Goal: Transaction & Acquisition: Book appointment/travel/reservation

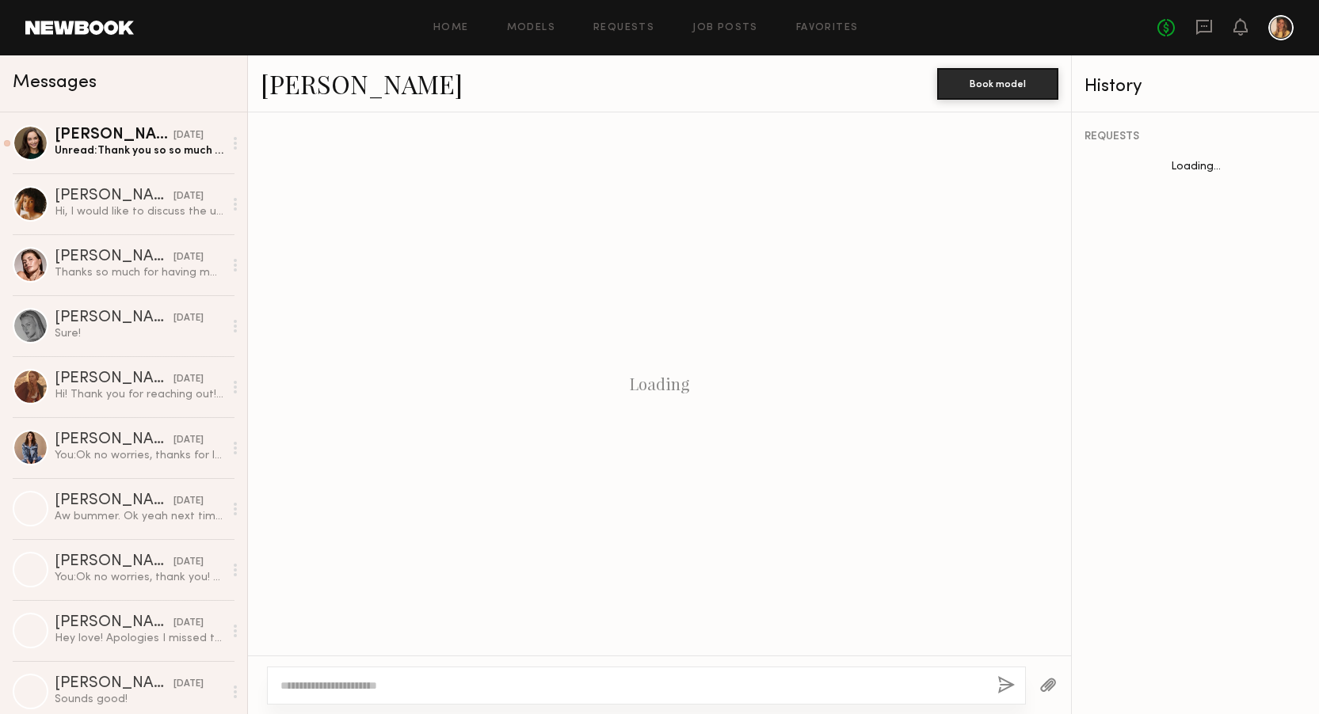
scroll to position [486, 0]
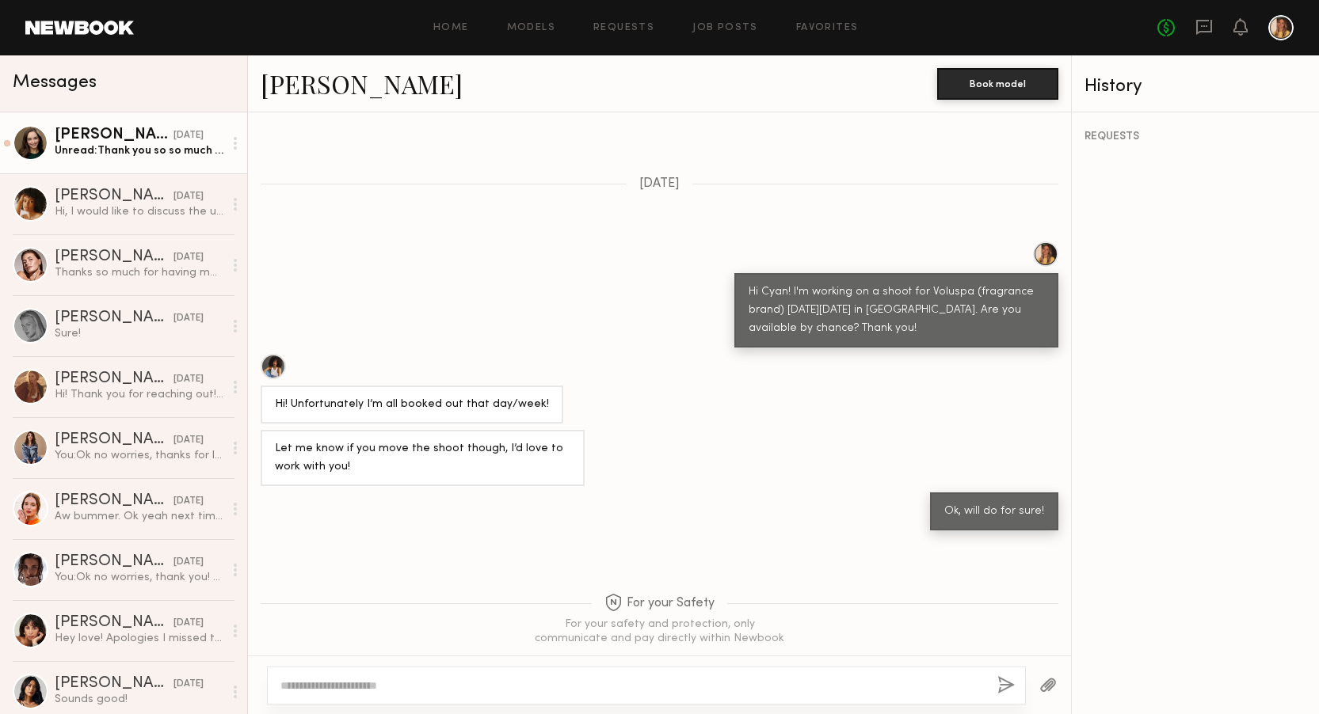
click at [128, 139] on div "[PERSON_NAME]" at bounding box center [114, 136] width 119 height 16
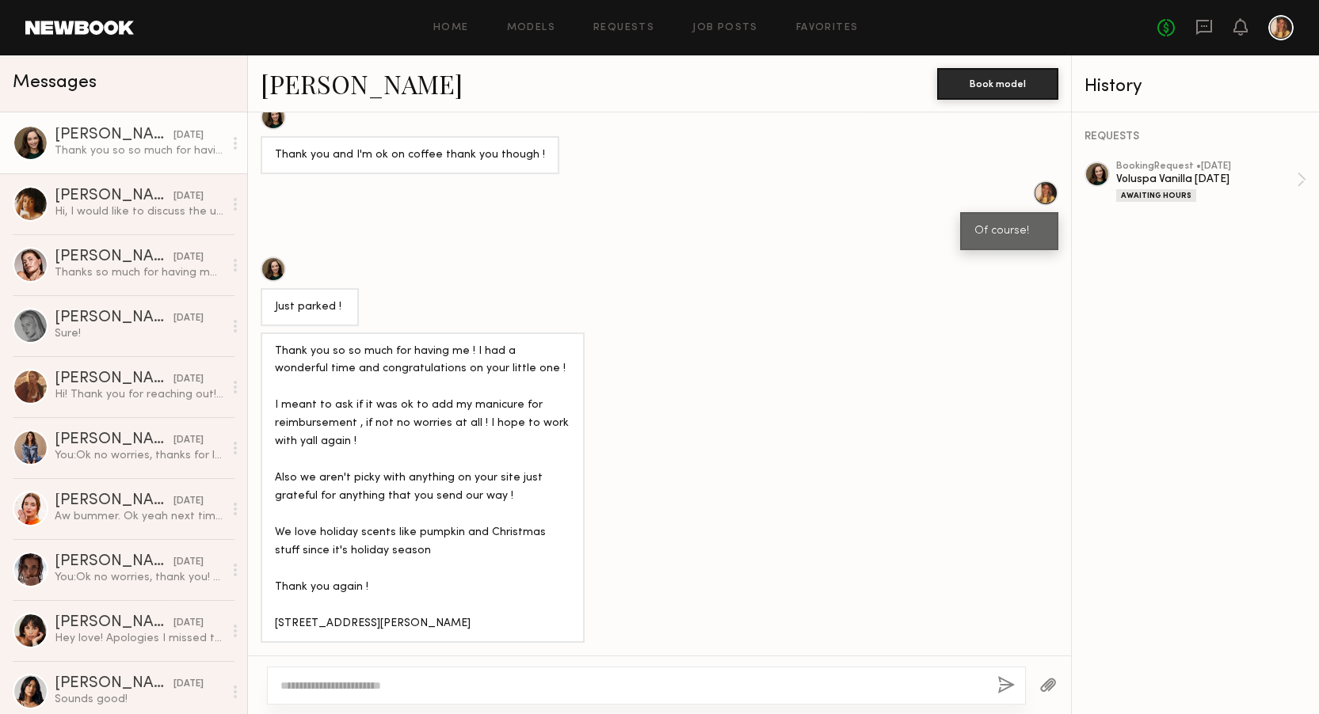
scroll to position [719, 0]
click at [470, 468] on div "Thank you so so much for having me ! I had a wonderful time and congratulations…" at bounding box center [422, 490] width 295 height 291
click at [468, 448] on div "Thank you so so much for having me ! I had a wonderful time and congratulations…" at bounding box center [422, 490] width 295 height 291
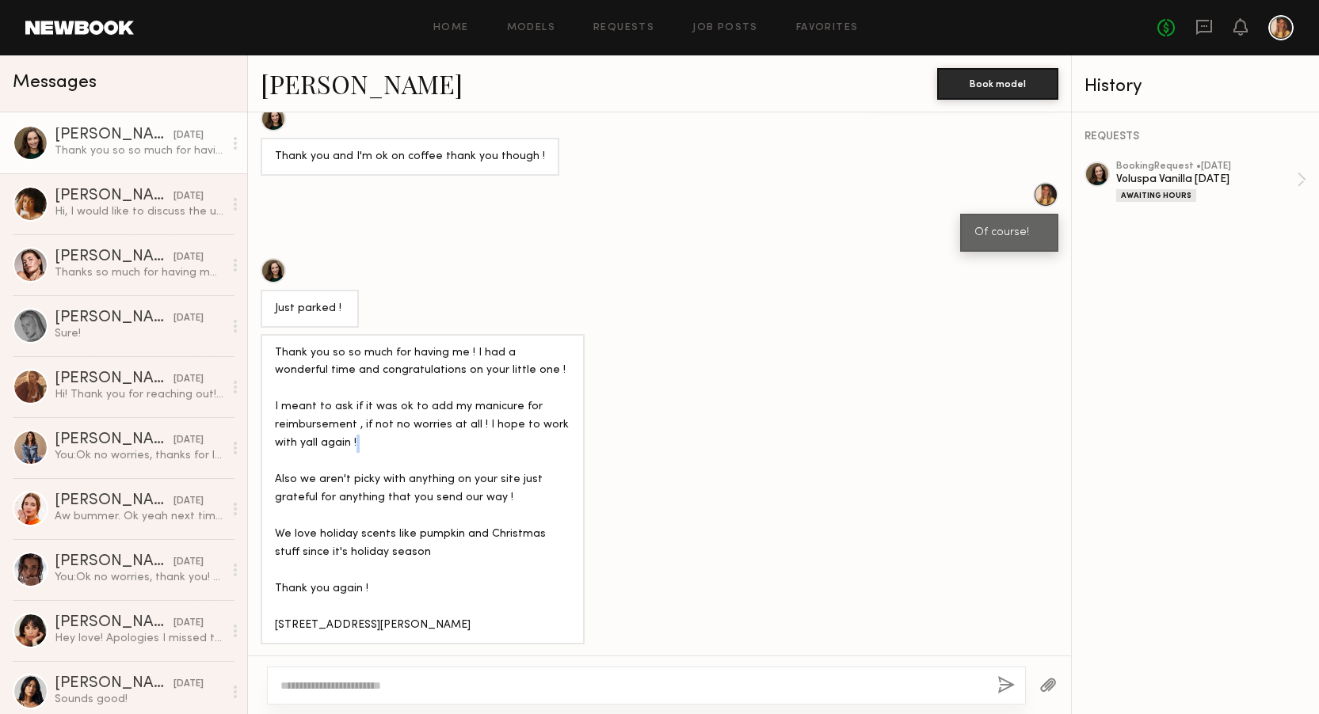
click at [468, 448] on div "Thank you so so much for having me ! I had a wonderful time and congratulations…" at bounding box center [422, 490] width 295 height 291
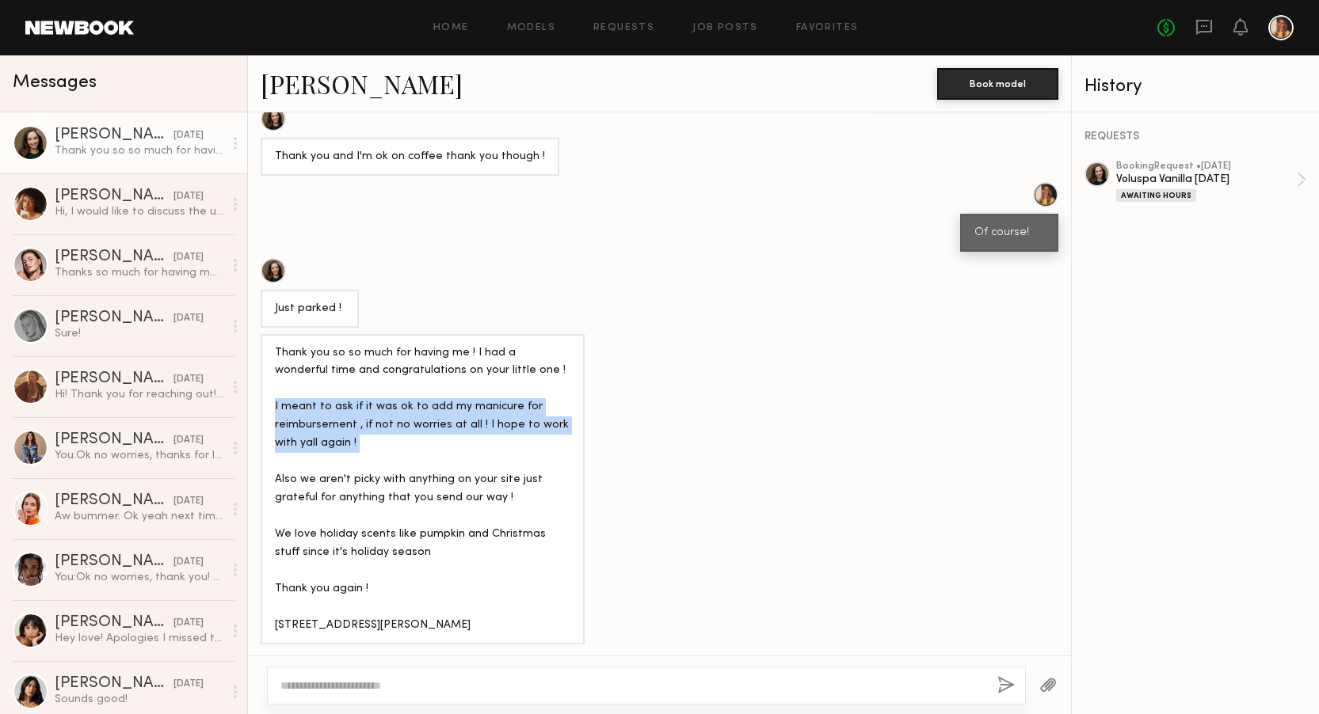
click at [468, 448] on div "Thank you so so much for having me ! I had a wonderful time and congratulations…" at bounding box center [422, 490] width 295 height 291
click at [477, 459] on div "Thank you so so much for having me ! I had a wonderful time and congratulations…" at bounding box center [422, 490] width 295 height 291
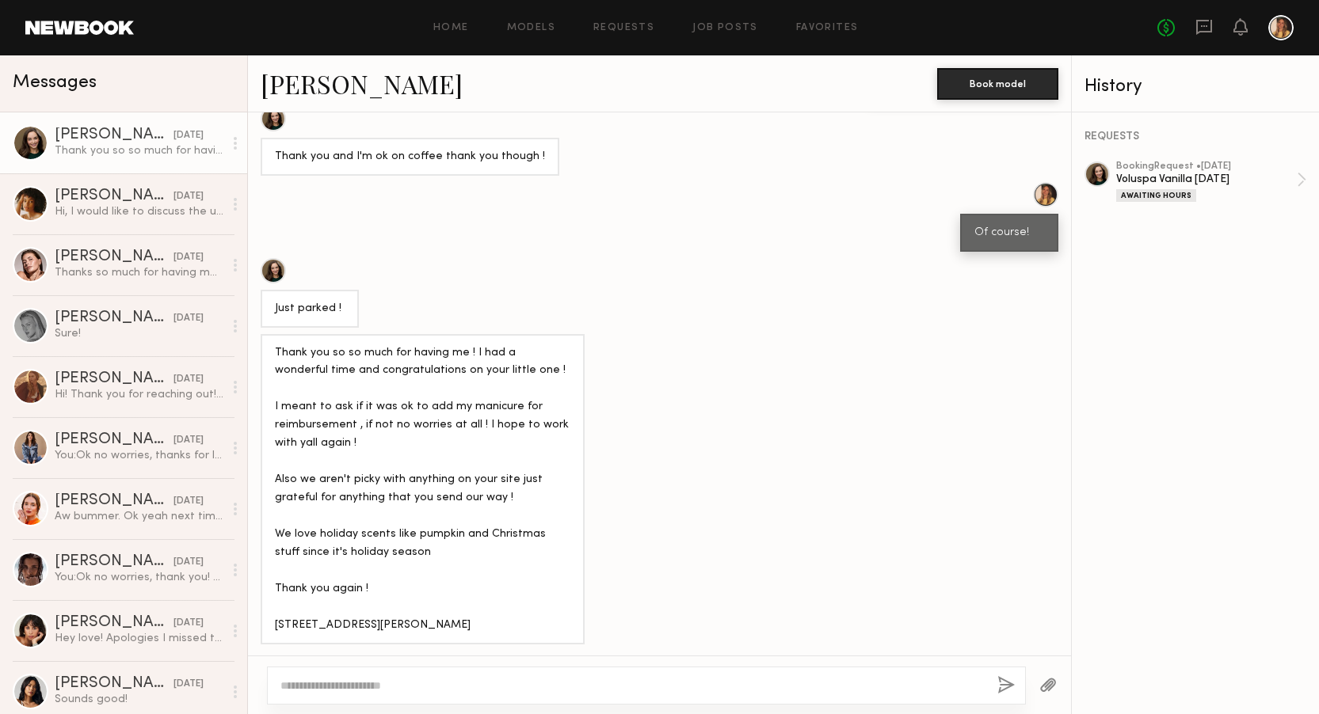
click at [480, 480] on div "Thank you so so much for having me ! I had a wonderful time and congratulations…" at bounding box center [422, 490] width 295 height 291
click at [472, 486] on div "Thank you so so much for having me ! I had a wonderful time and congratulations…" at bounding box center [422, 490] width 295 height 291
click at [478, 513] on div "Thank you so so much for having me ! I had a wonderful time and congratulations…" at bounding box center [422, 490] width 295 height 291
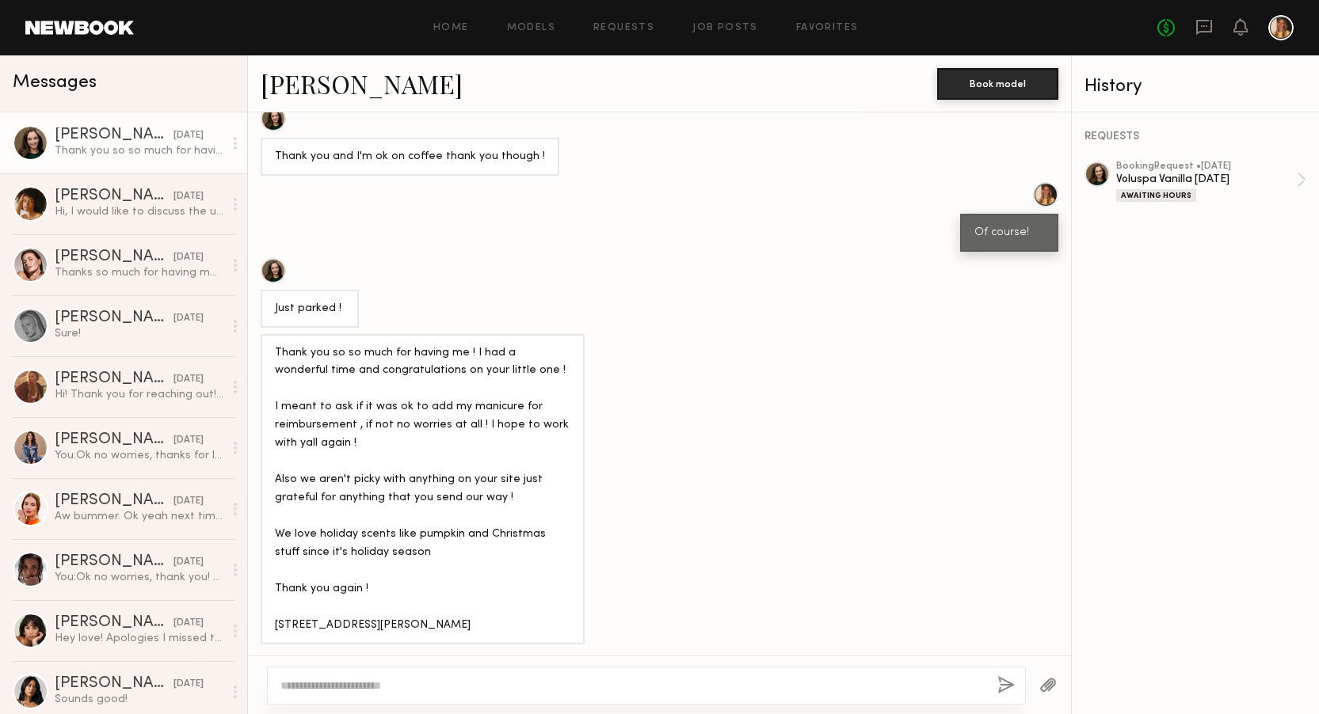
click at [428, 678] on textarea at bounding box center [632, 686] width 704 height 16
type textarea "*"
type textarea "**********"
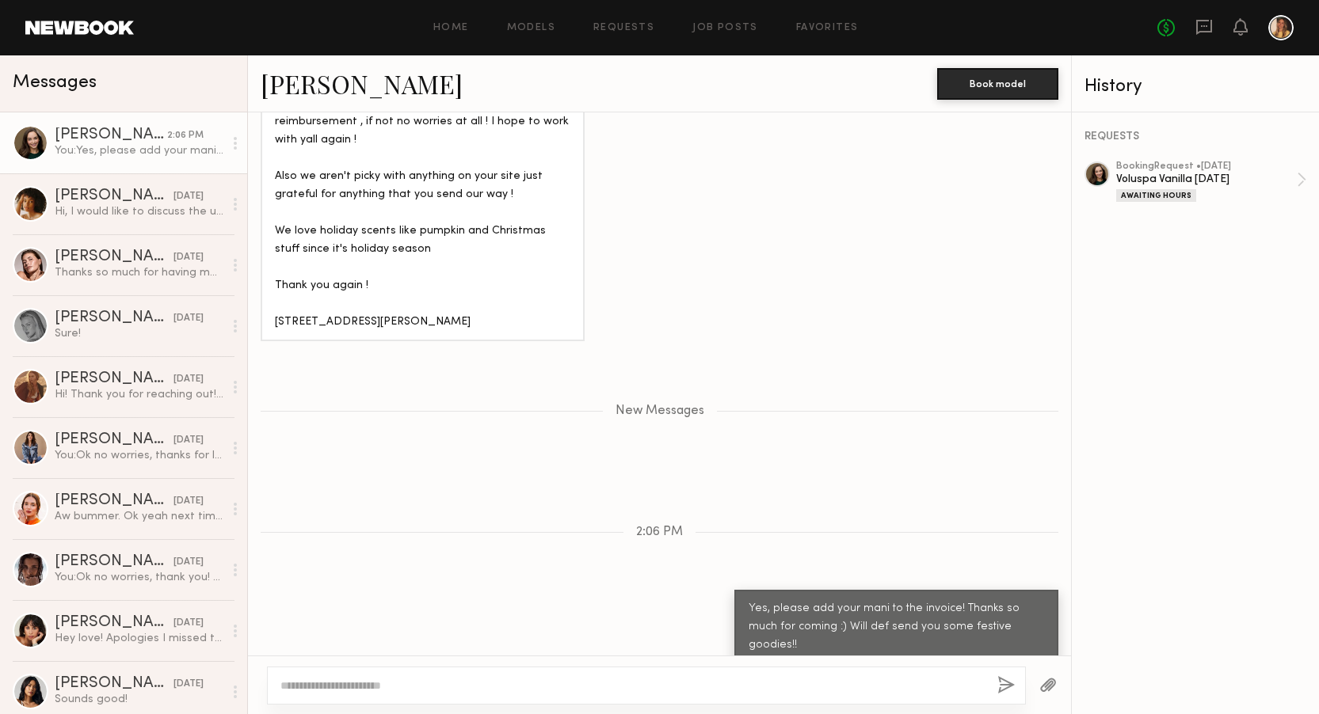
click at [78, 23] on link at bounding box center [79, 28] width 109 height 14
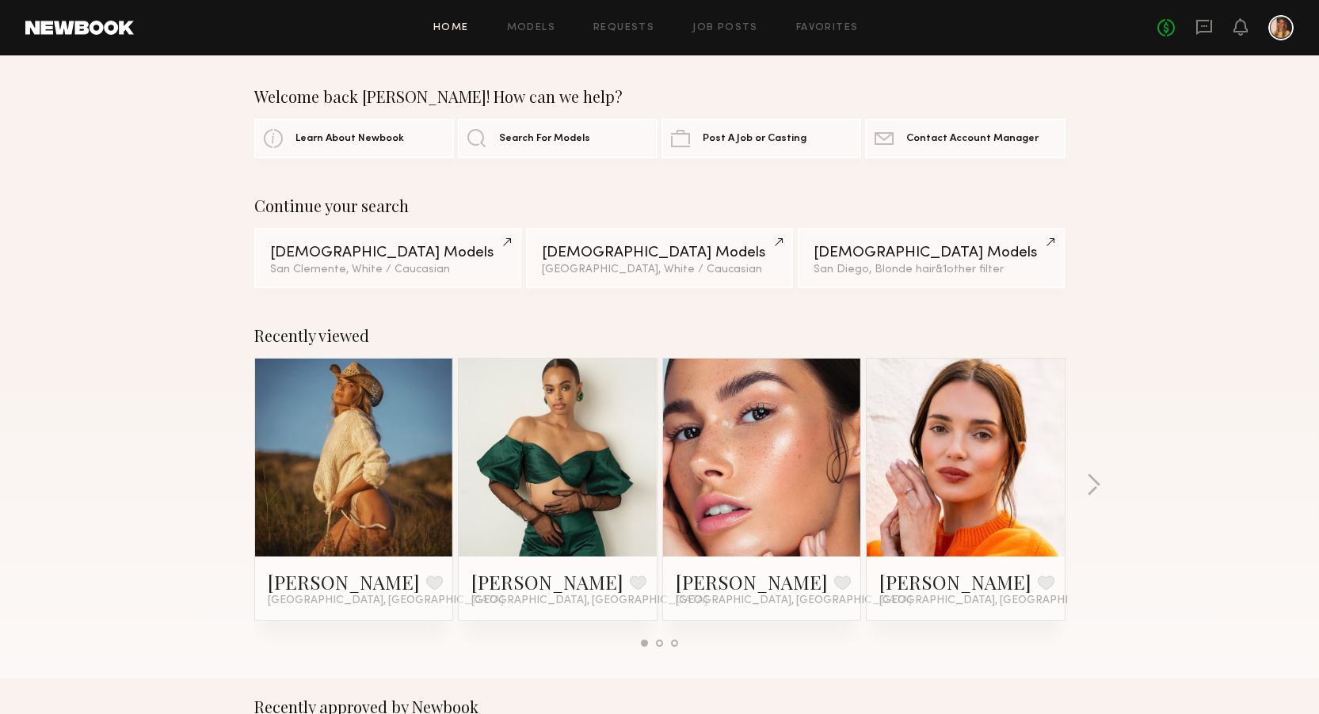
click at [992, 482] on link at bounding box center [965, 458] width 97 height 198
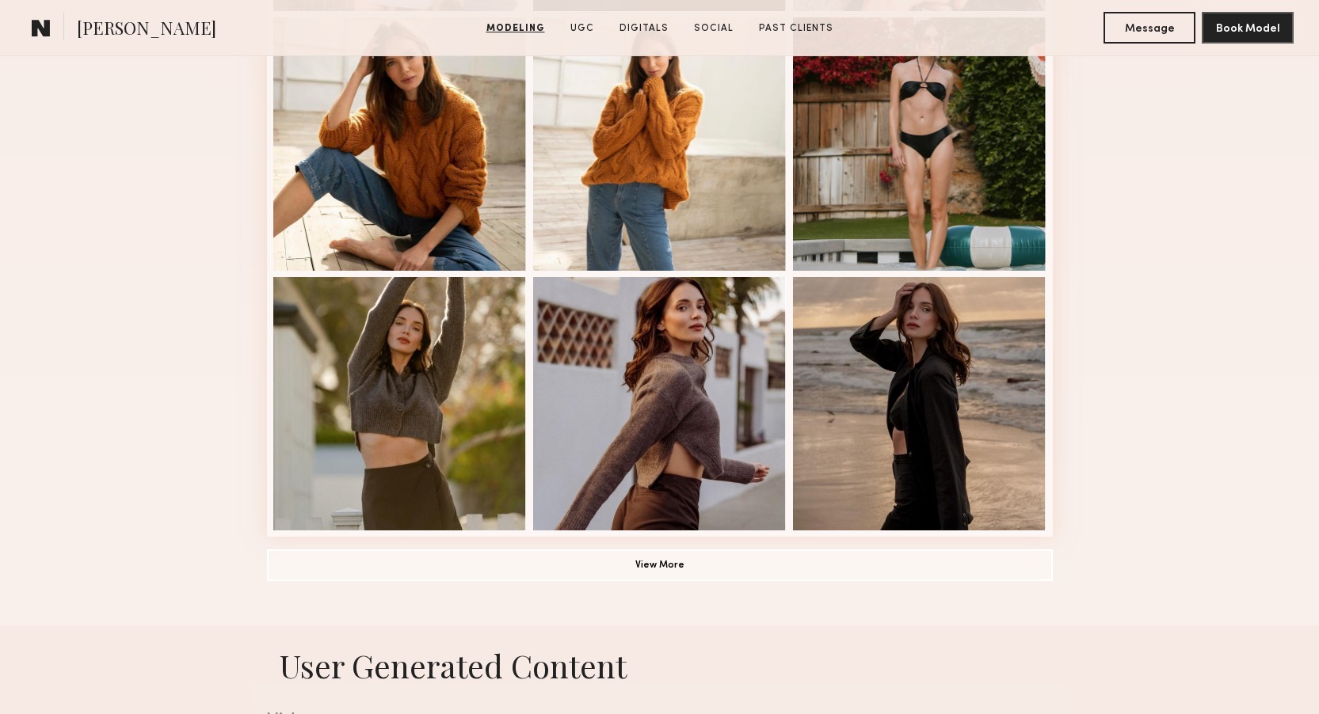
scroll to position [978, 0]
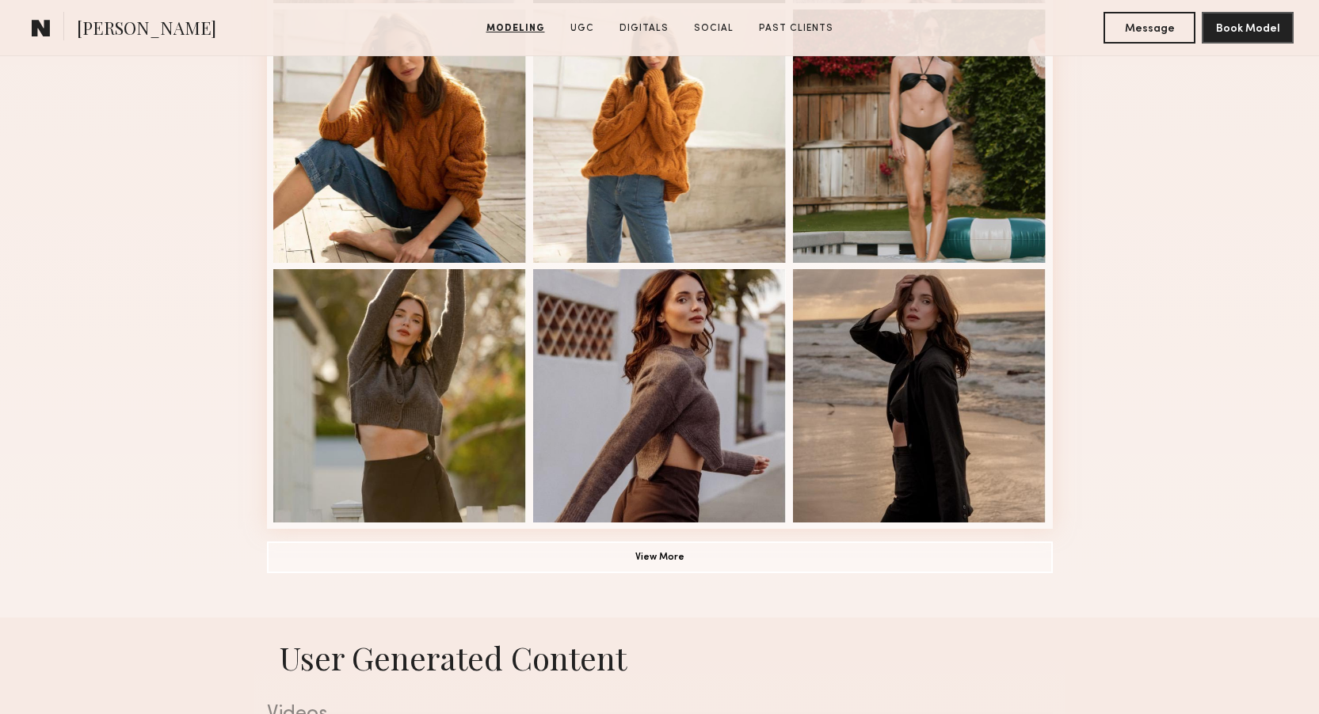
click at [879, 573] on div "Modeling Portfolio View More" at bounding box center [660, 1] width 786 height 1233
click at [879, 563] on button "View More" at bounding box center [660, 557] width 786 height 32
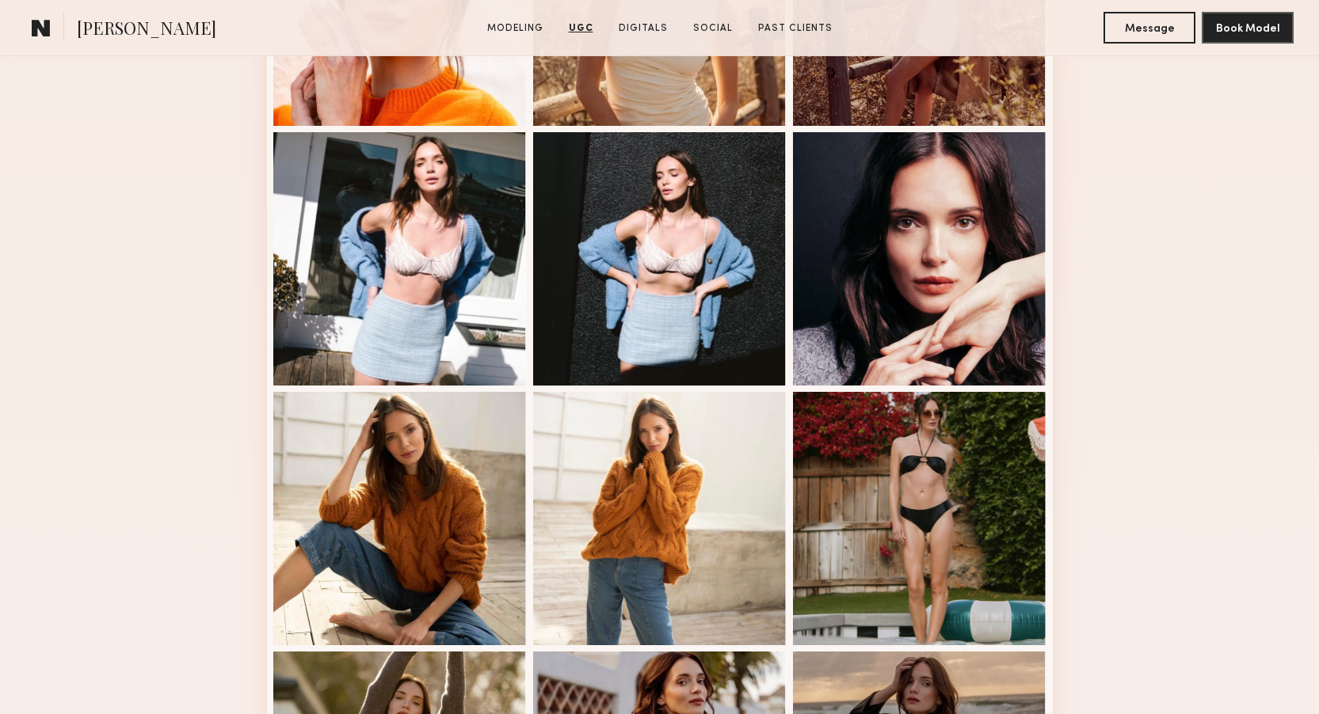
scroll to position [0, 0]
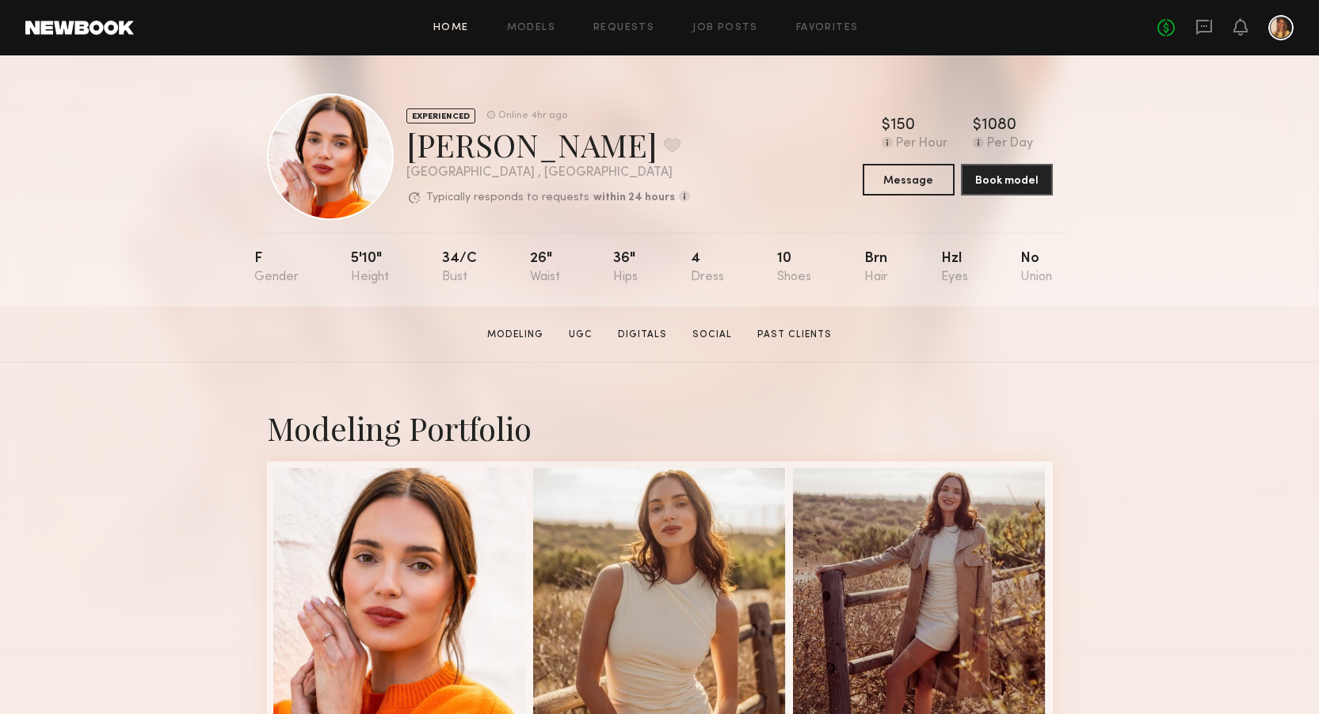
click at [459, 23] on link "Home" at bounding box center [451, 28] width 36 height 10
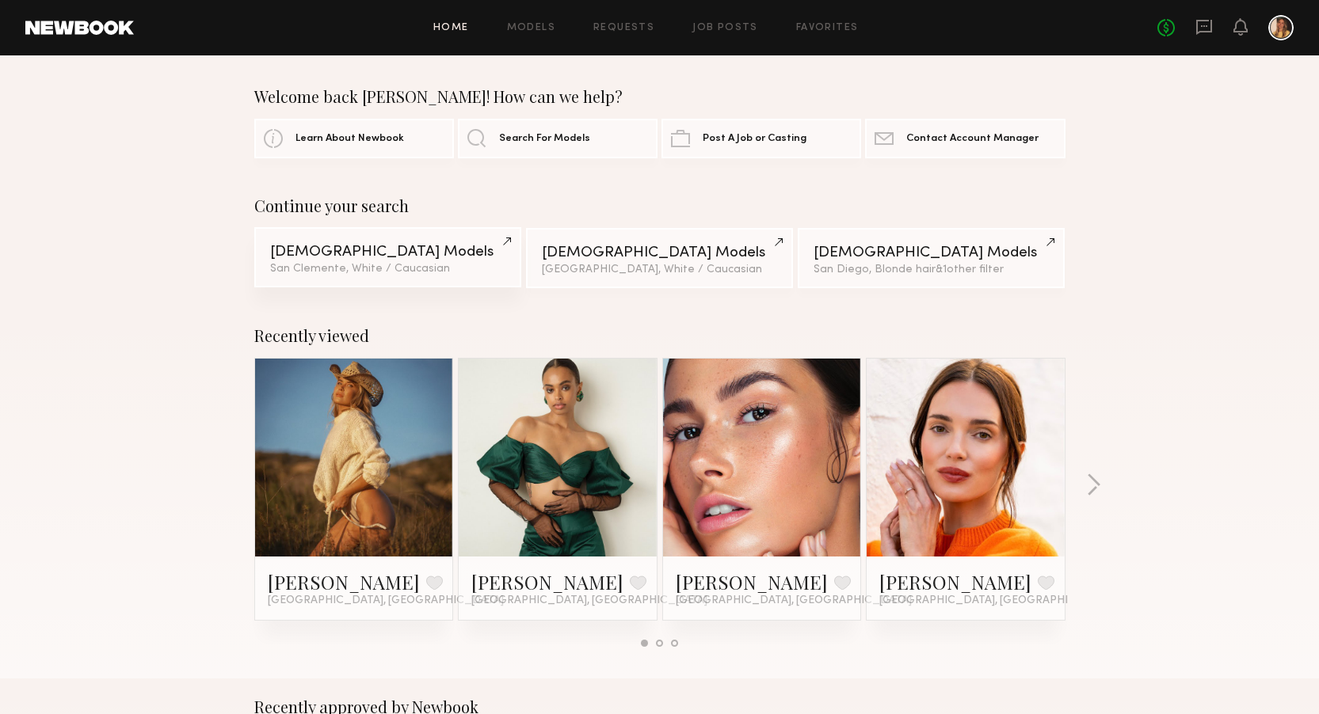
click at [369, 261] on link "Female Models San Clemente, White / Caucasian" at bounding box center [387, 257] width 267 height 60
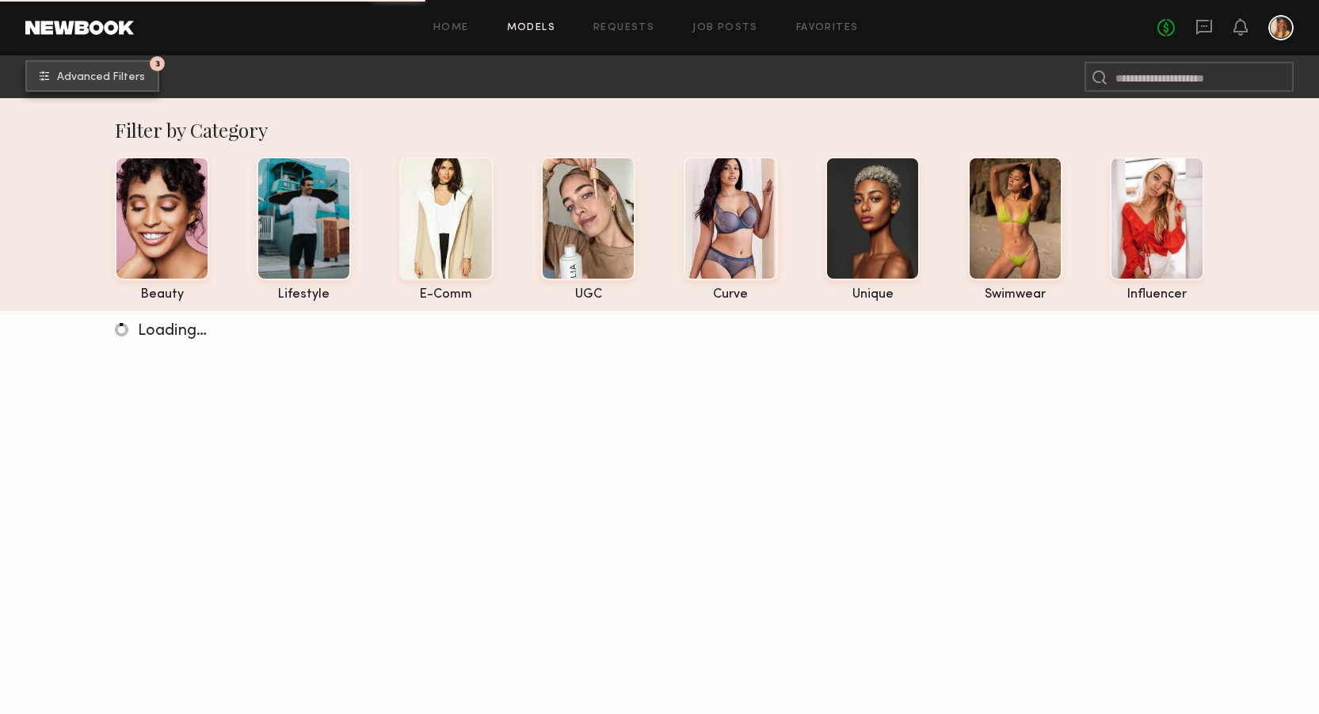
click at [88, 69] on button "3 Advanced Filters" at bounding box center [92, 76] width 134 height 32
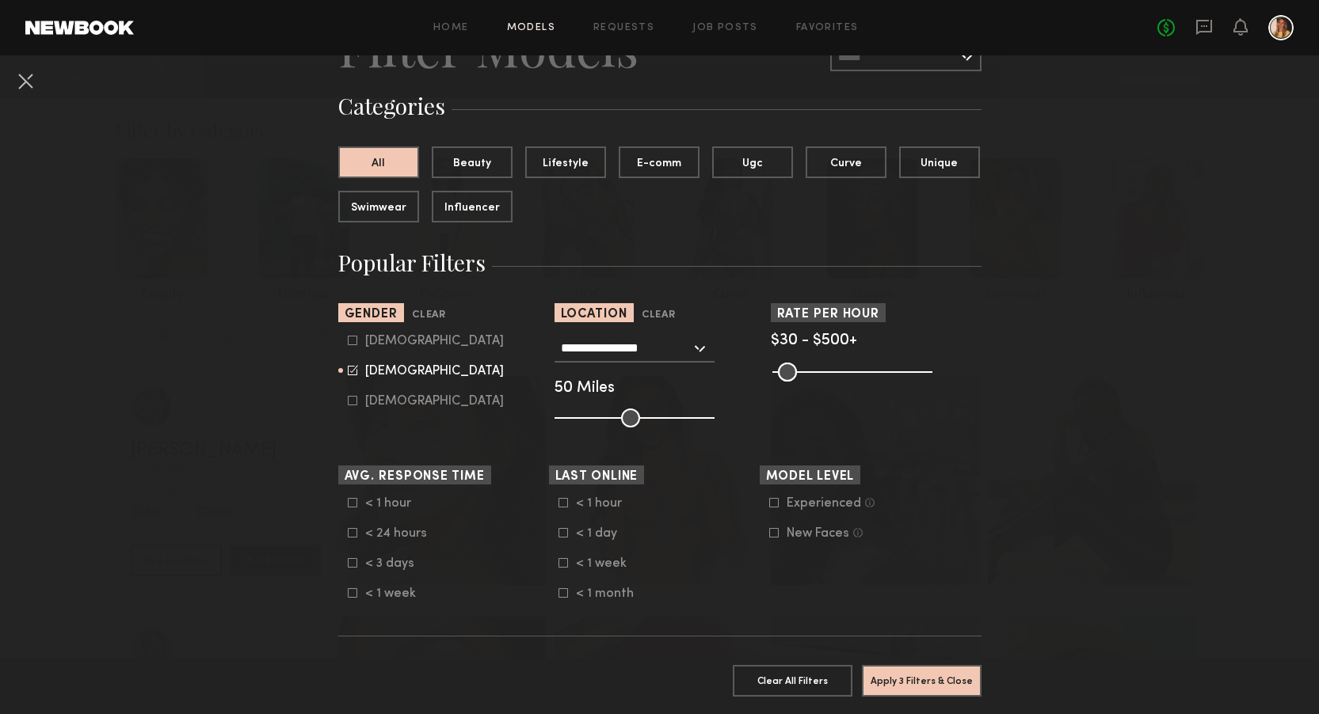
scroll to position [150, 0]
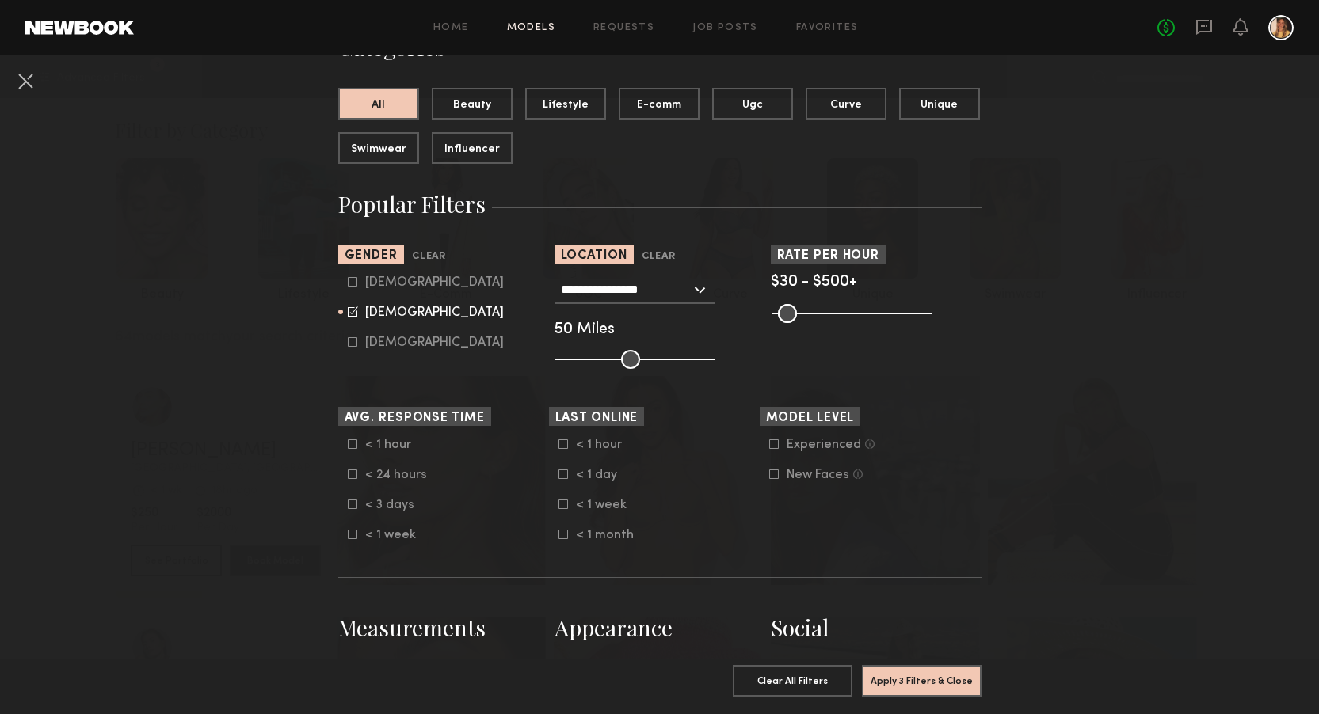
click at [613, 284] on input "**********" at bounding box center [626, 289] width 130 height 27
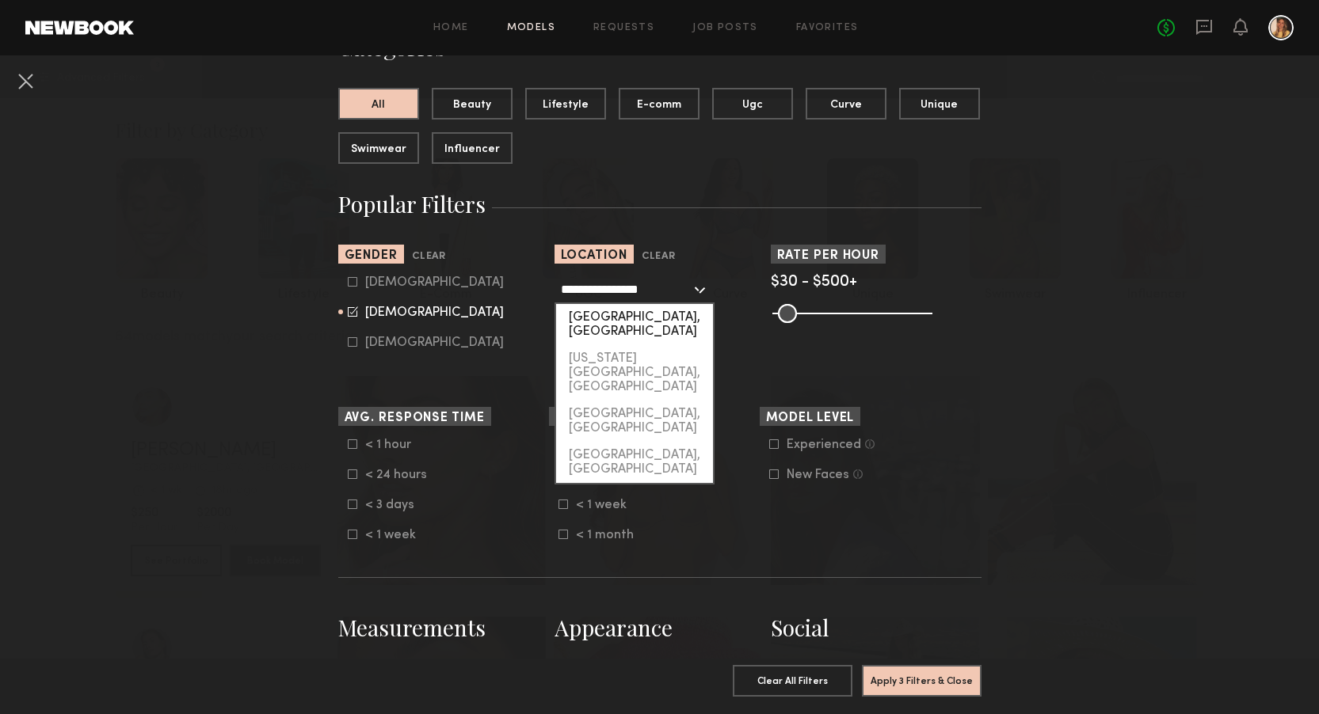
click at [641, 318] on div "[GEOGRAPHIC_DATA], [GEOGRAPHIC_DATA]" at bounding box center [634, 324] width 157 height 41
type input "**********"
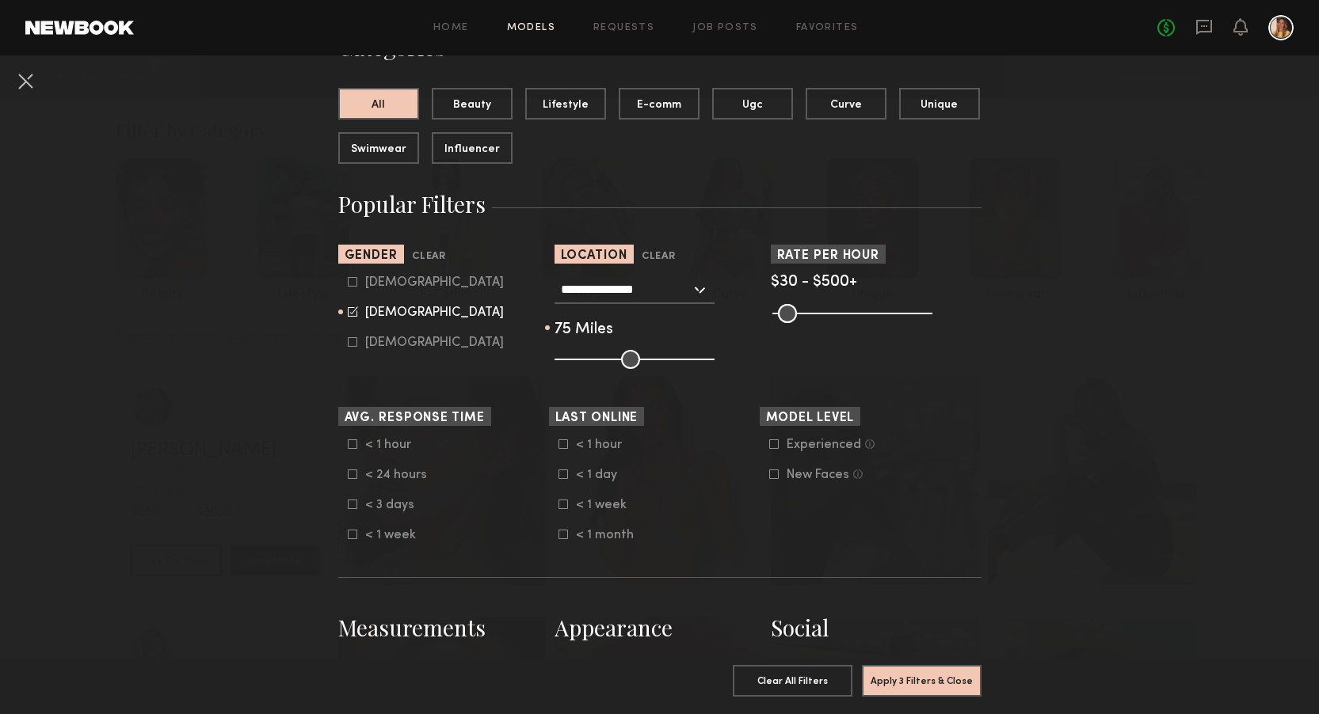
drag, startPoint x: 634, startPoint y: 356, endPoint x: 666, endPoint y: 349, distance: 33.1
type input "**"
click at [666, 350] on input "range" at bounding box center [634, 359] width 160 height 19
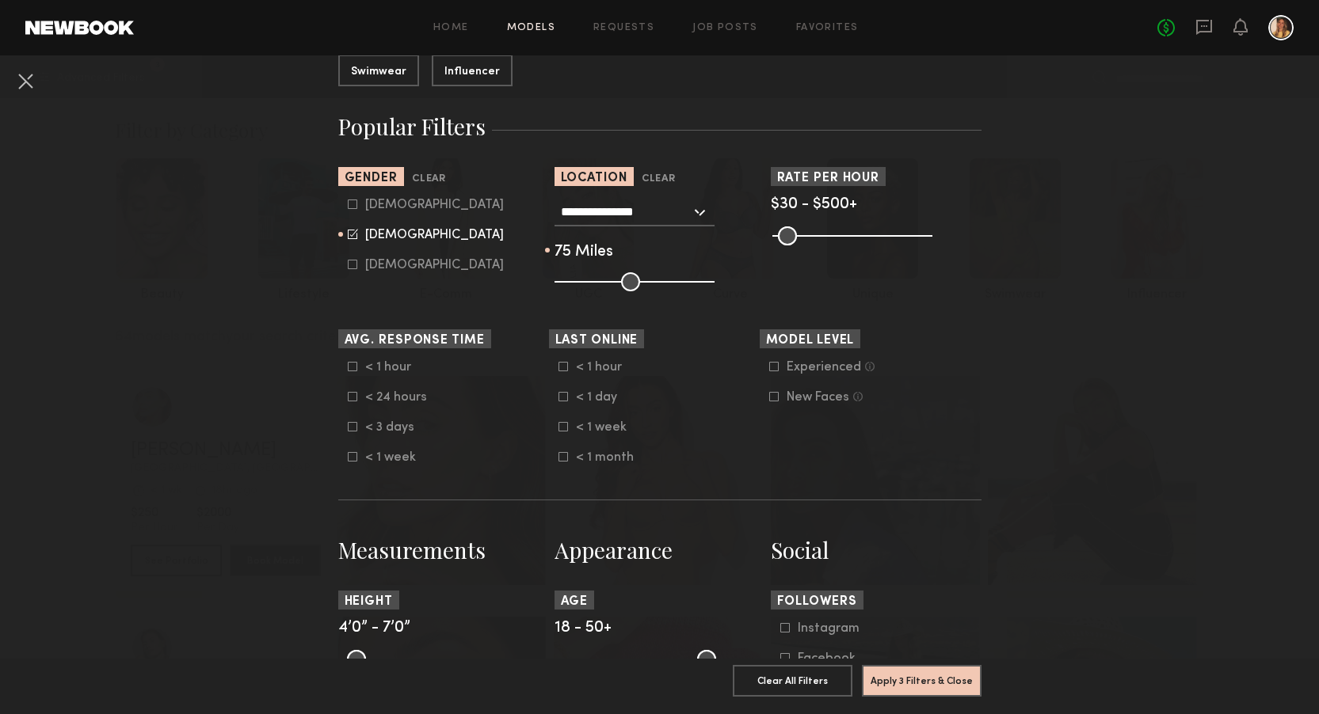
scroll to position [256, 0]
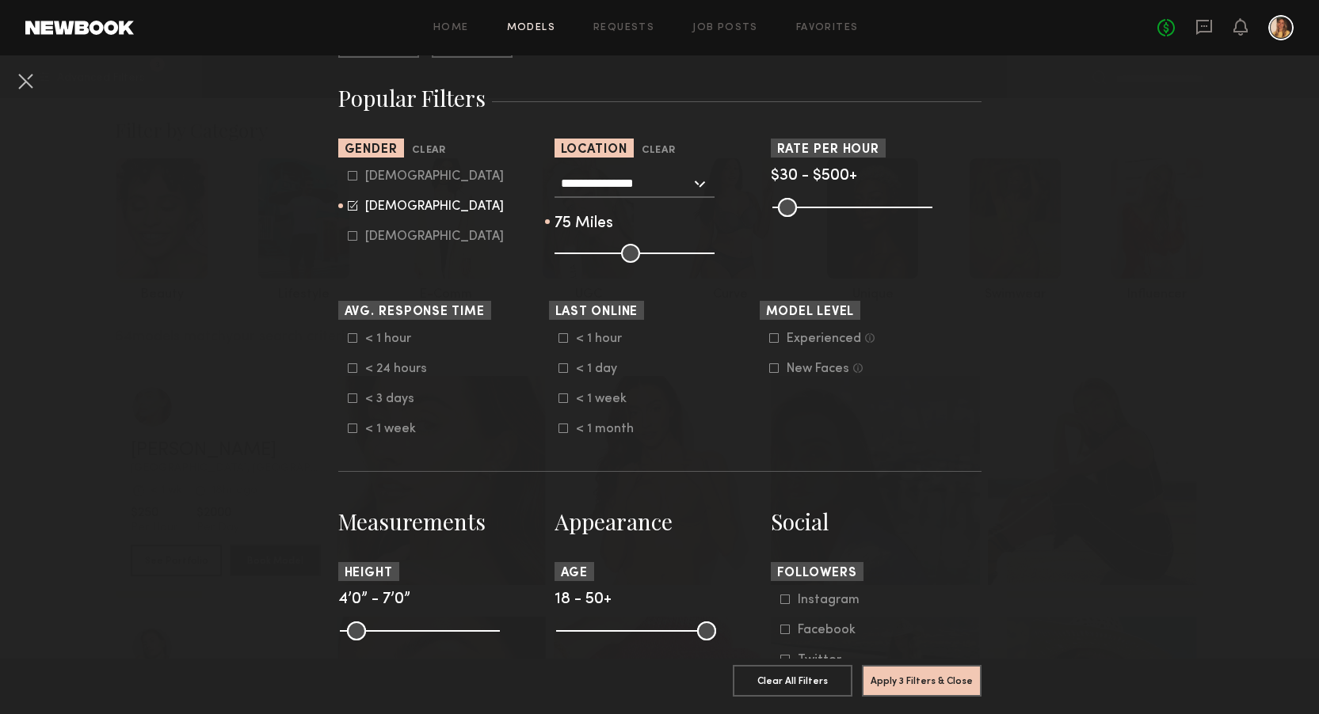
click at [401, 367] on div "< 24 hours" at bounding box center [396, 369] width 62 height 10
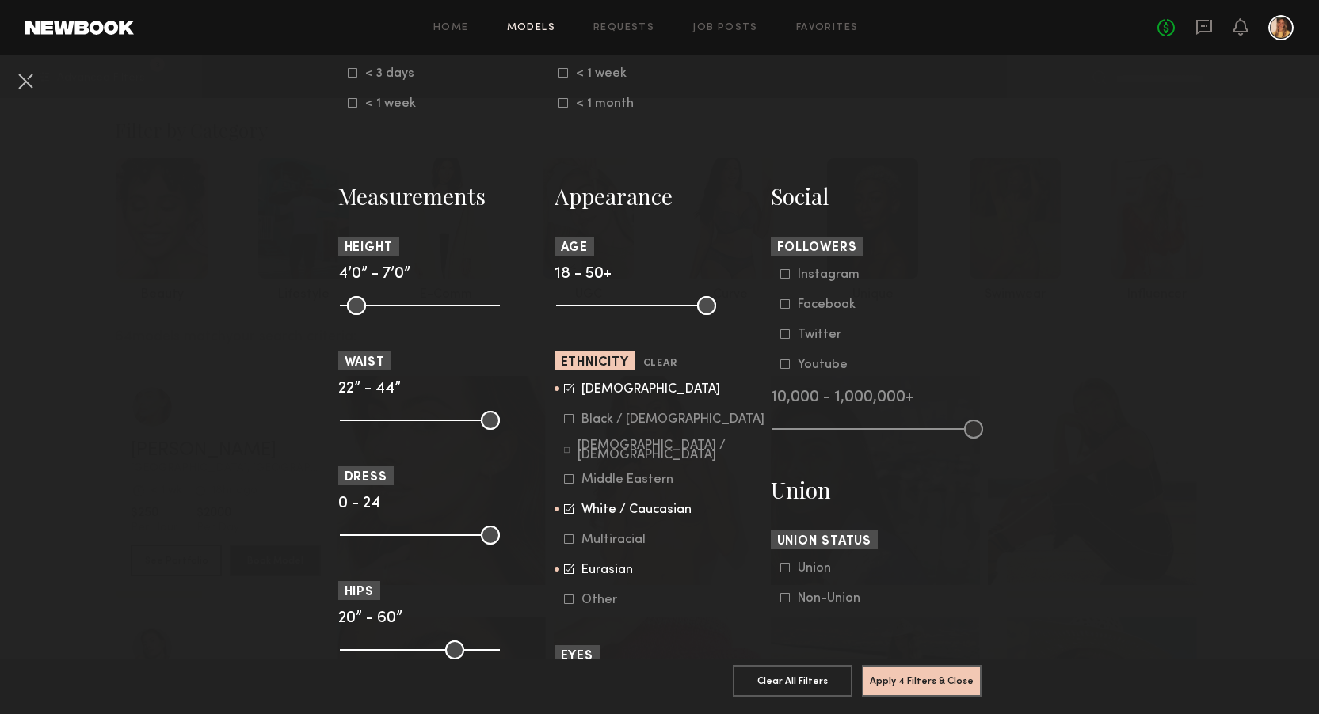
scroll to position [614, 0]
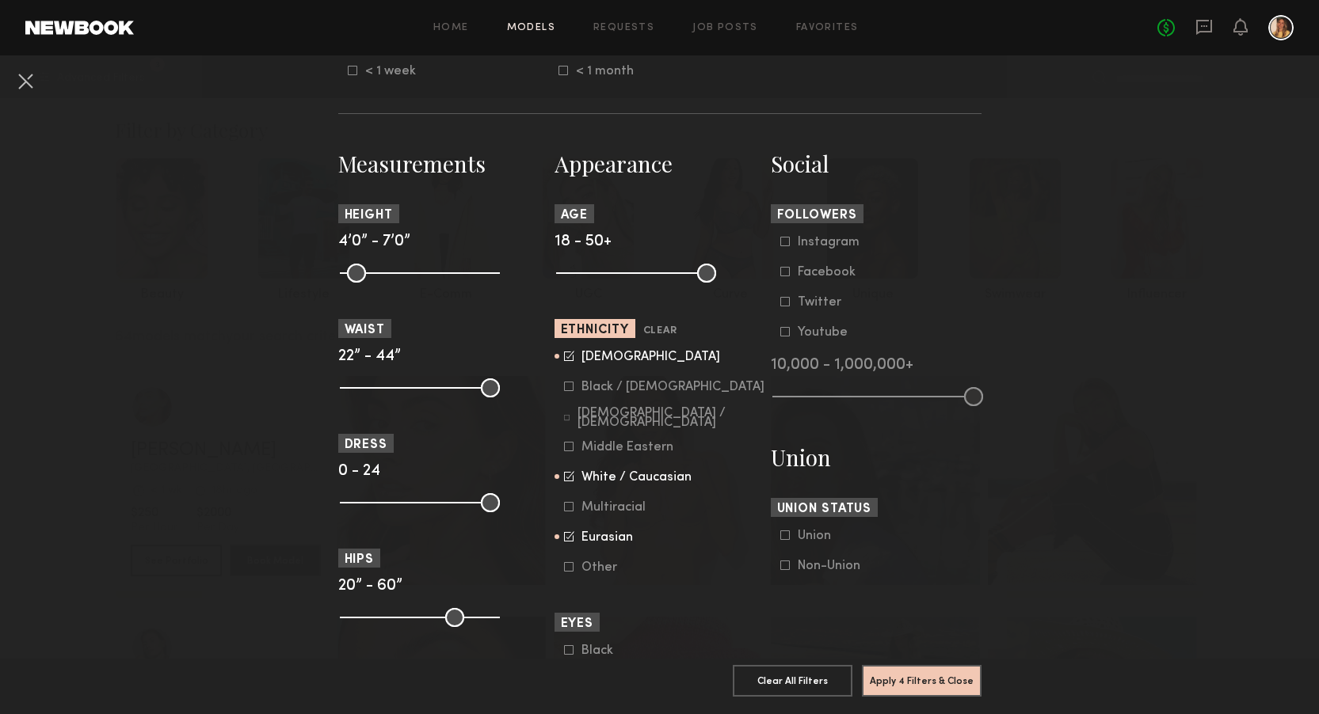
click at [582, 362] on div "Asian" at bounding box center [650, 357] width 139 height 10
click at [611, 542] on div "Eurasian" at bounding box center [612, 538] width 62 height 10
click at [607, 478] on div "White / Caucasian" at bounding box center [636, 478] width 110 height 10
click at [592, 356] on div "Asian" at bounding box center [650, 357] width 139 height 10
click at [603, 482] on div "White / Caucasian" at bounding box center [636, 478] width 110 height 10
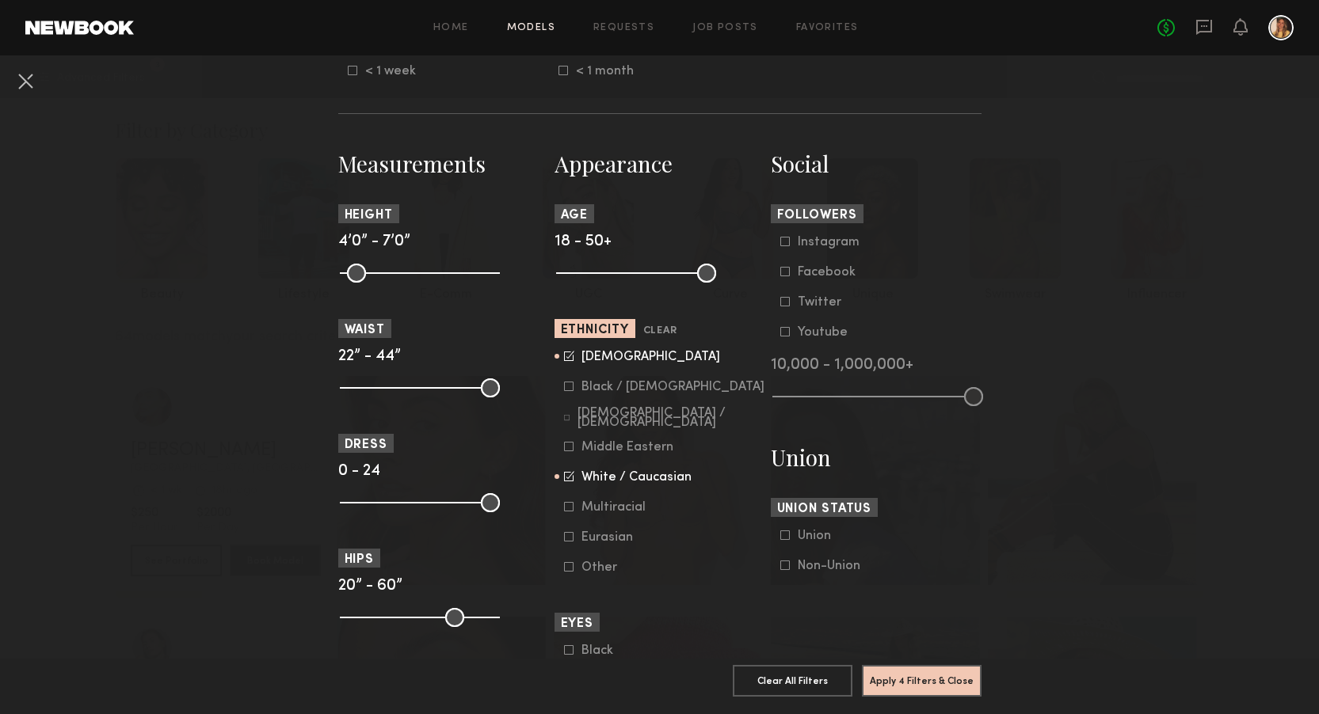
click at [607, 519] on form "Asian Black / African American Hispanic / Latino Middle Eastern White / Caucasi…" at bounding box center [664, 462] width 201 height 225
click at [601, 508] on div "Multiracial" at bounding box center [613, 508] width 64 height 10
click at [606, 543] on div "Eurasian" at bounding box center [612, 538] width 62 height 10
click at [596, 352] on common-framework-checkbox "Asian" at bounding box center [664, 357] width 201 height 14
click at [596, 357] on div "Asian" at bounding box center [650, 357] width 139 height 10
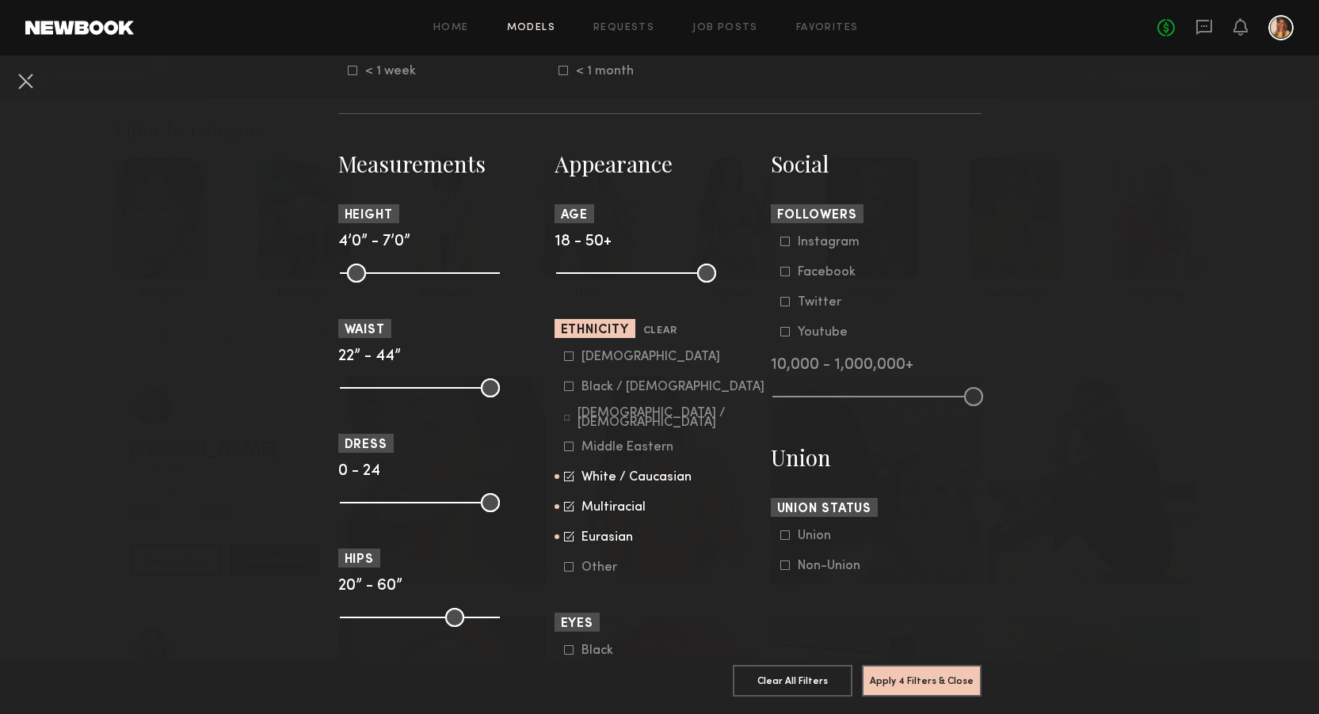
click at [607, 520] on form "Asian Black / African American Hispanic / Latino Middle Eastern White / Caucasi…" at bounding box center [664, 462] width 201 height 225
click at [607, 511] on div "Multiracial" at bounding box center [613, 508] width 64 height 10
click at [900, 667] on button "Apply 4 Filters & Close" at bounding box center [922, 681] width 120 height 32
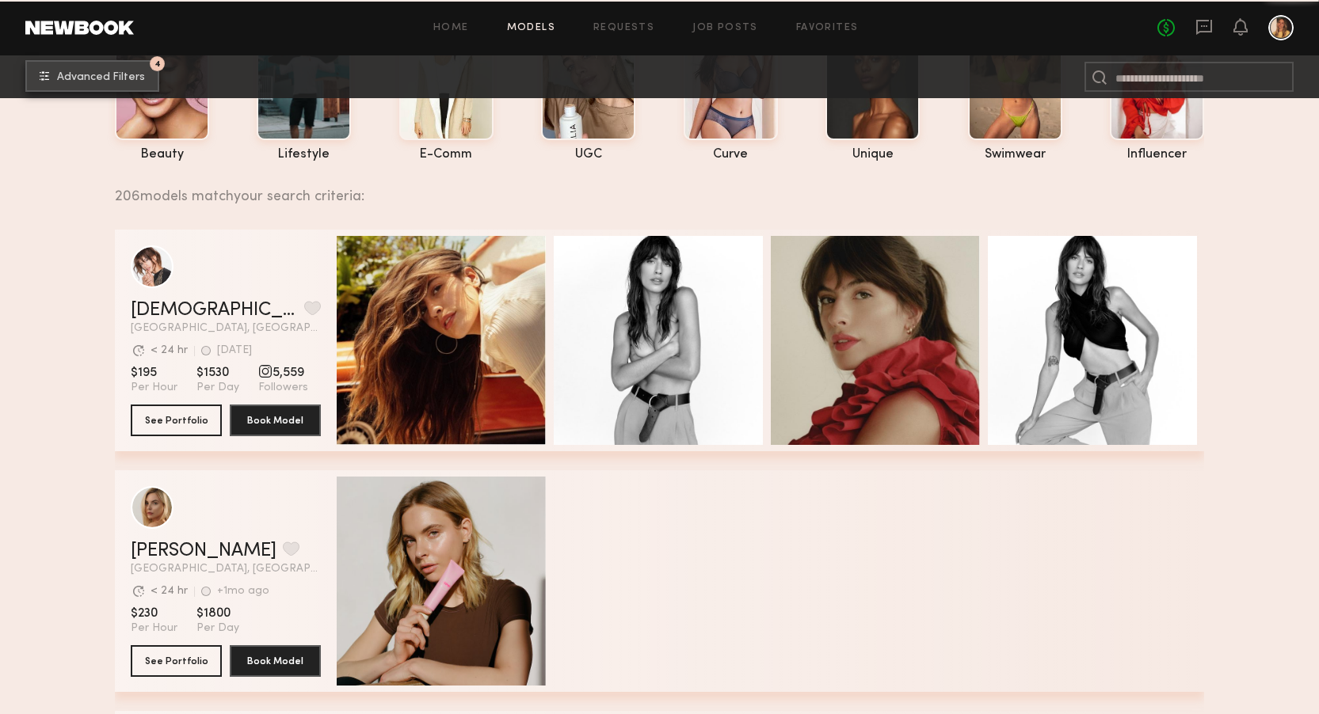
scroll to position [141, 0]
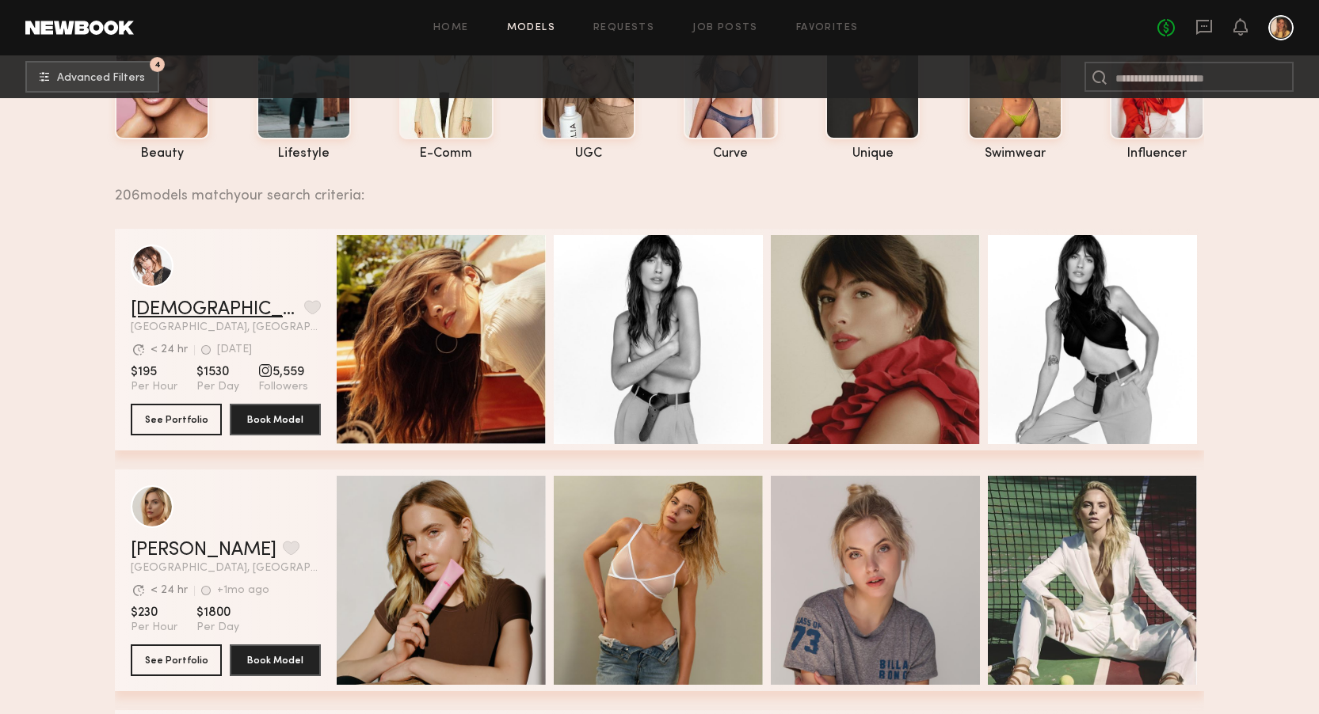
click at [177, 314] on link "Kristen J." at bounding box center [214, 309] width 167 height 19
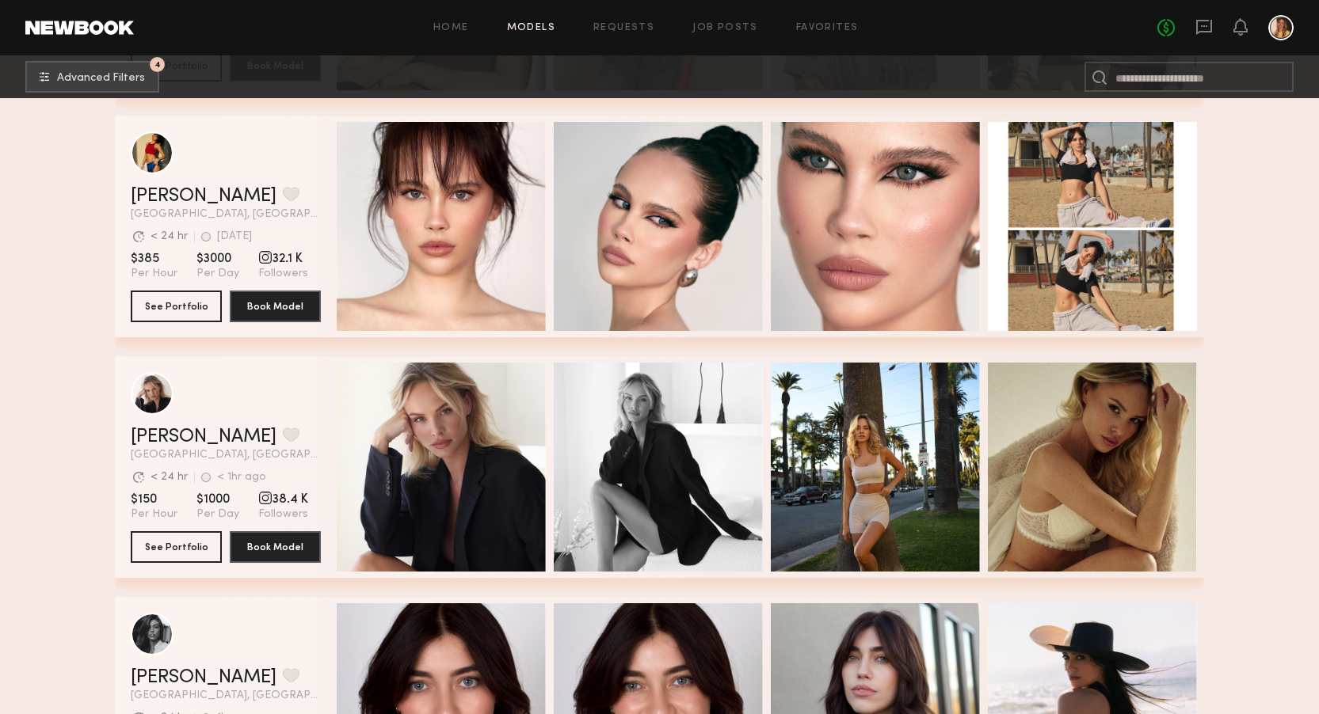
scroll to position [741, 0]
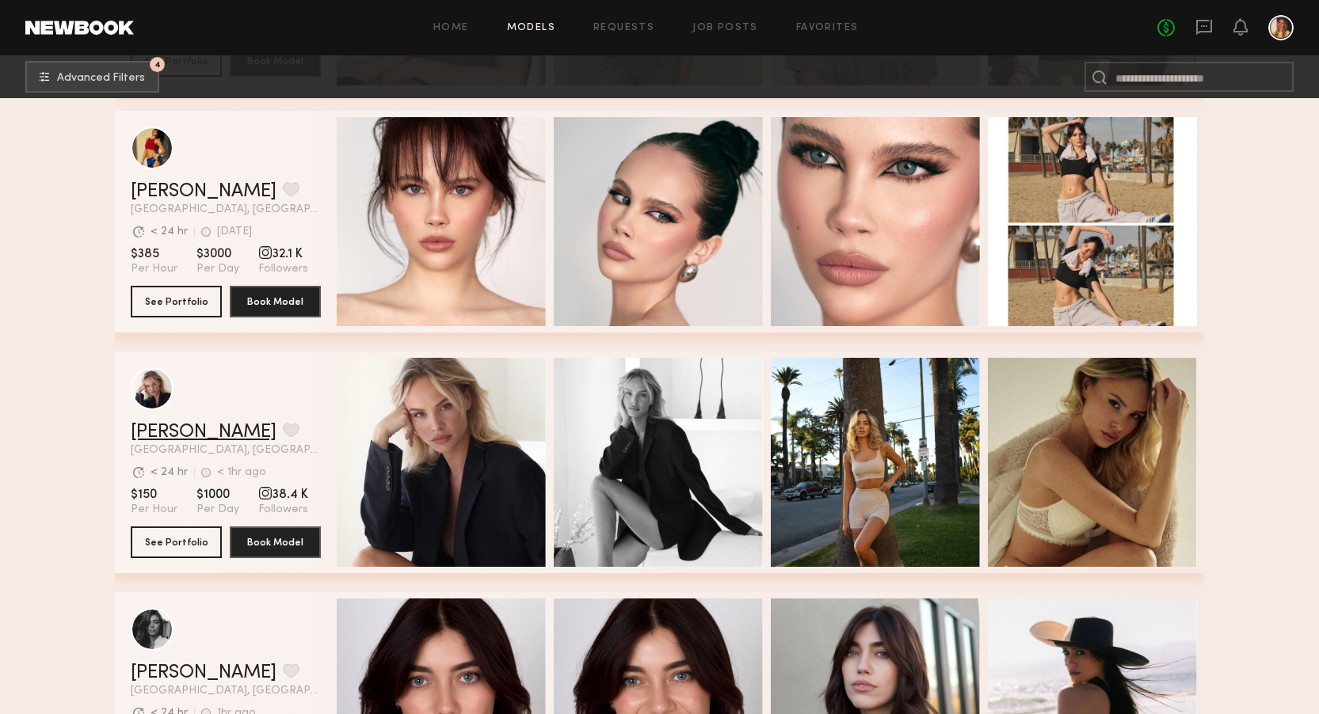
click at [169, 429] on link "Klaudia S." at bounding box center [204, 432] width 146 height 19
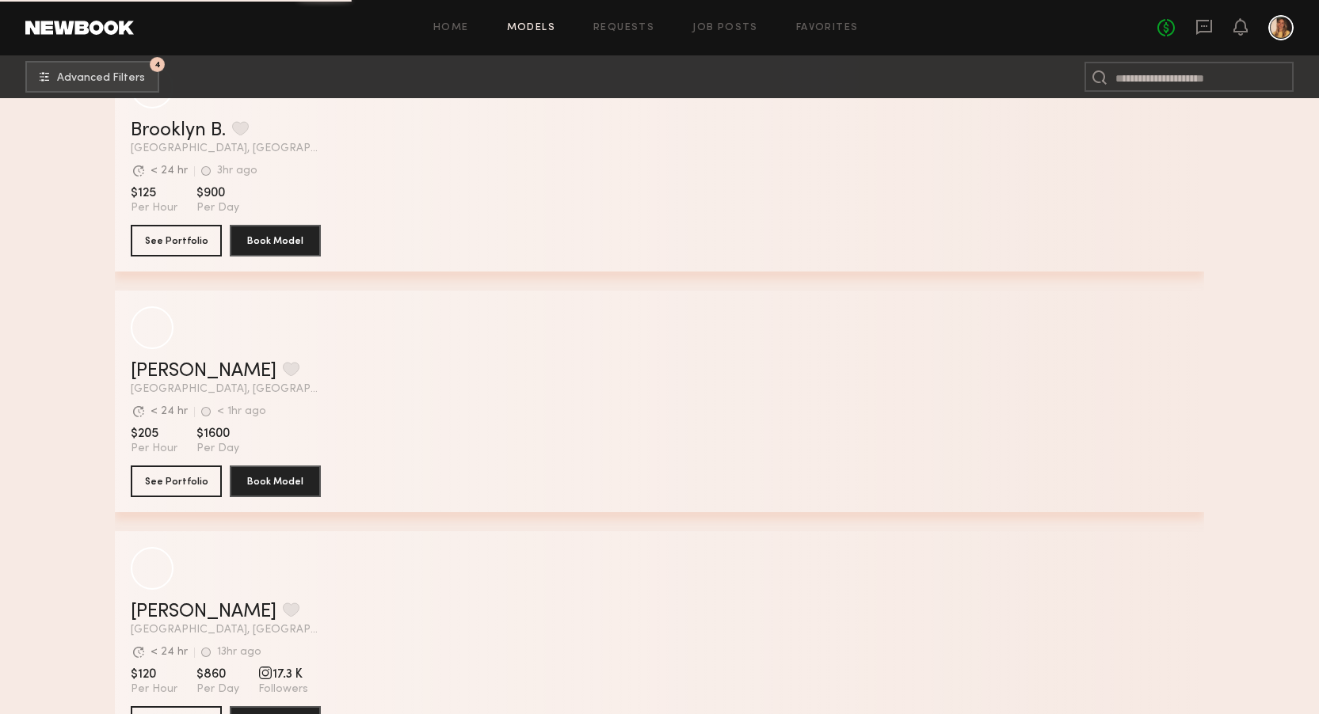
scroll to position [4893, 0]
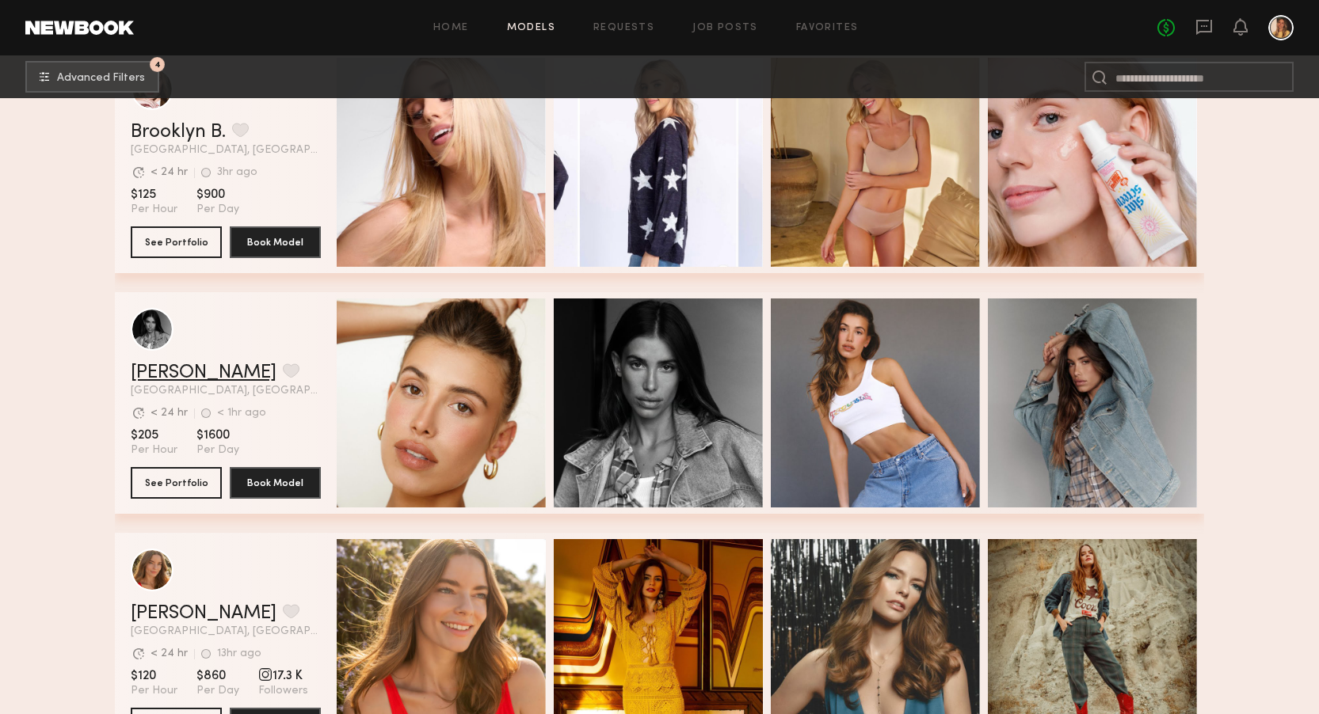
click at [197, 367] on link "McKenzie M." at bounding box center [204, 373] width 146 height 19
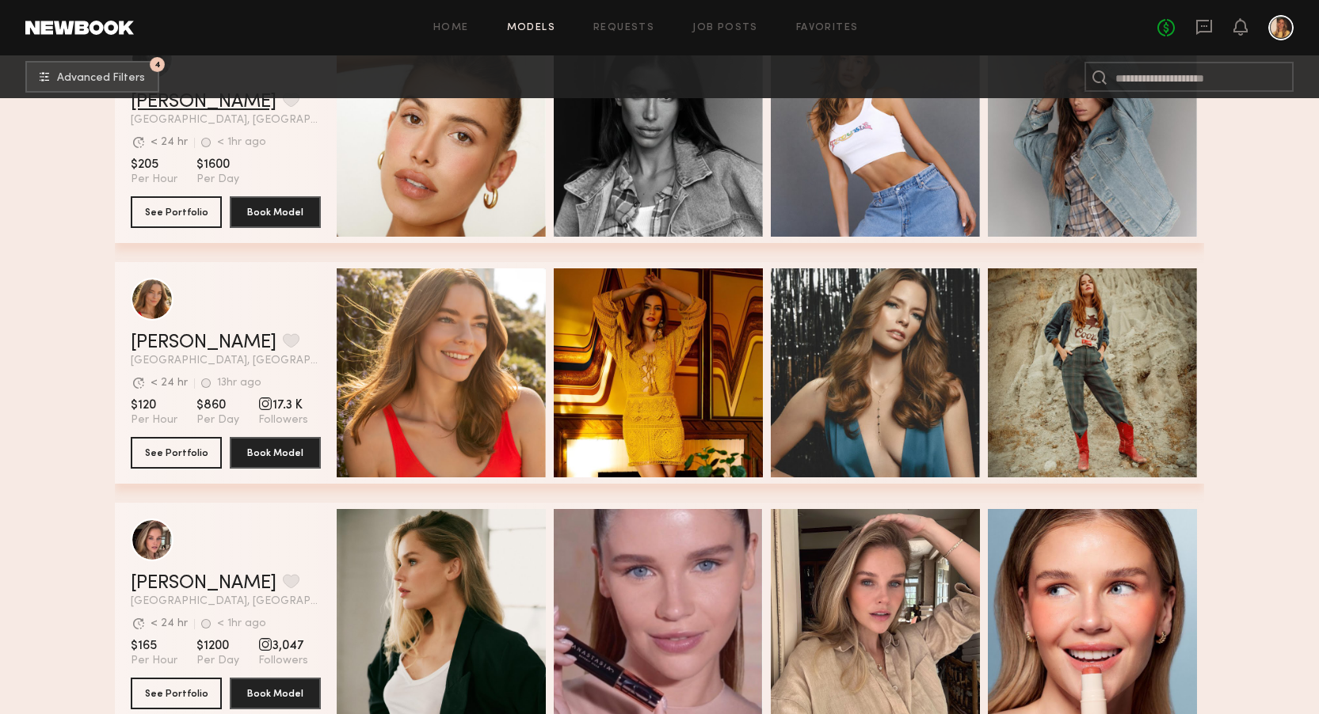
scroll to position [5126, 0]
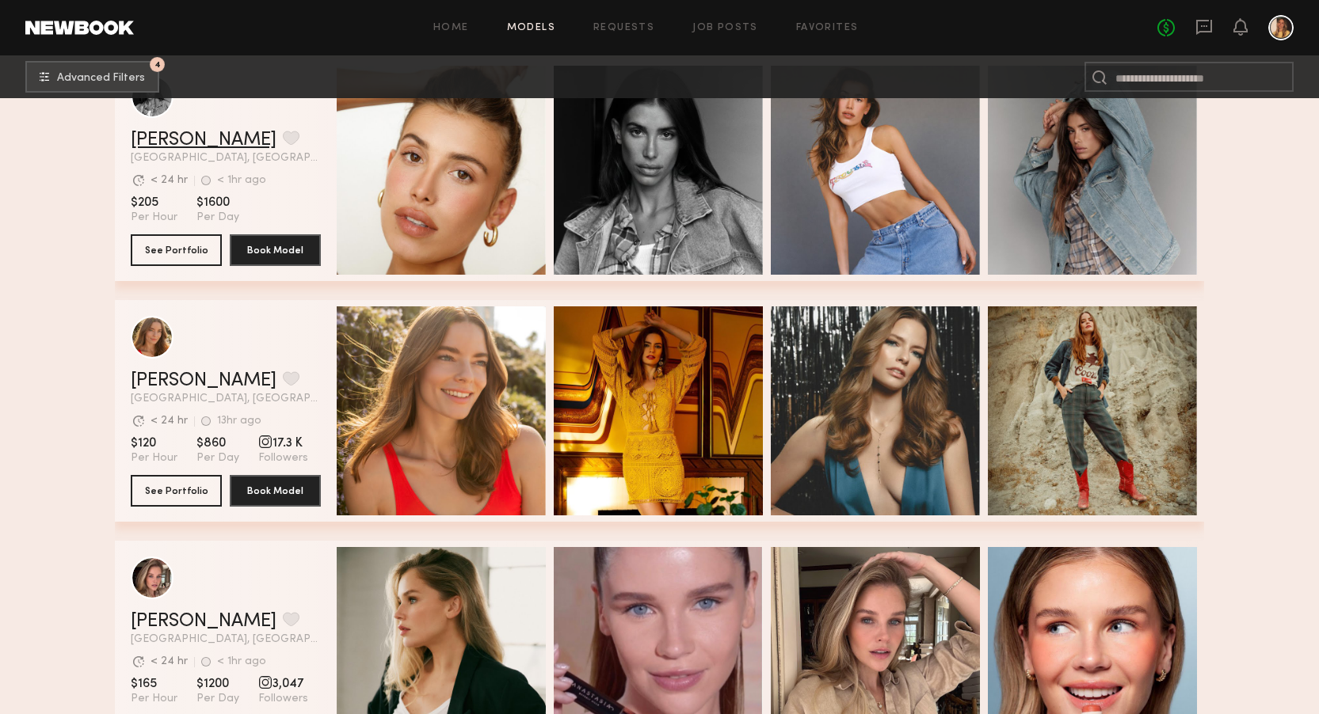
click at [198, 140] on link "McKenzie M." at bounding box center [204, 140] width 146 height 19
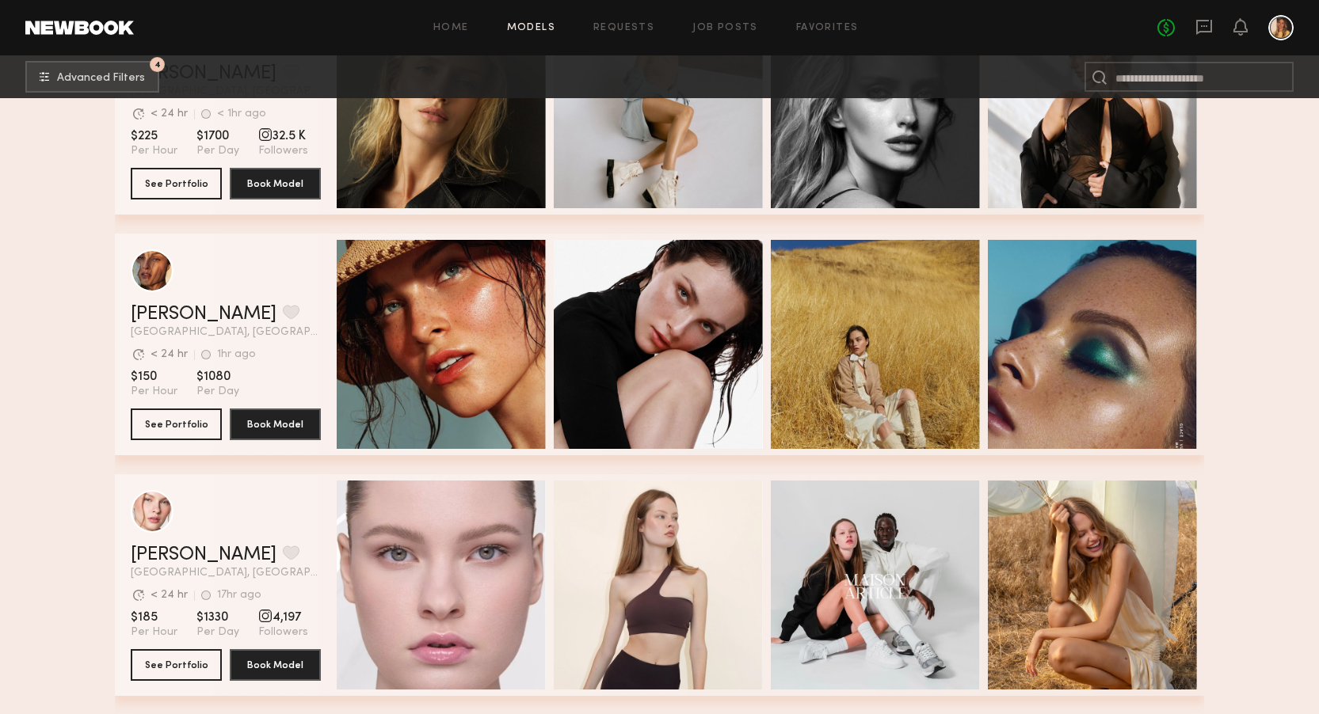
scroll to position [7120, 0]
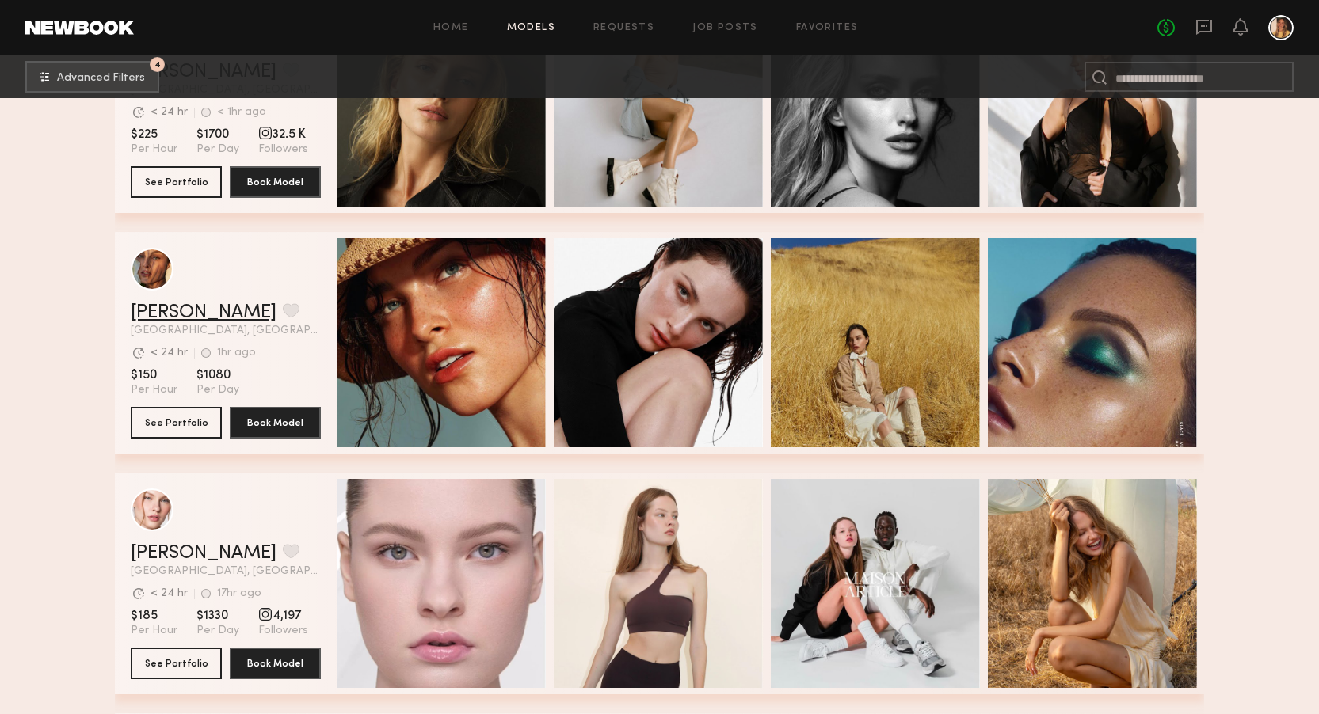
click at [150, 310] on link "Nicole C." at bounding box center [204, 312] width 146 height 19
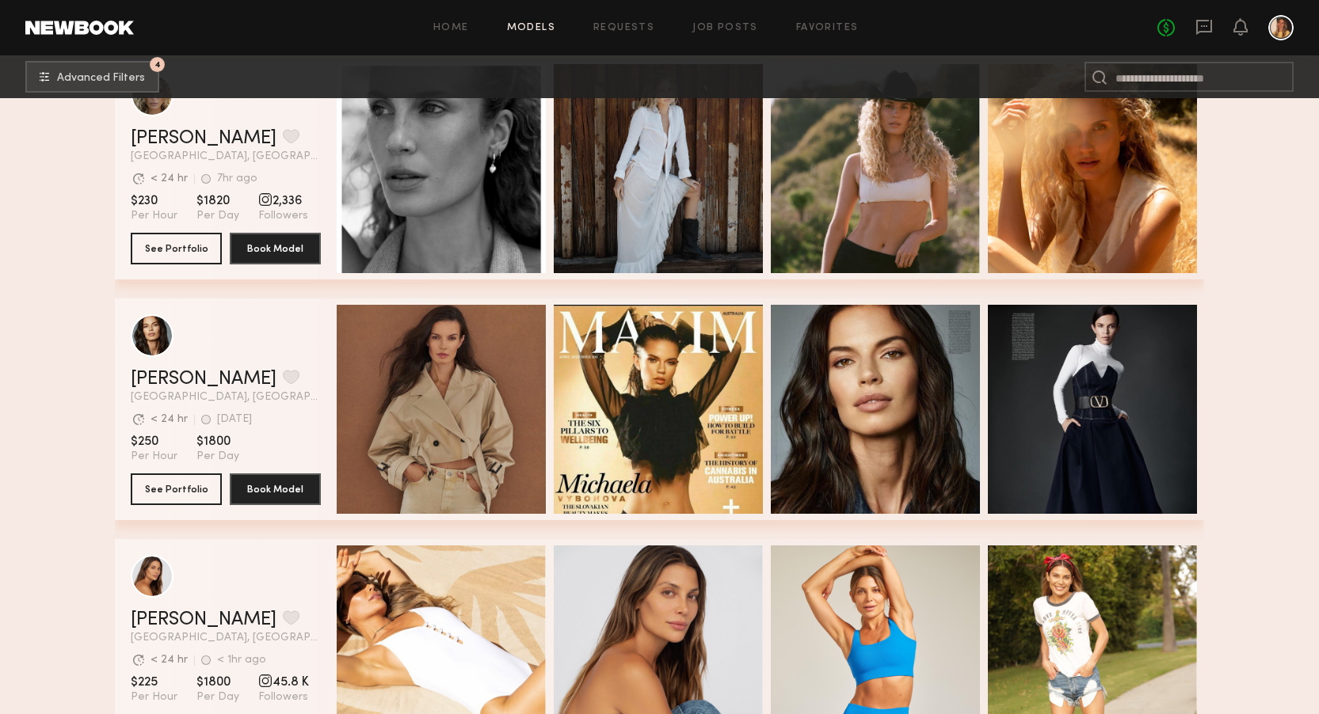
scroll to position [8019, 0]
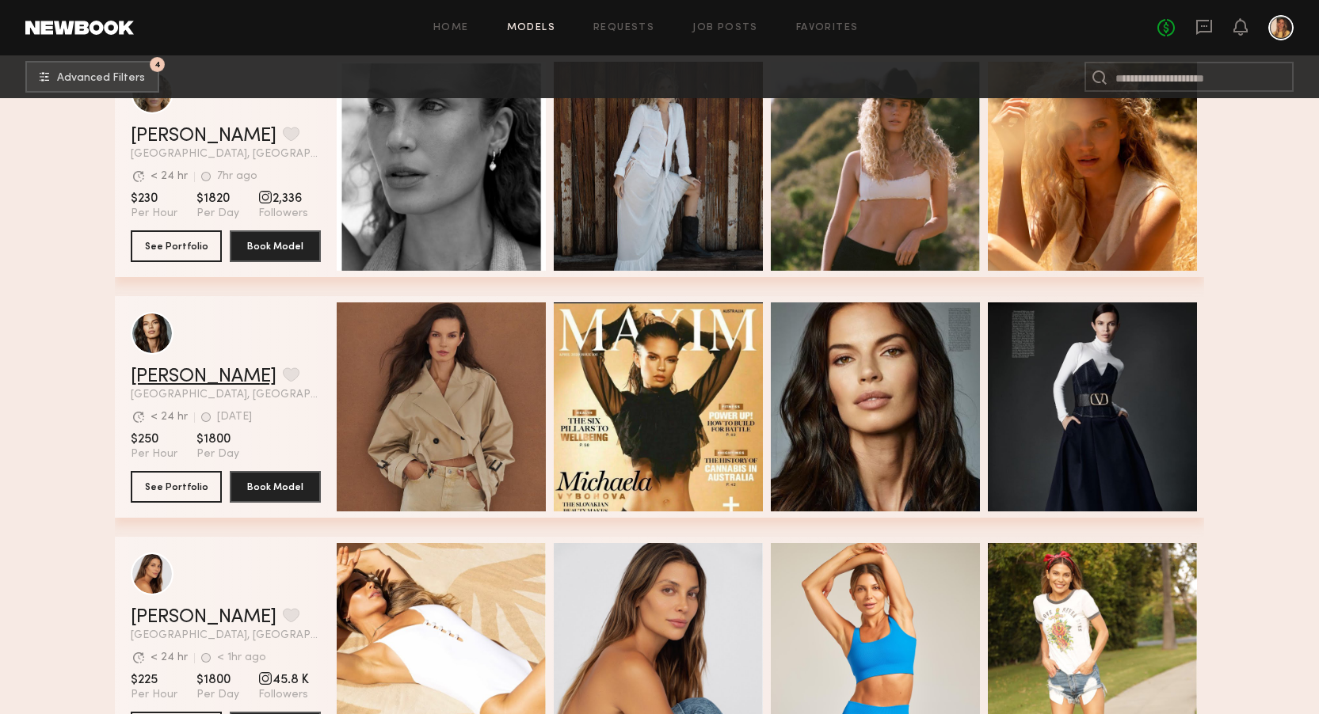
click at [207, 377] on link "Michaela V." at bounding box center [204, 376] width 146 height 19
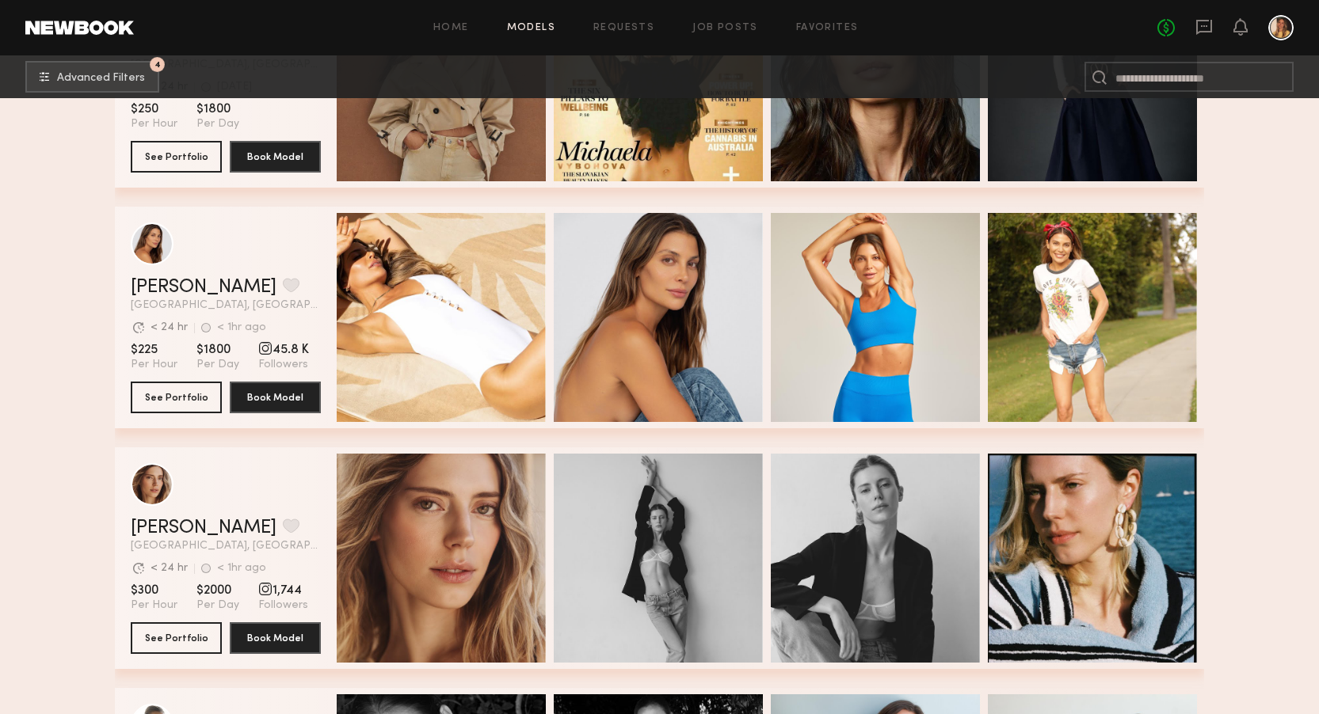
scroll to position [8507, 0]
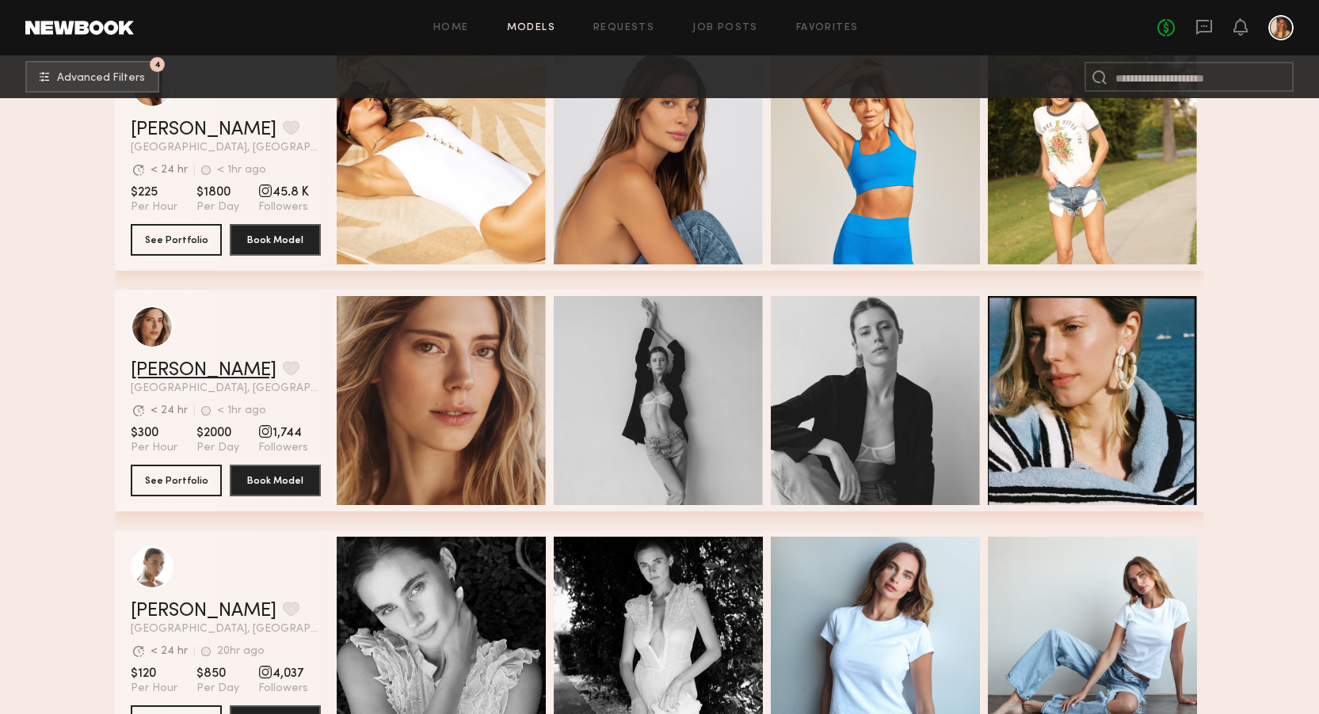
click at [176, 376] on link "Oxana Z." at bounding box center [204, 370] width 146 height 19
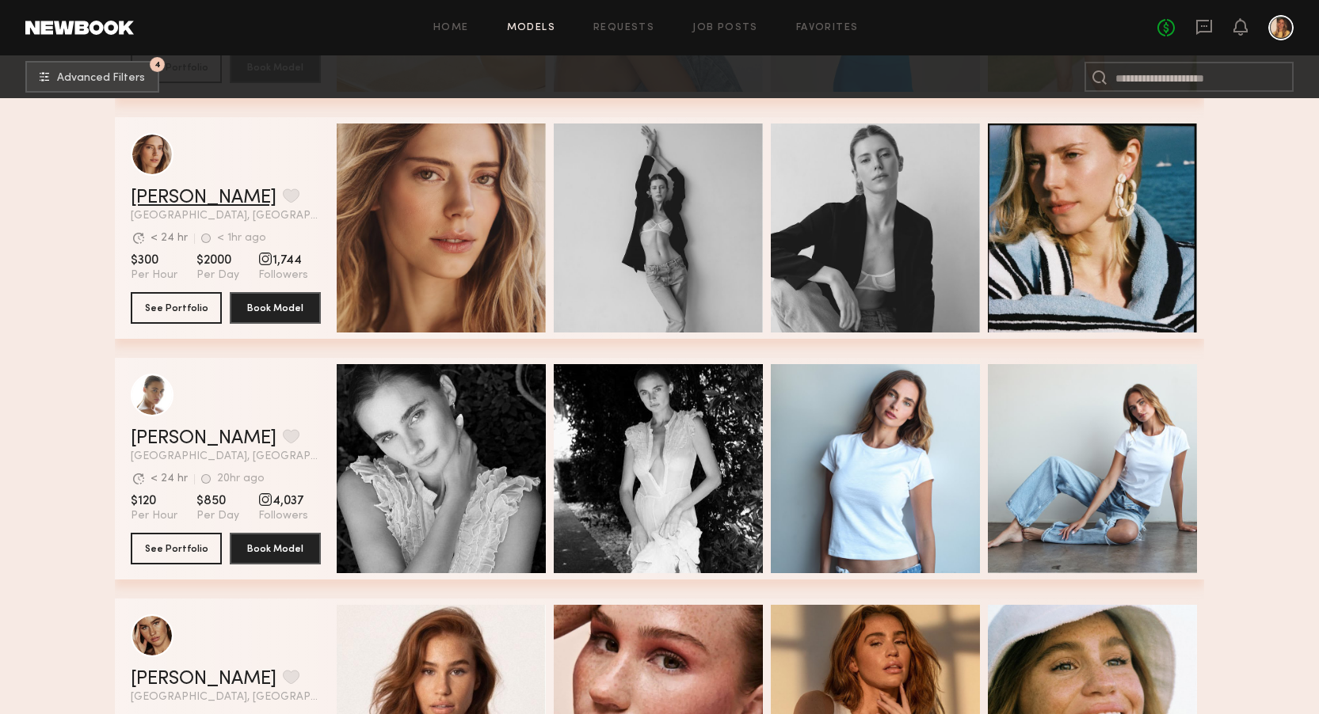
scroll to position [8714, 0]
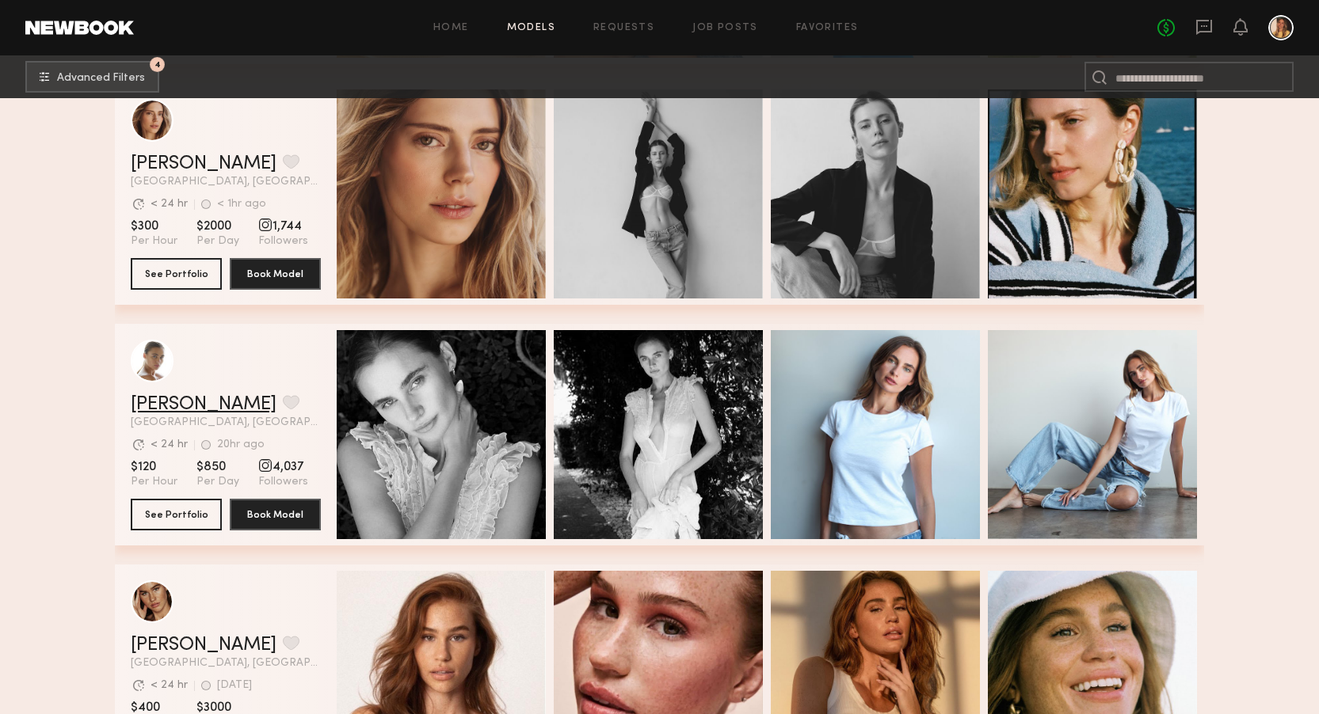
click at [162, 396] on link "Liv M." at bounding box center [204, 404] width 146 height 19
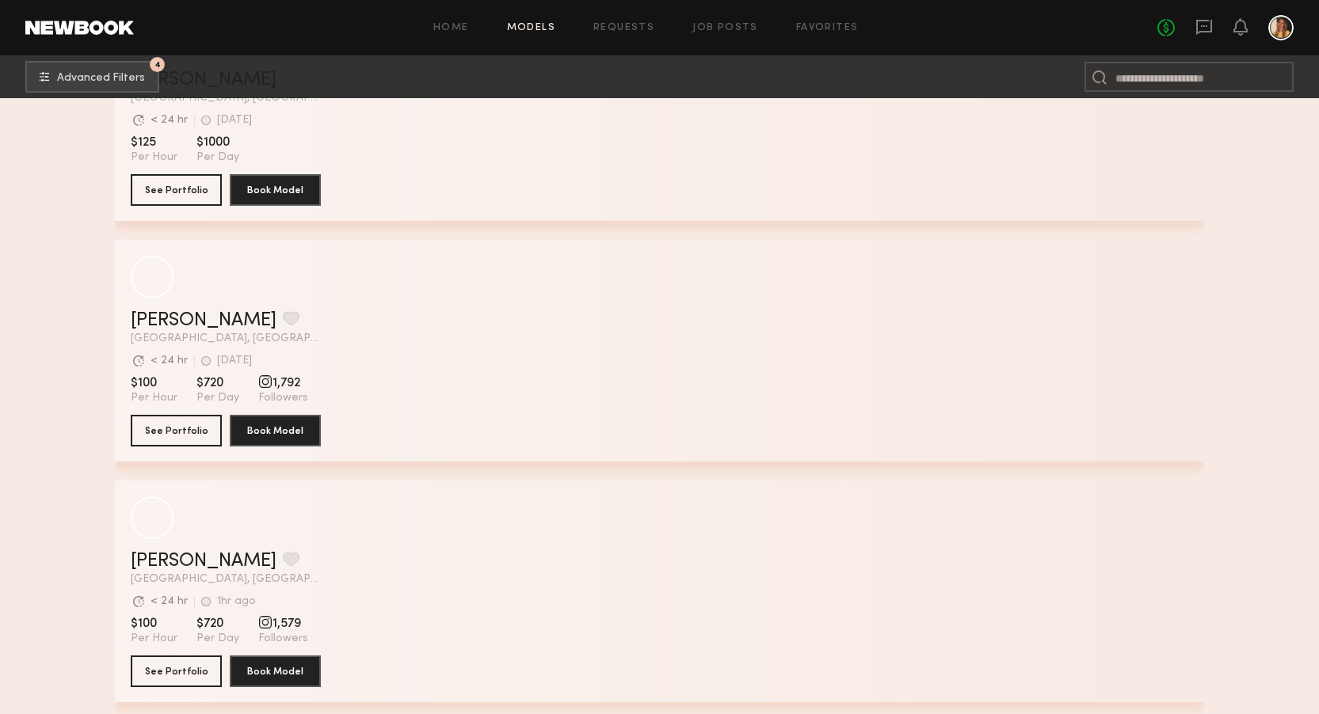
scroll to position [14340, 0]
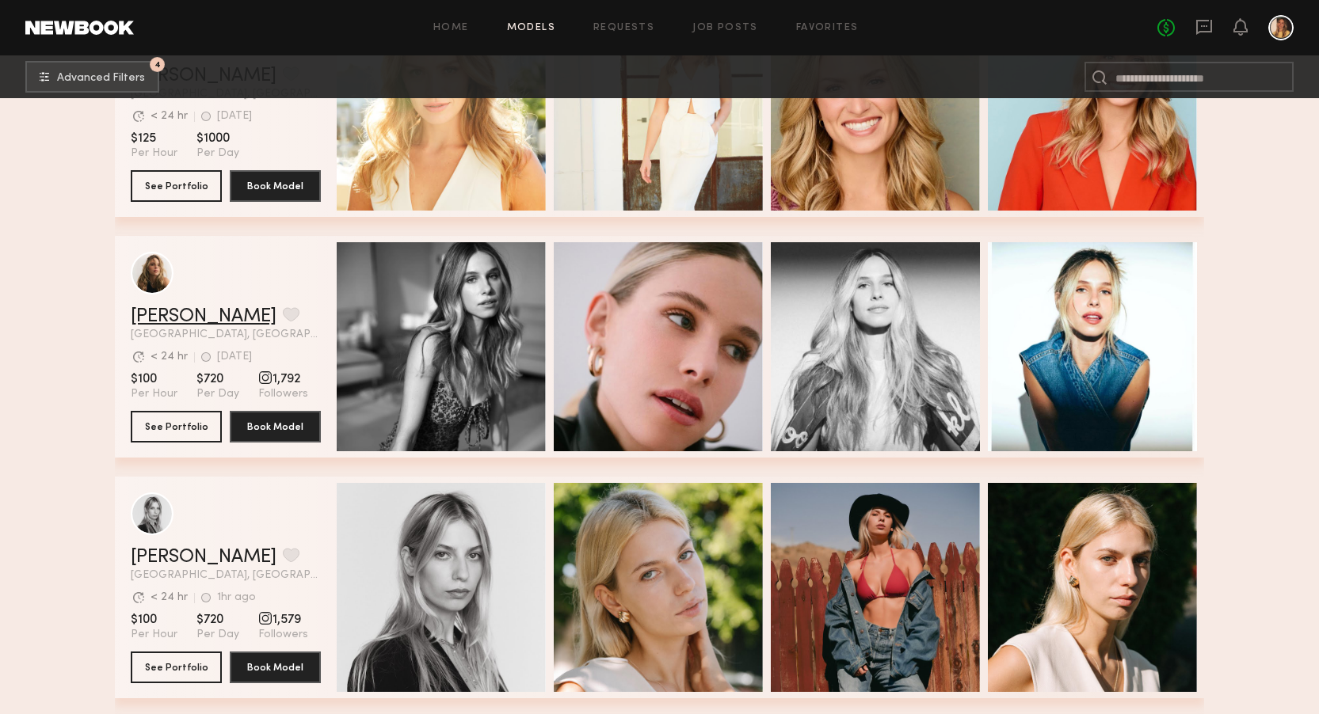
click at [172, 314] on link "Leigh D." at bounding box center [204, 316] width 146 height 19
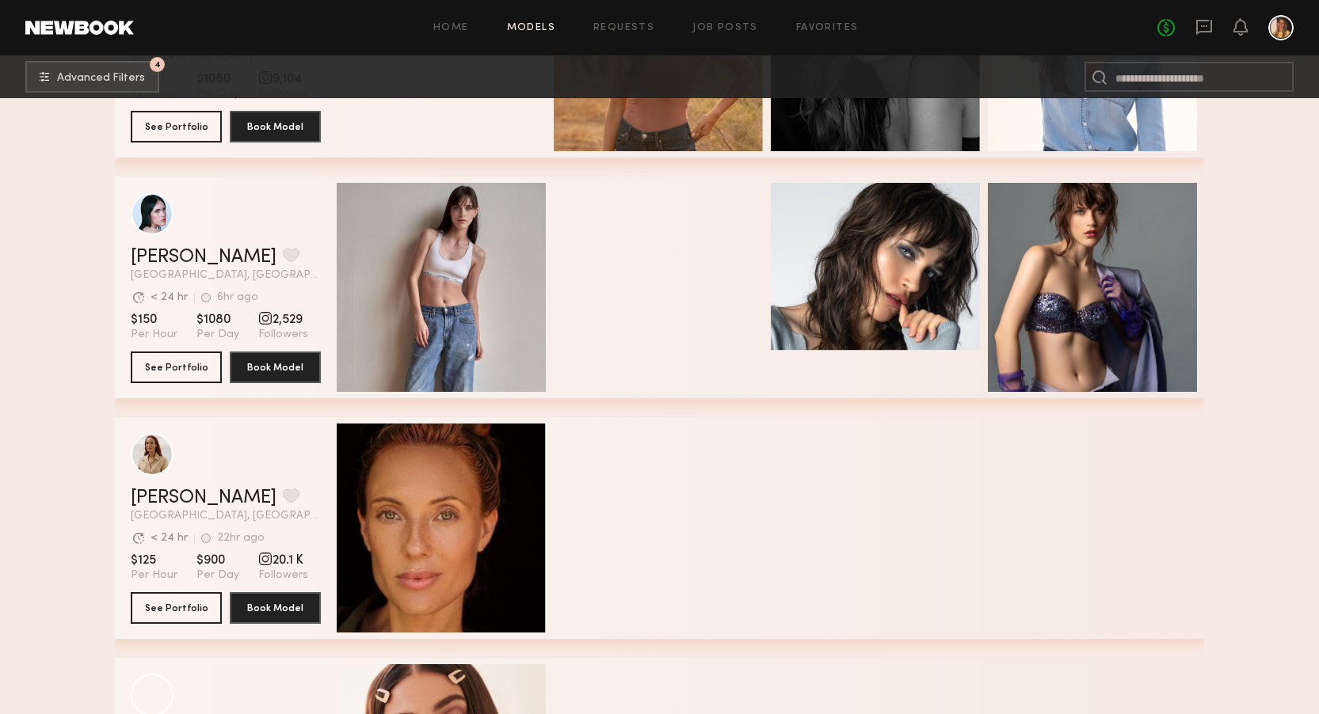
scroll to position [19028, 0]
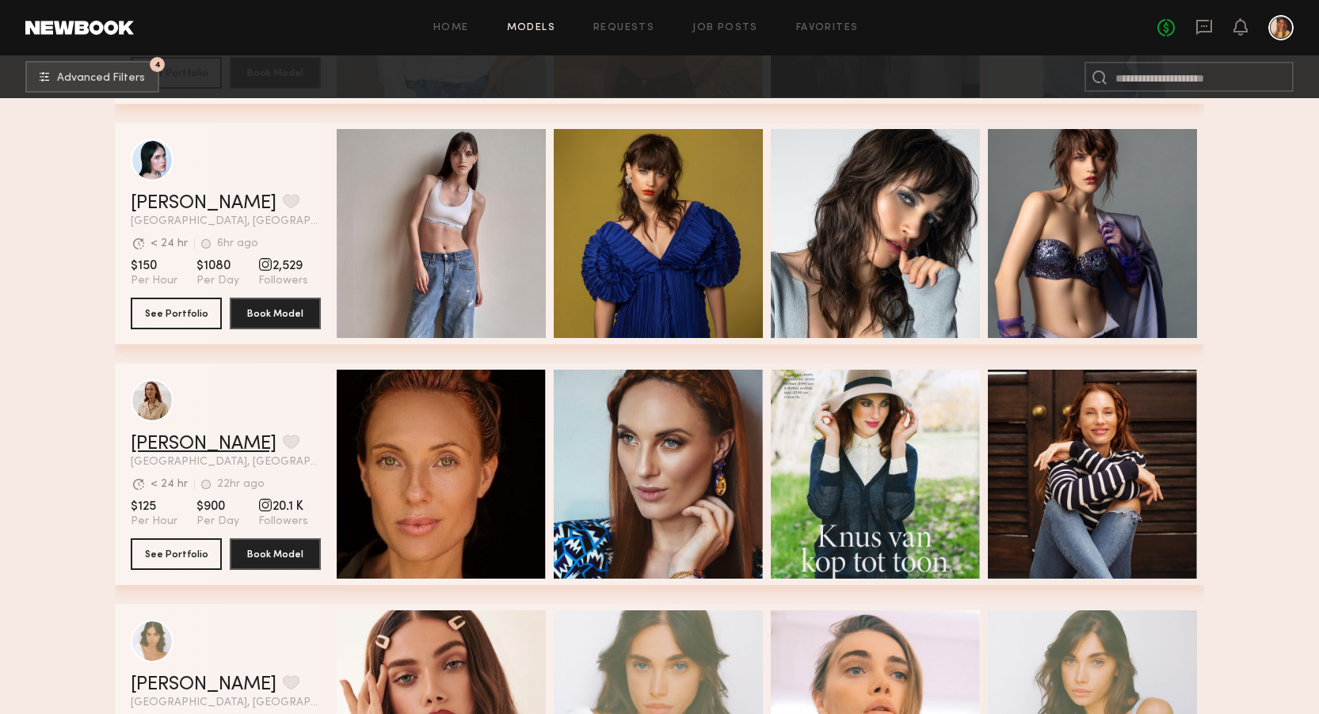
click at [168, 444] on link "Sarah K." at bounding box center [204, 444] width 146 height 19
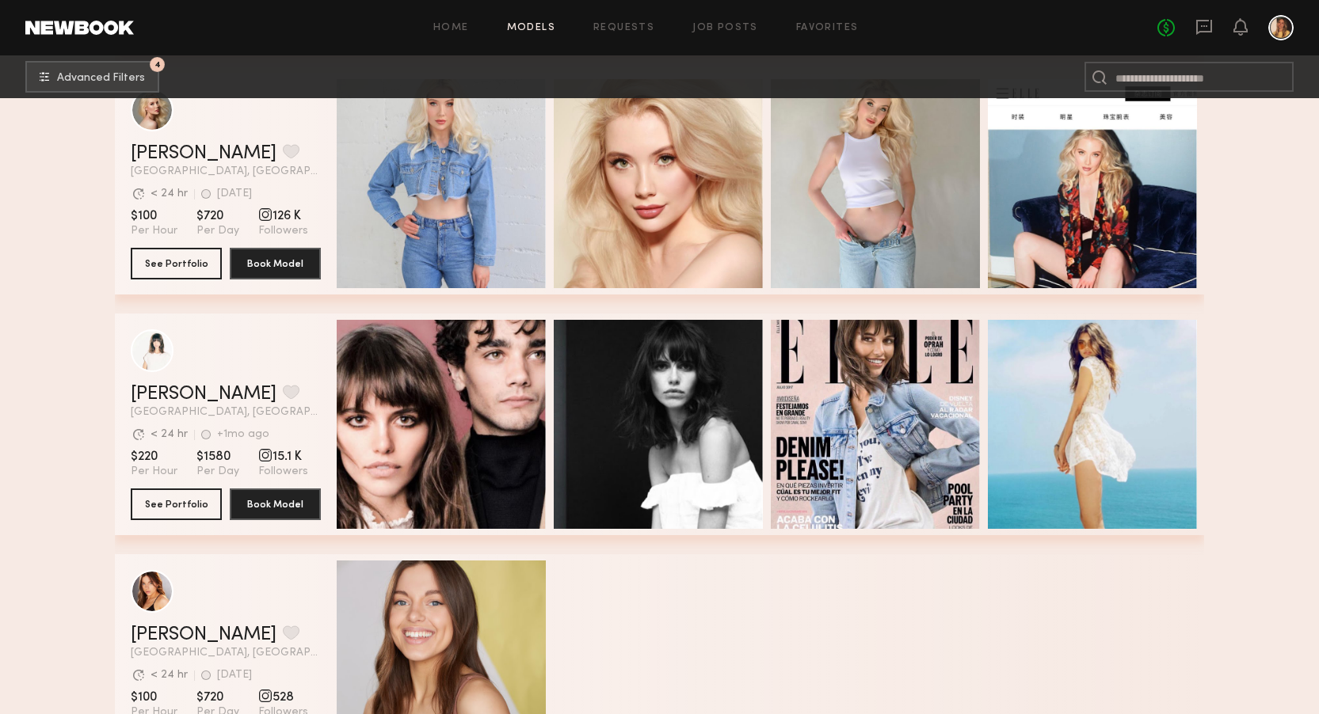
scroll to position [20055, 0]
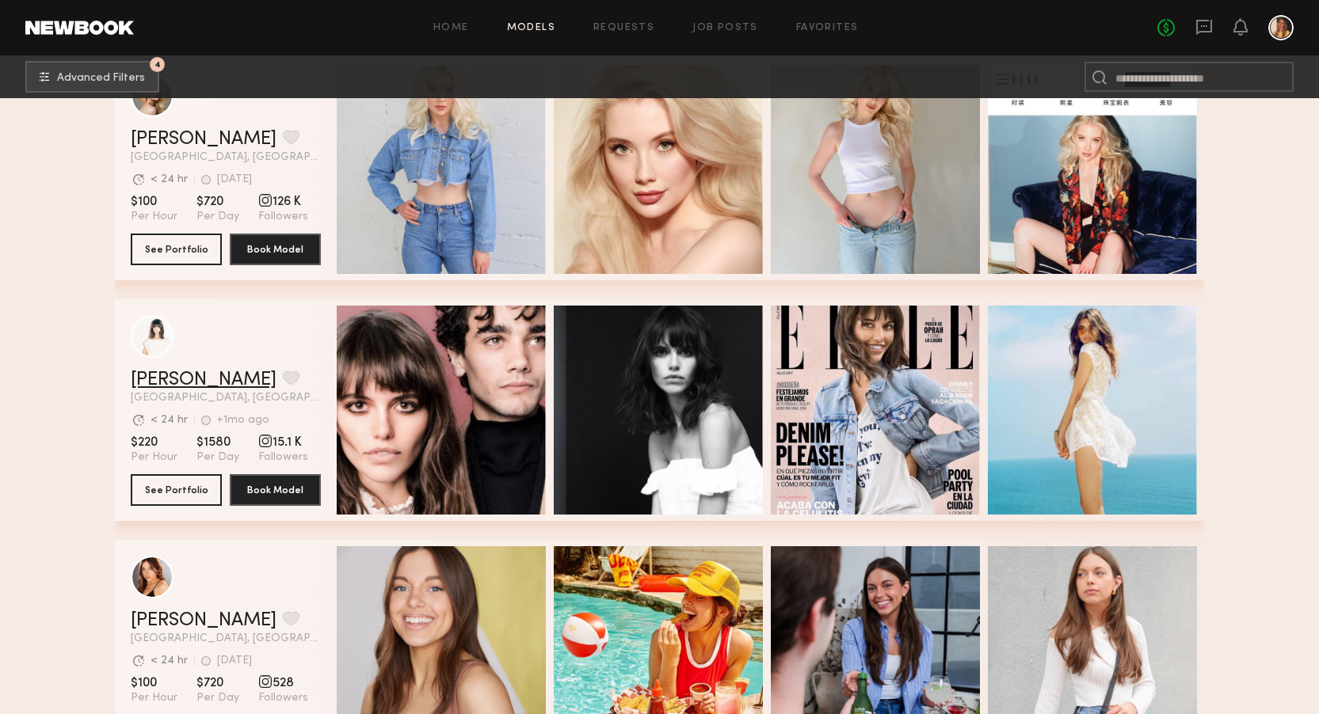
click at [197, 375] on link "[PERSON_NAME]" at bounding box center [204, 380] width 146 height 19
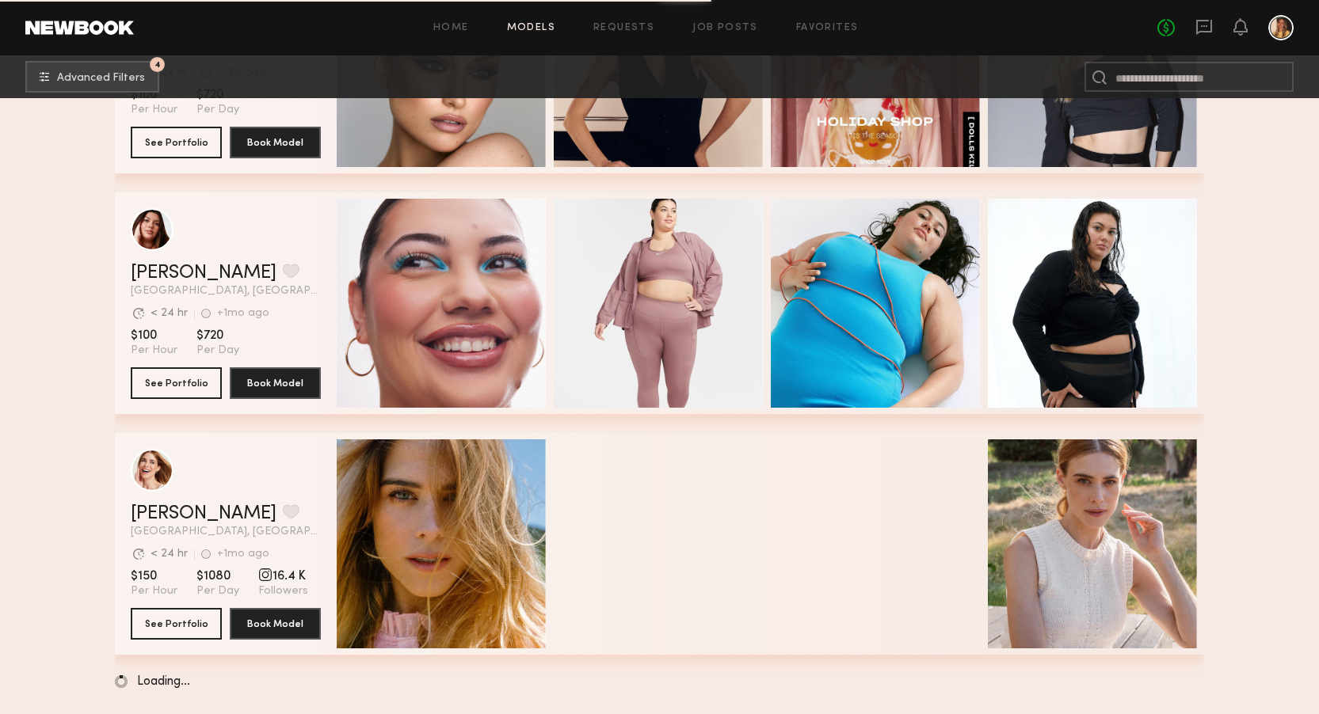
scroll to position [31477, 0]
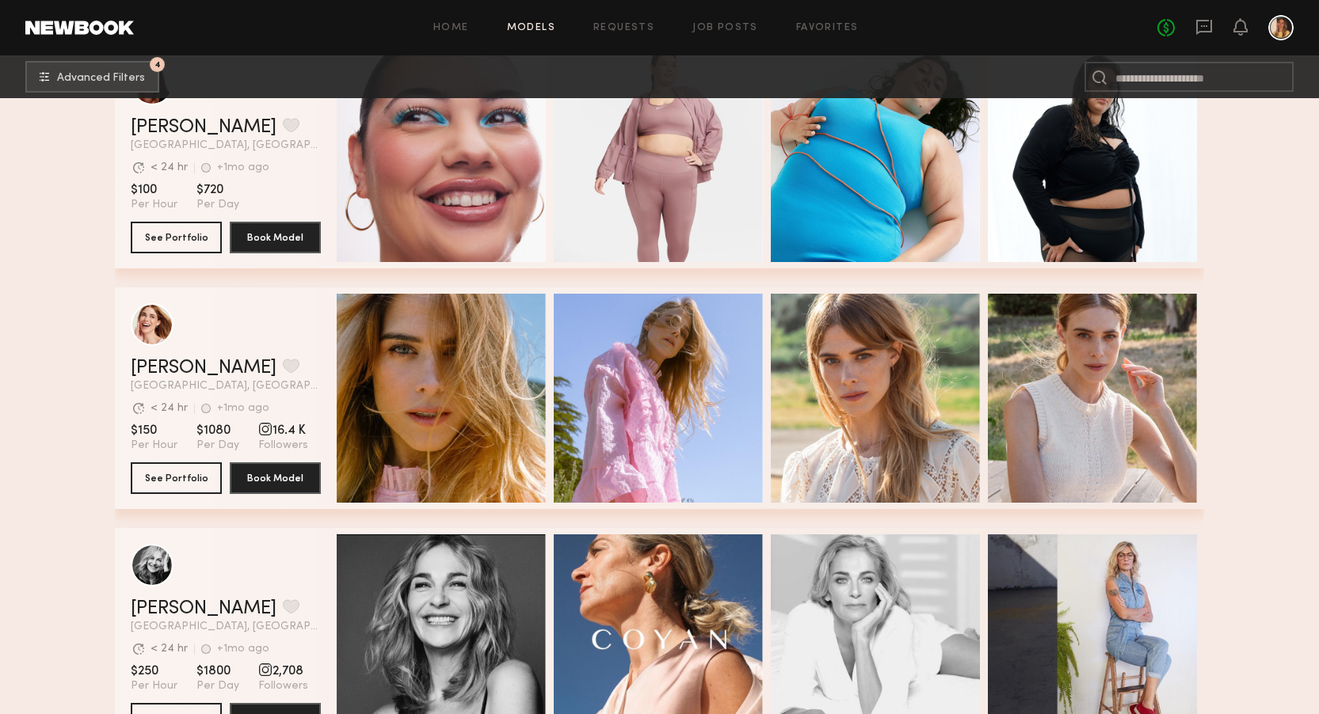
scroll to position [31626, 0]
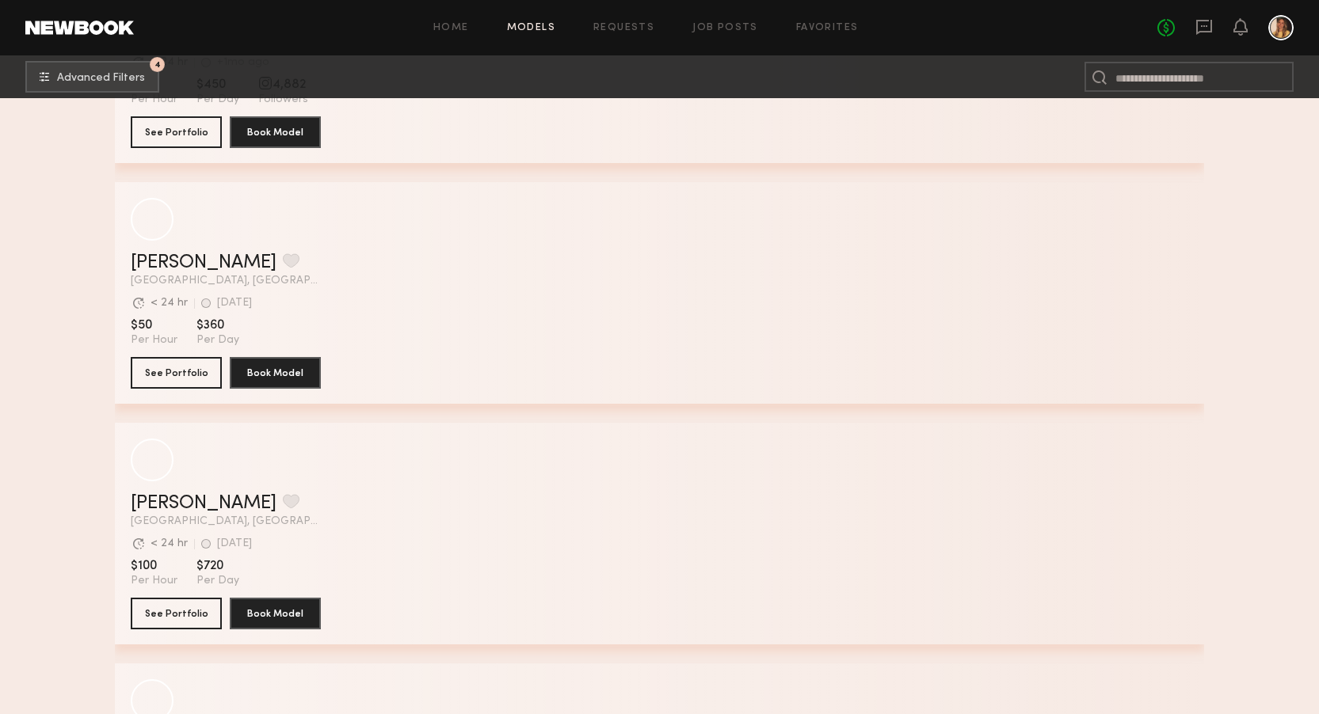
scroll to position [48107, 0]
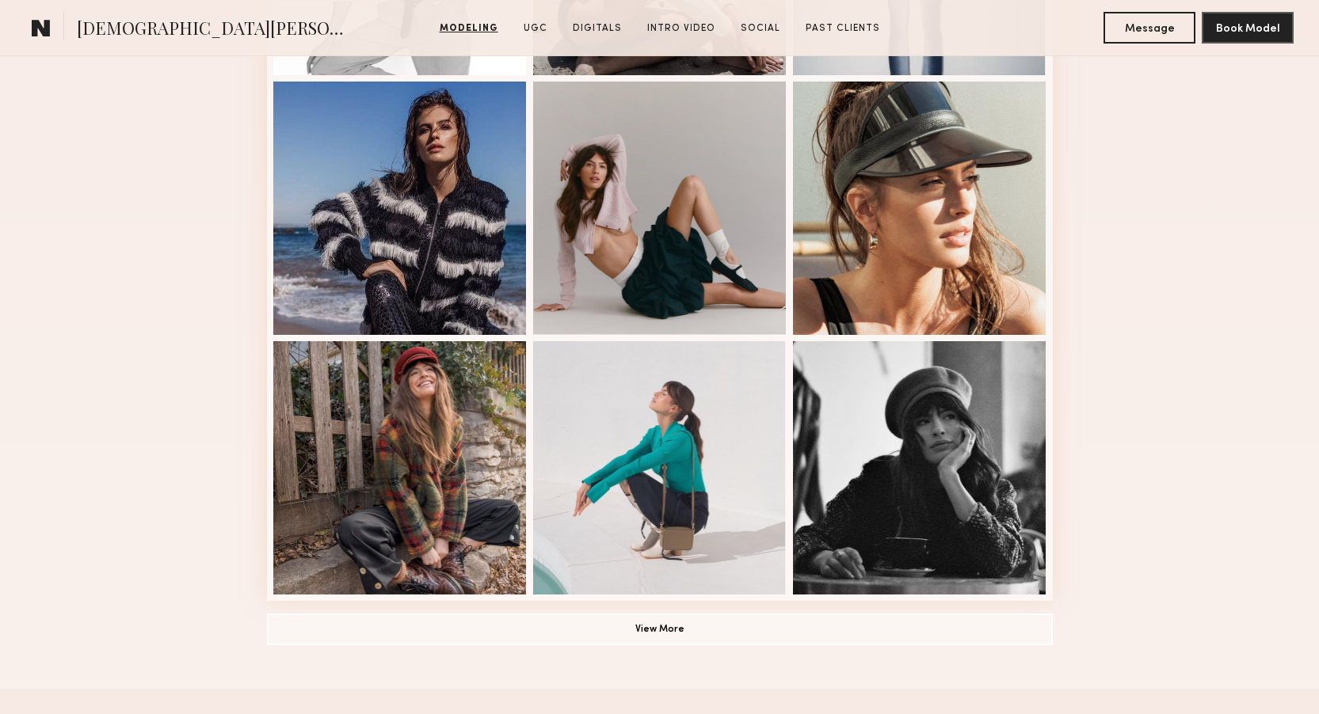
scroll to position [919, 0]
click at [547, 614] on button "View More" at bounding box center [660, 630] width 786 height 32
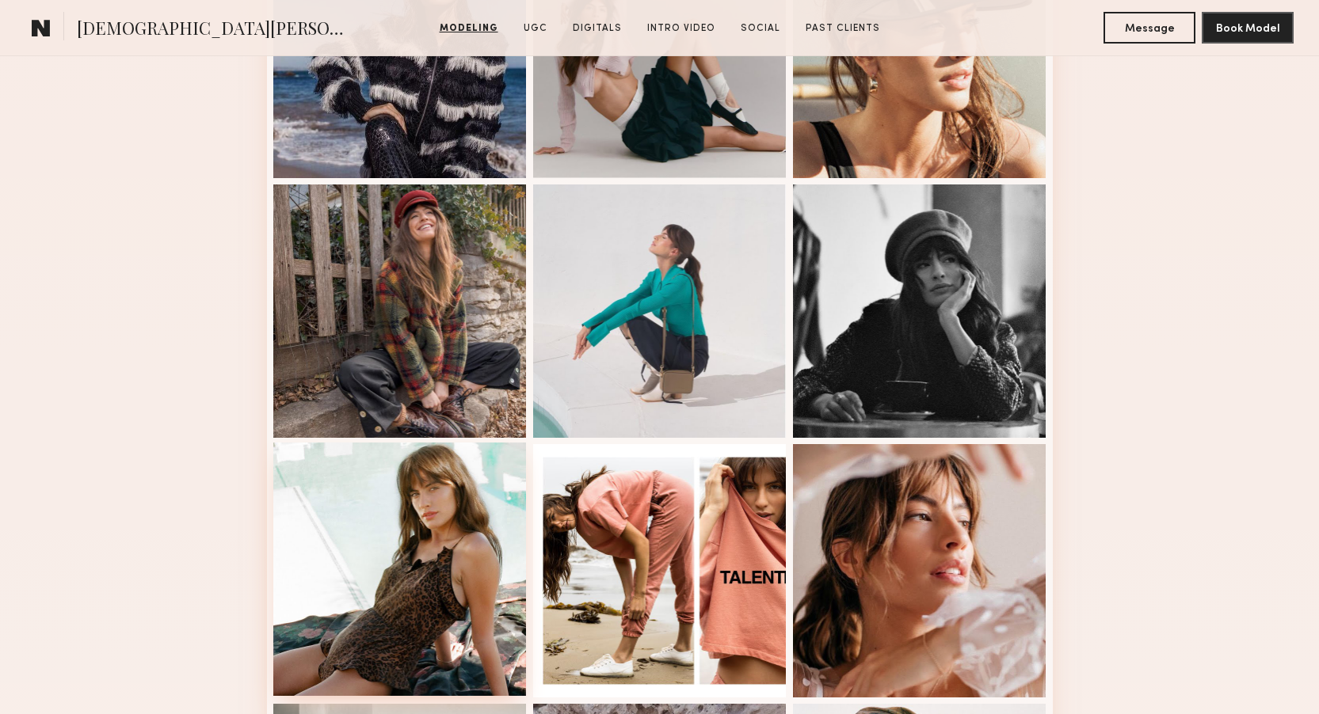
scroll to position [1071, 0]
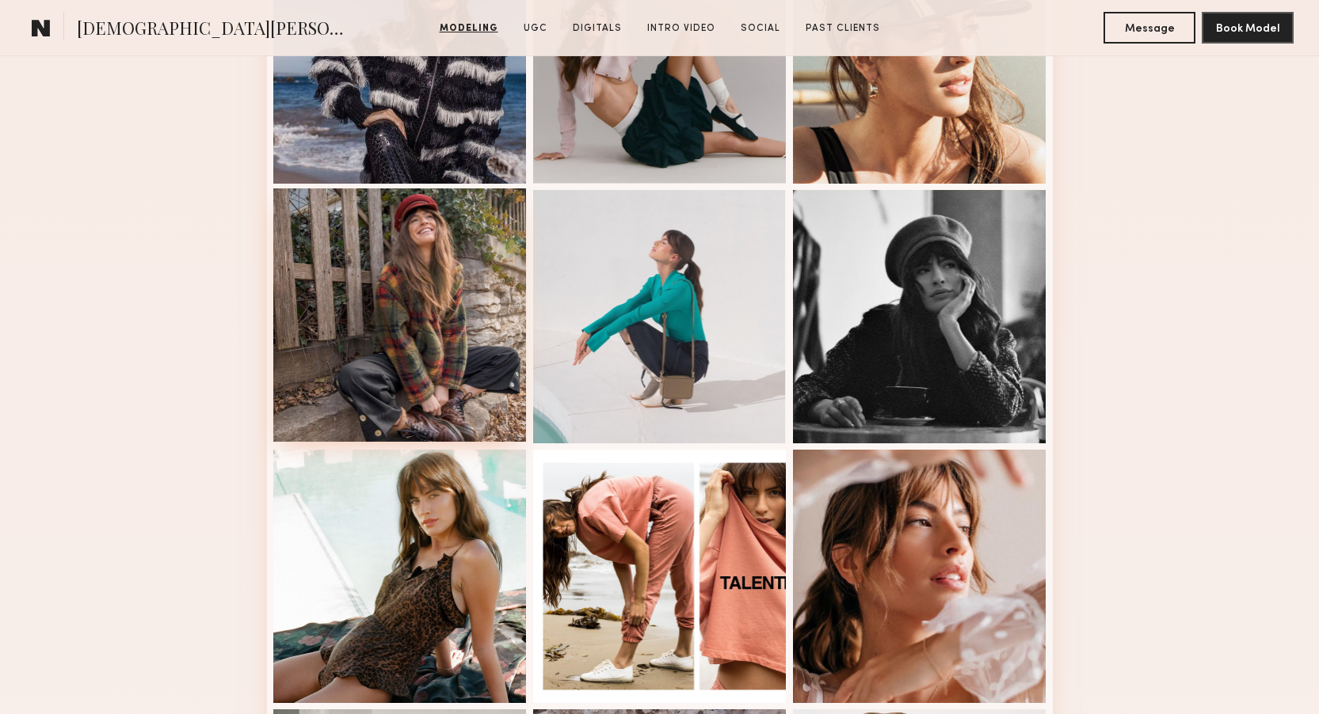
click at [440, 244] on div at bounding box center [399, 315] width 253 height 253
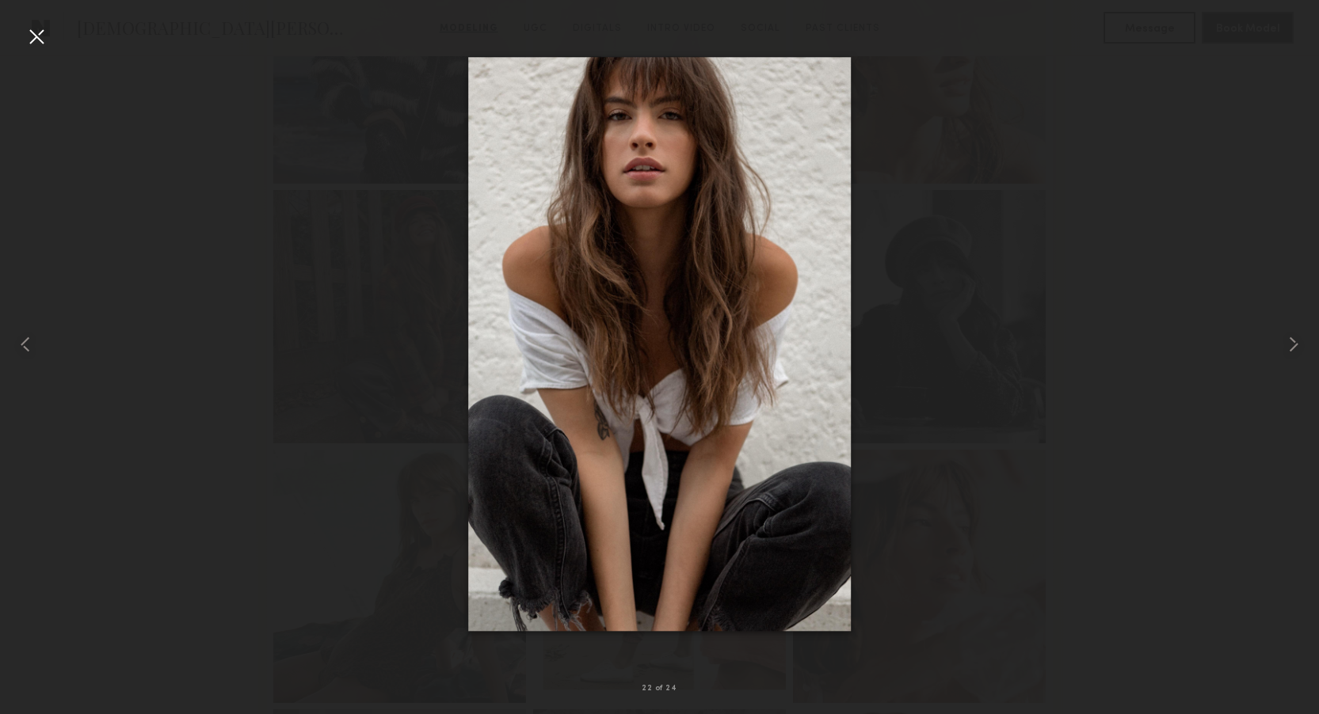
click at [1127, 285] on div at bounding box center [659, 344] width 1319 height 638
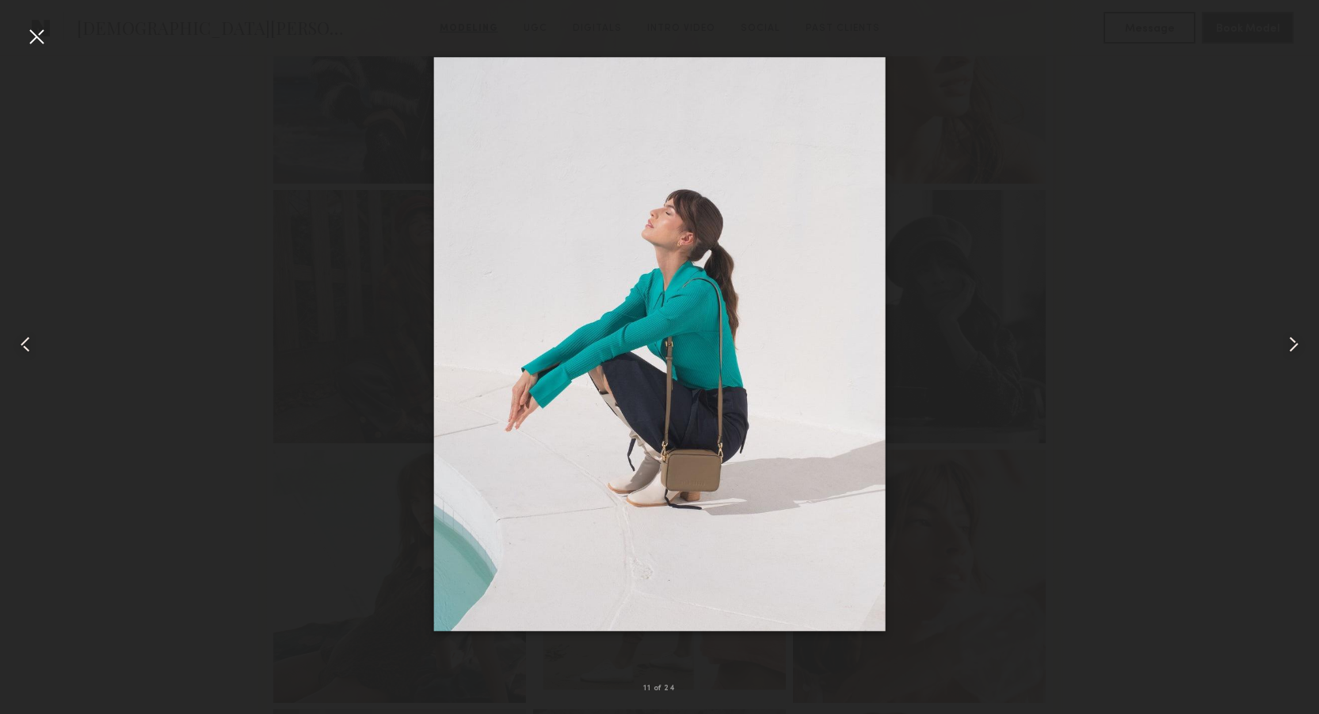
click at [1098, 206] on div at bounding box center [659, 344] width 1319 height 638
click at [17, 45] on div at bounding box center [26, 344] width 53 height 638
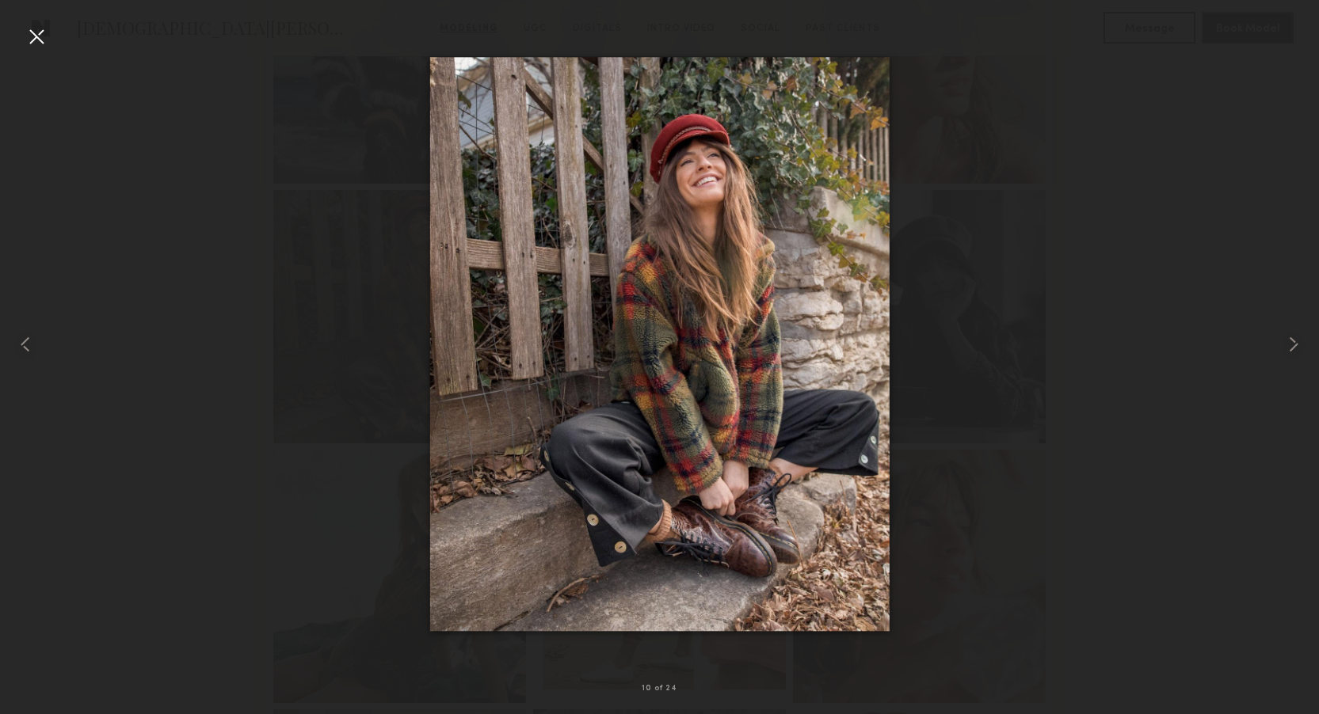
click at [26, 32] on div at bounding box center [36, 36] width 25 height 25
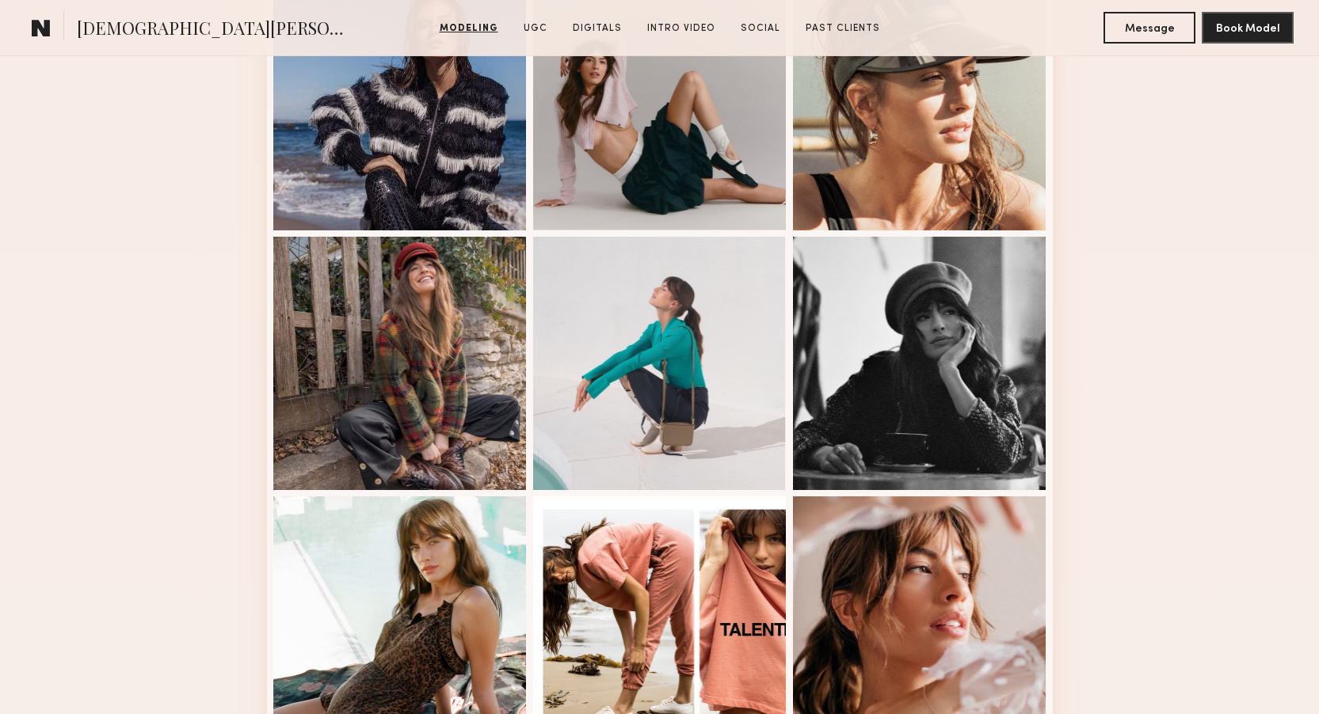
scroll to position [1026, 0]
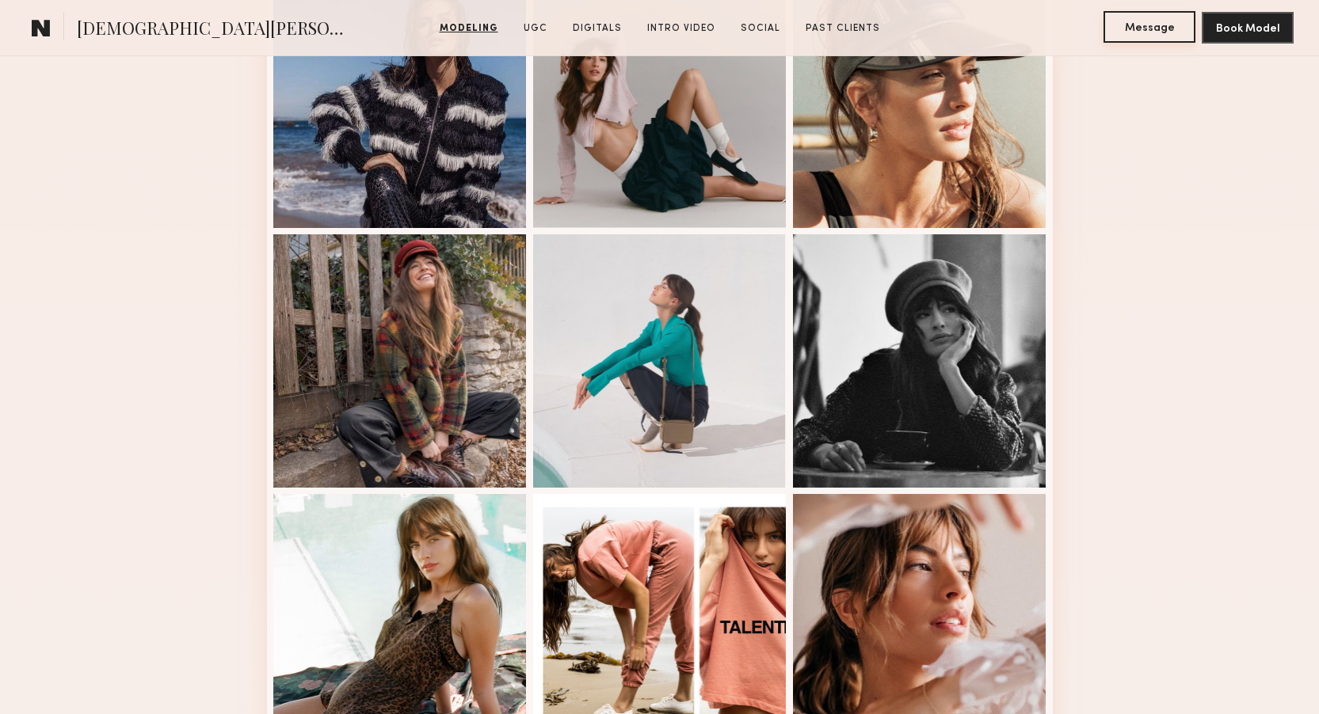
click at [1160, 31] on button "Message" at bounding box center [1149, 27] width 92 height 32
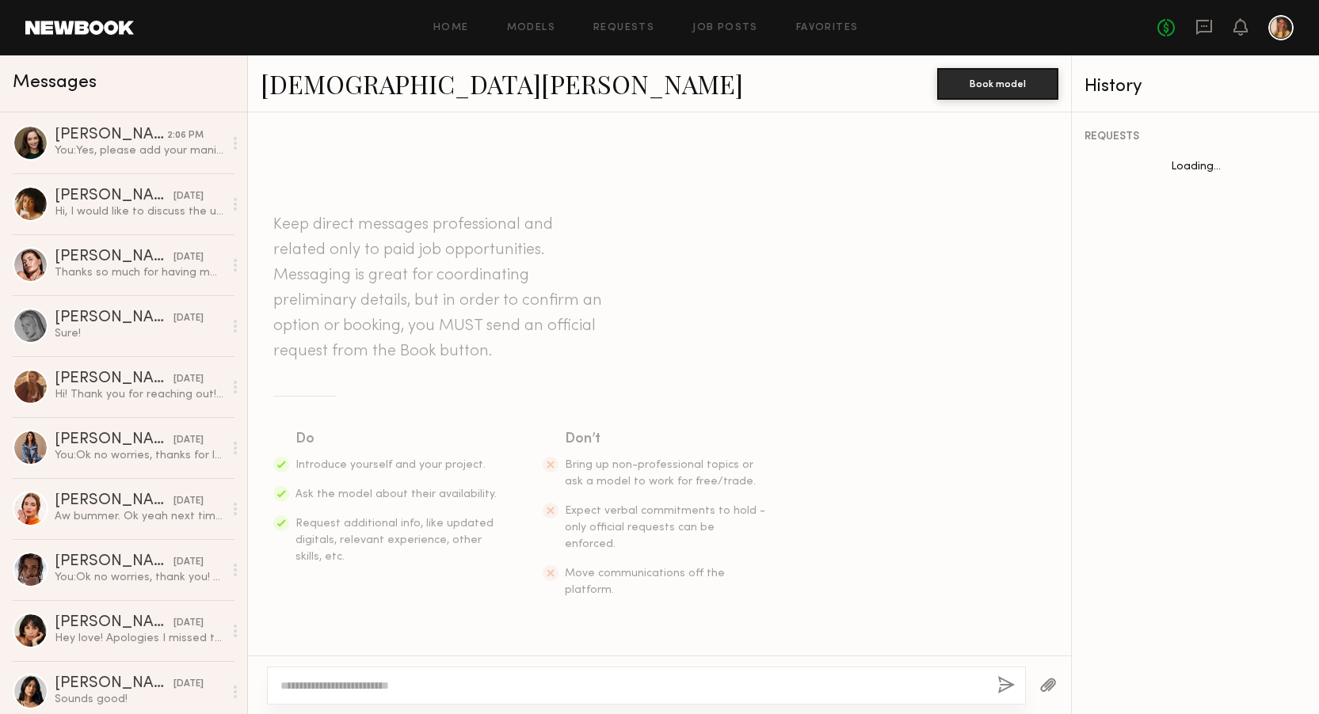
click at [558, 680] on textarea at bounding box center [632, 686] width 704 height 16
type textarea "*"
click at [581, 680] on textarea "**********" at bounding box center [632, 686] width 704 height 16
click at [577, 692] on textarea "**********" at bounding box center [632, 686] width 704 height 16
type textarea "**********"
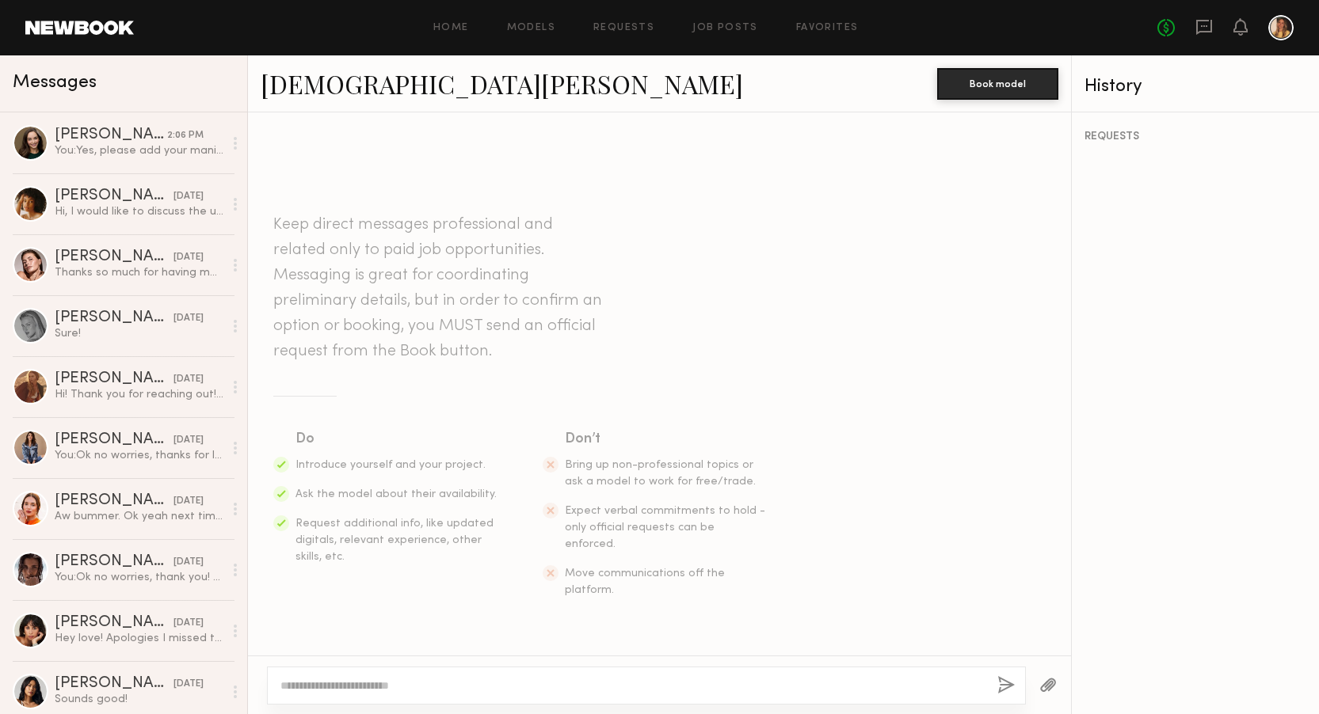
scroll to position [141, 0]
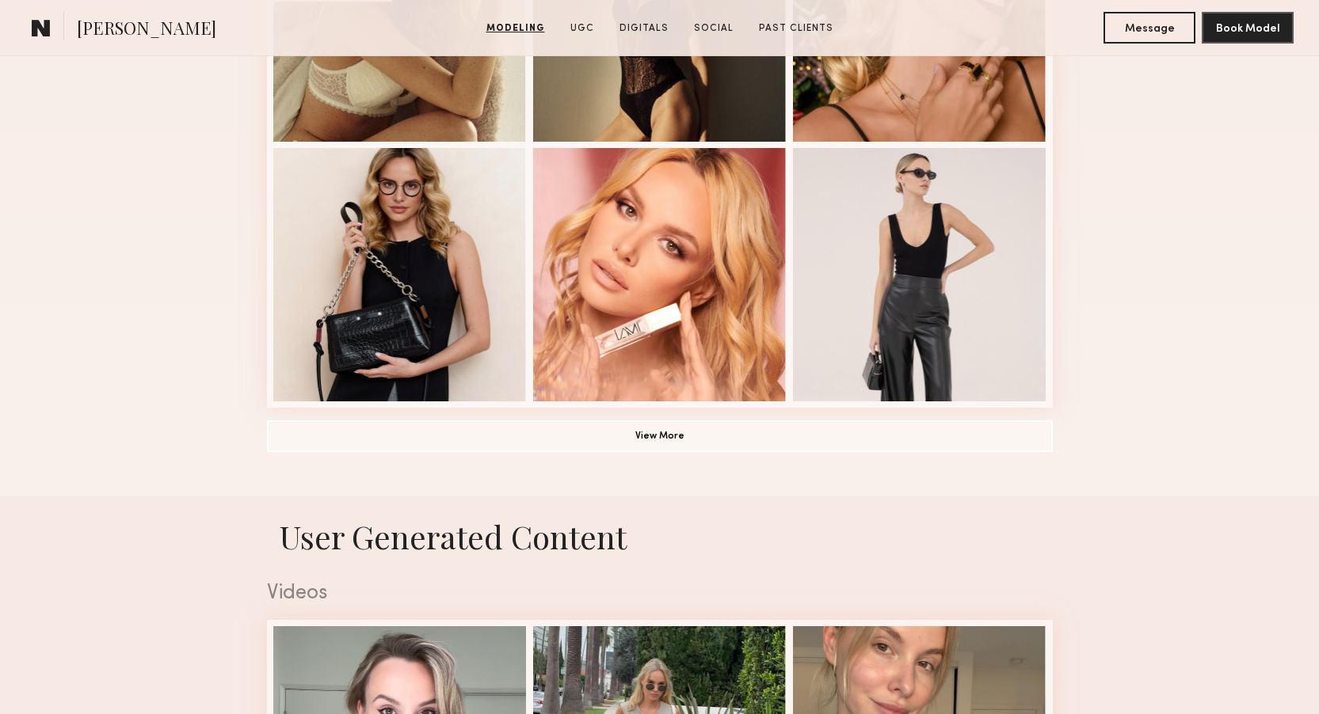
scroll to position [840, 0]
click at [684, 425] on button "View More" at bounding box center [660, 435] width 786 height 32
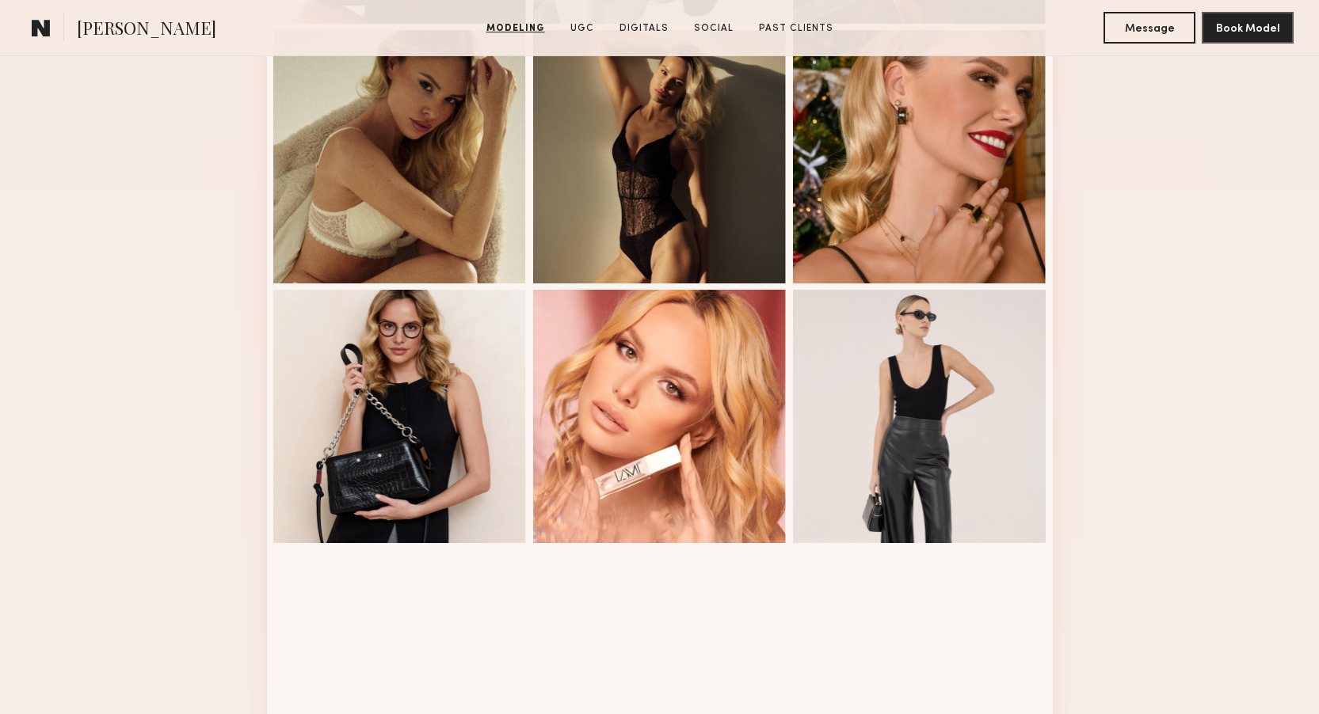
scroll to position [701, 0]
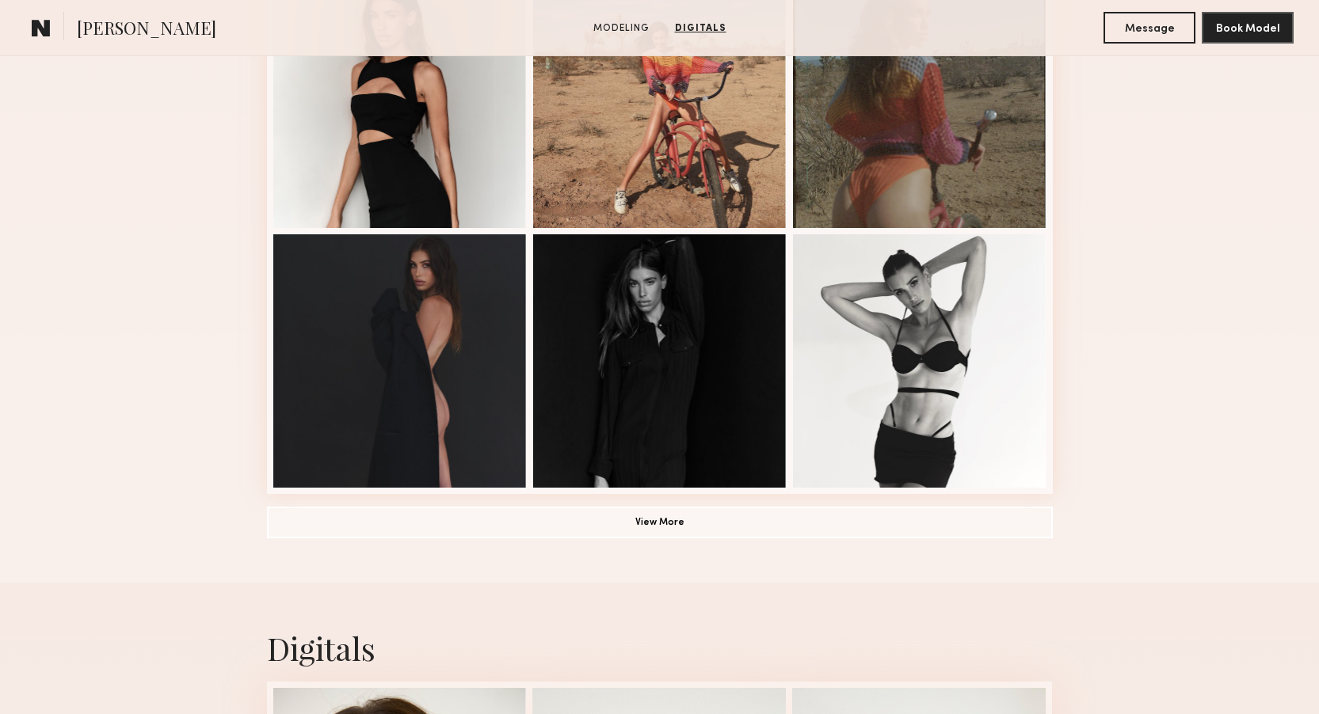
scroll to position [870, 0]
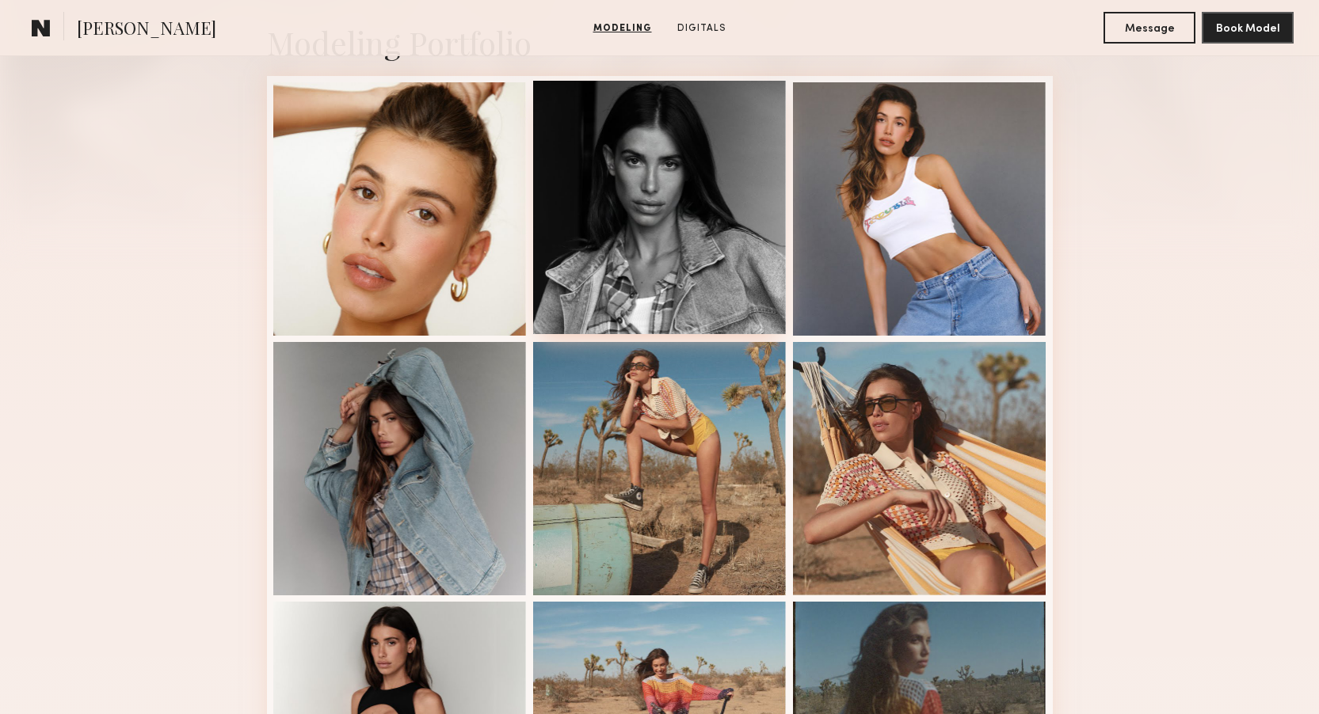
scroll to position [379, 0]
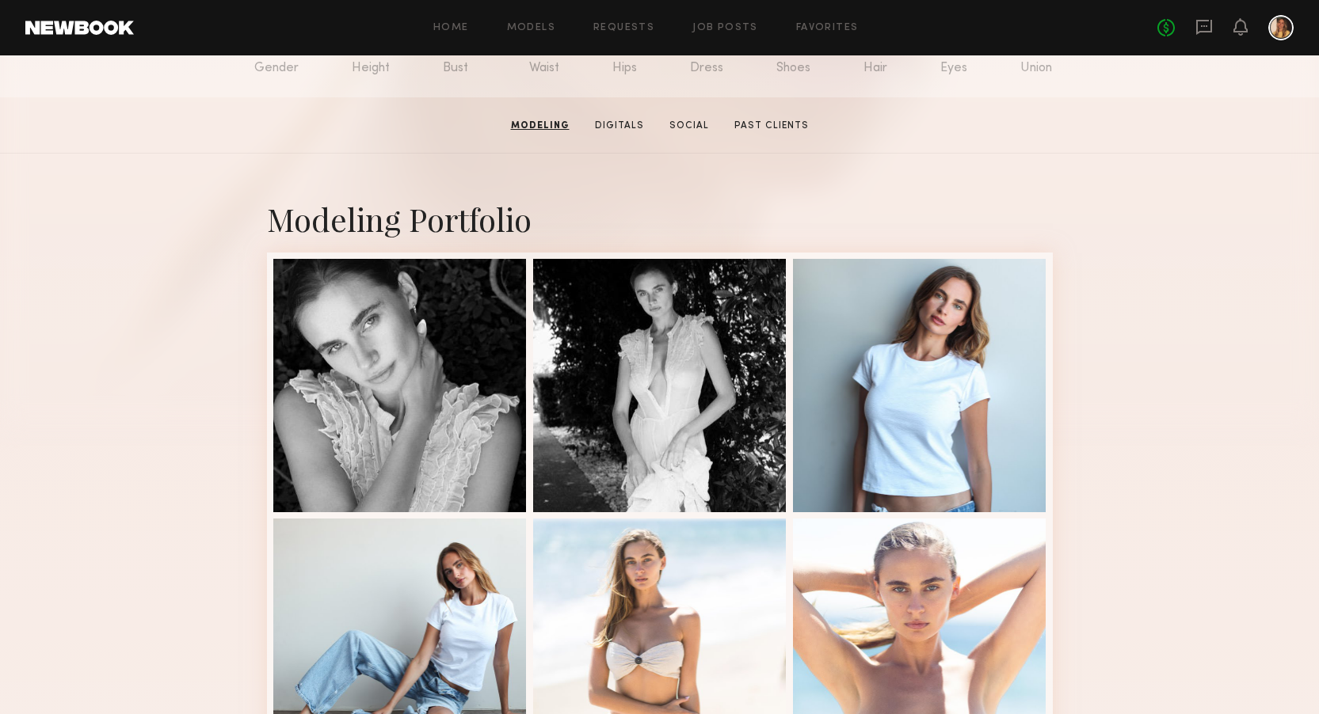
scroll to position [203, 0]
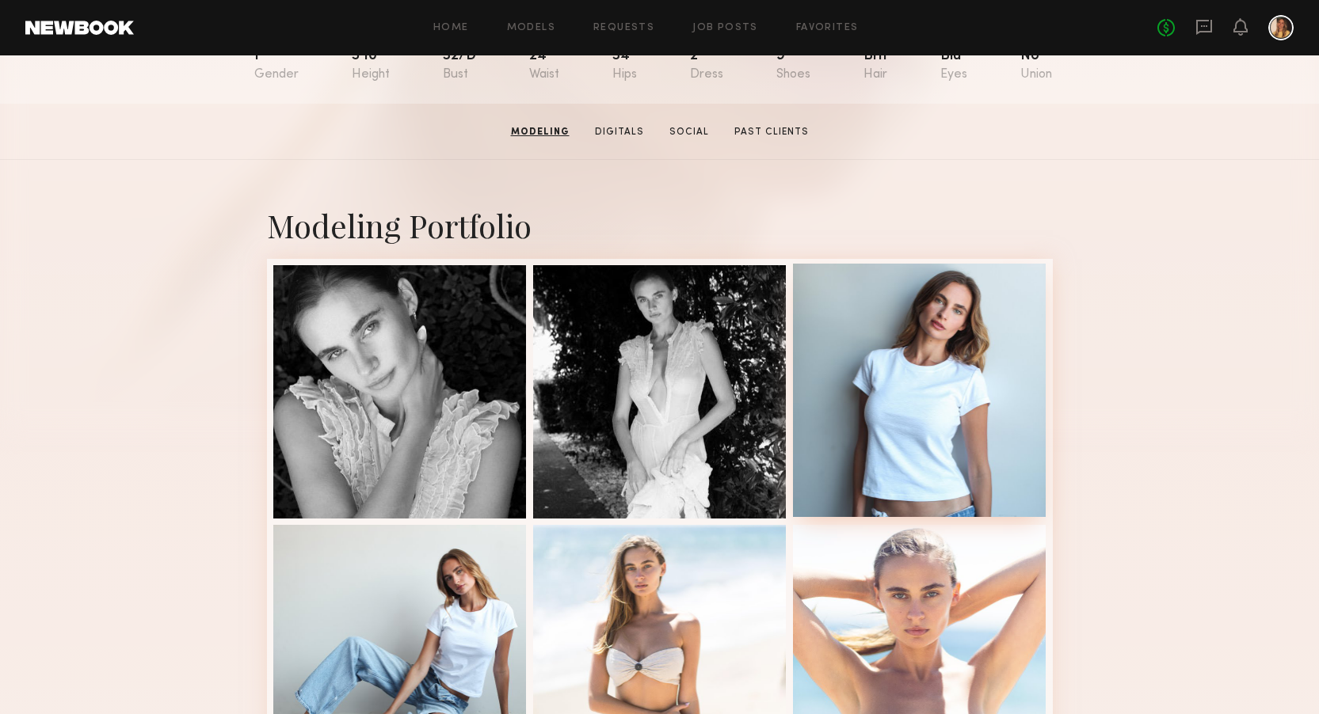
click at [997, 348] on div at bounding box center [919, 390] width 253 height 253
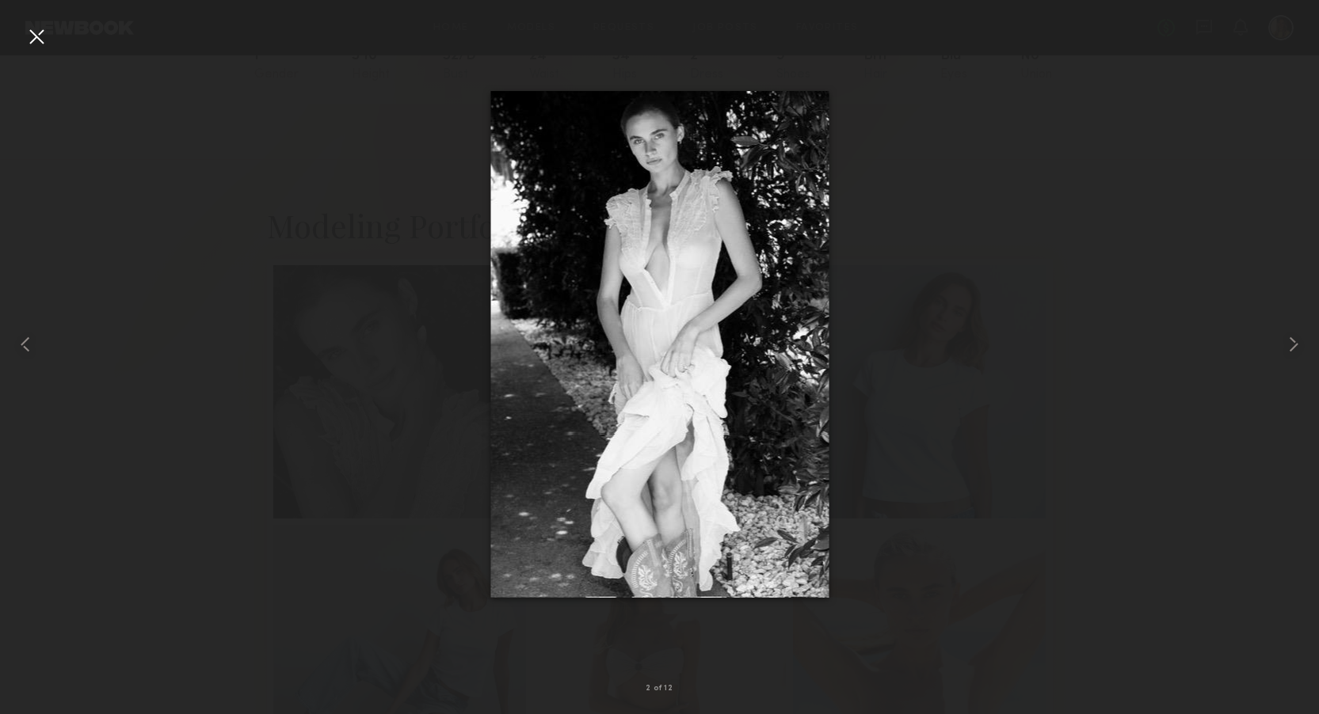
click at [926, 299] on div at bounding box center [659, 344] width 1319 height 638
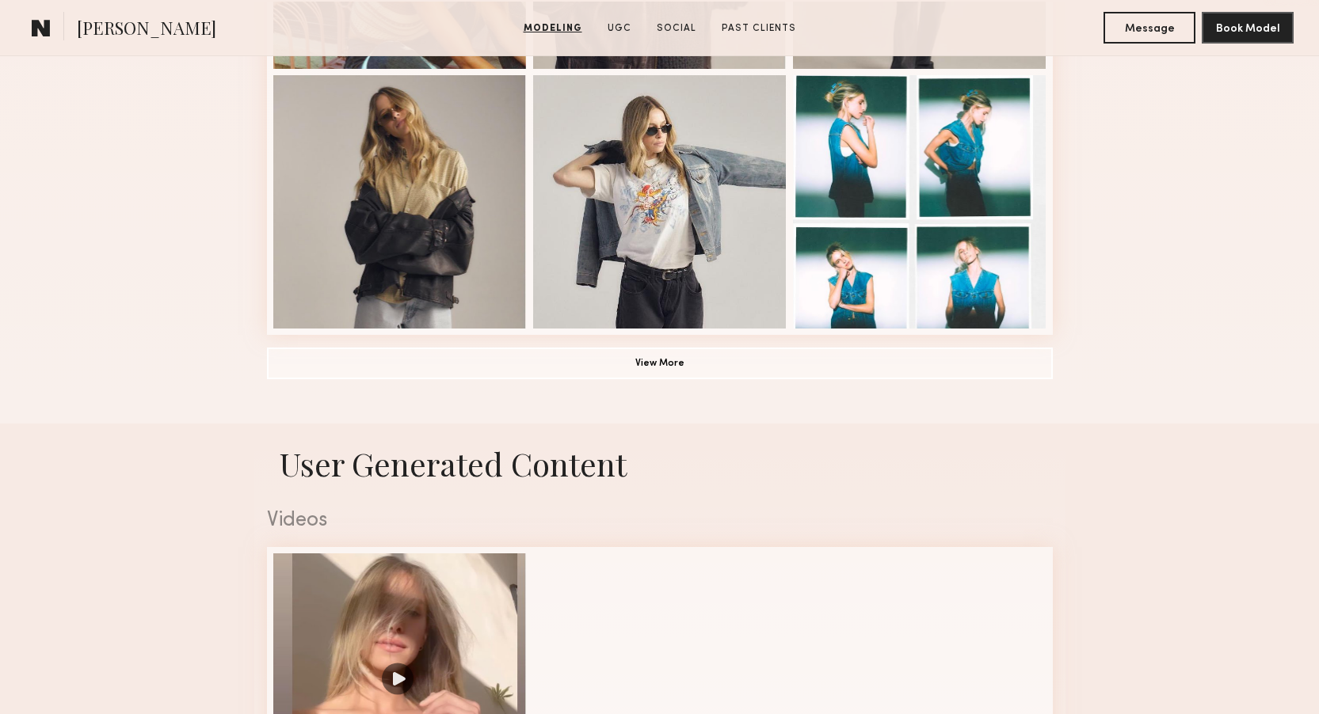
scroll to position [1171, 0]
click at [751, 368] on button "View More" at bounding box center [660, 364] width 786 height 32
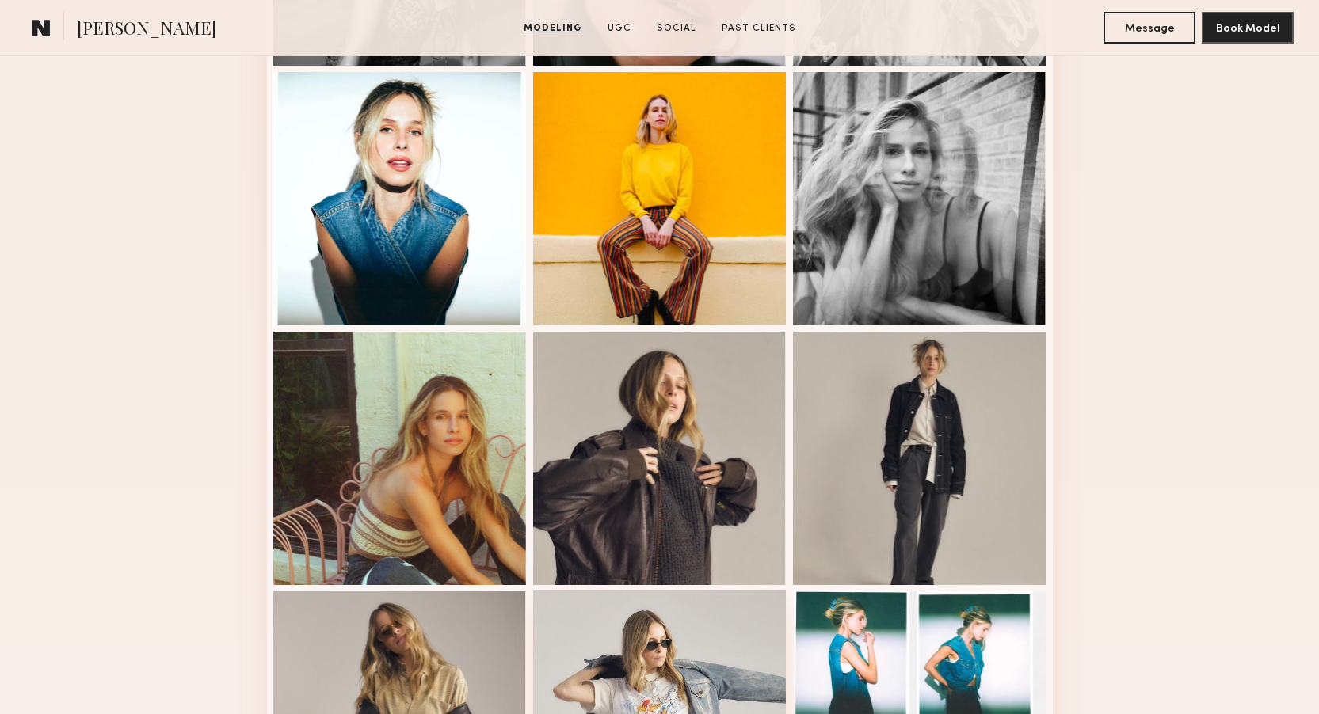
scroll to position [657, 0]
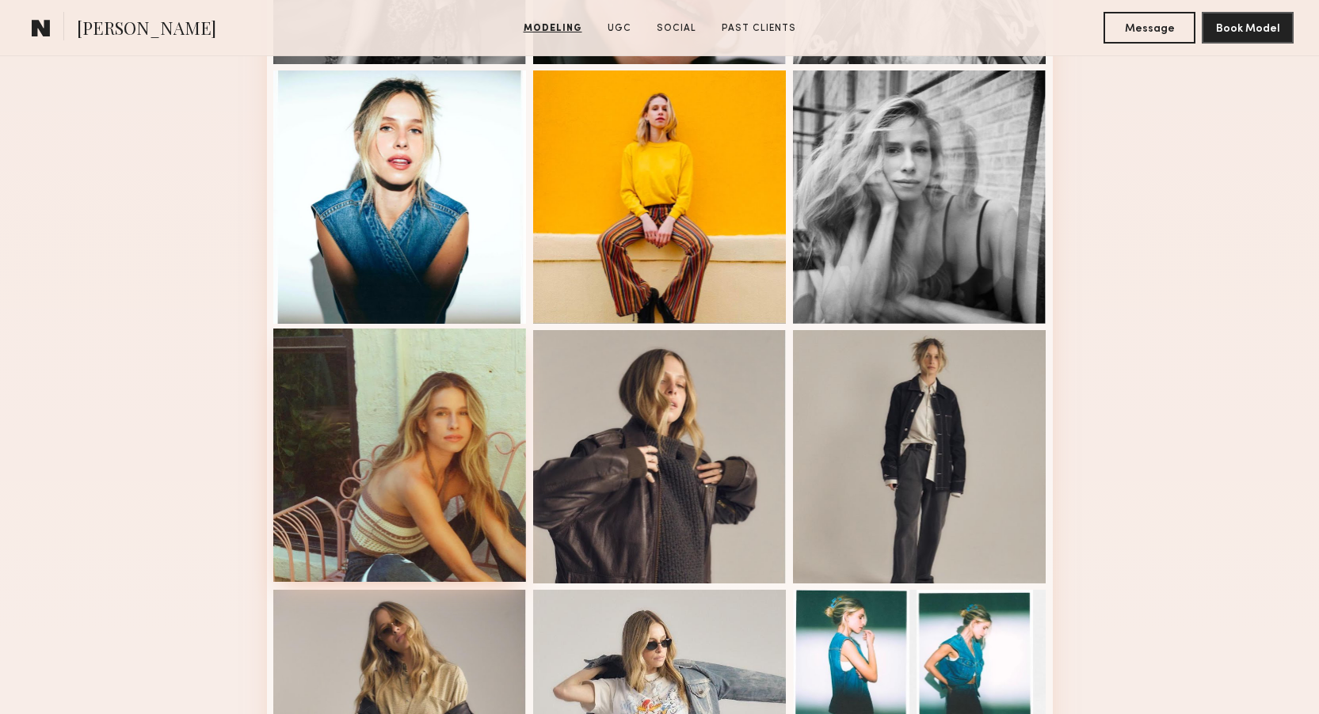
click at [465, 391] on div at bounding box center [399, 455] width 253 height 253
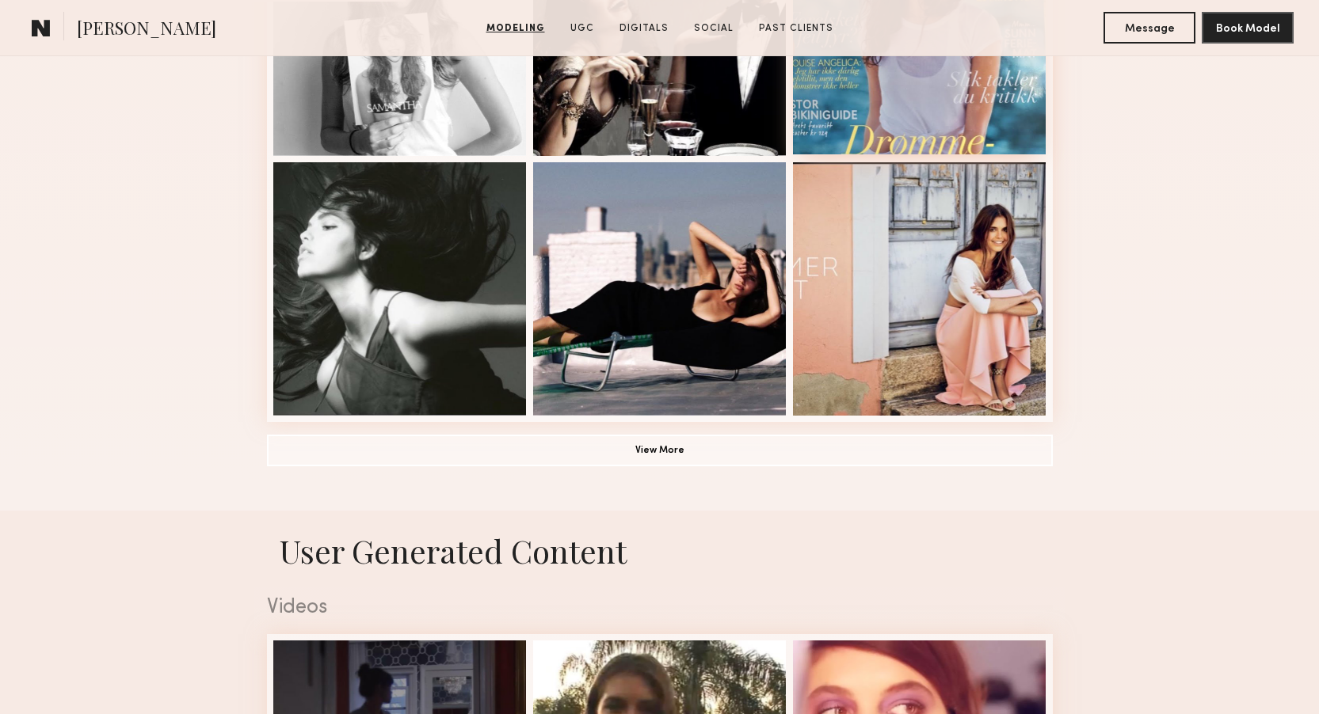
scroll to position [1101, 0]
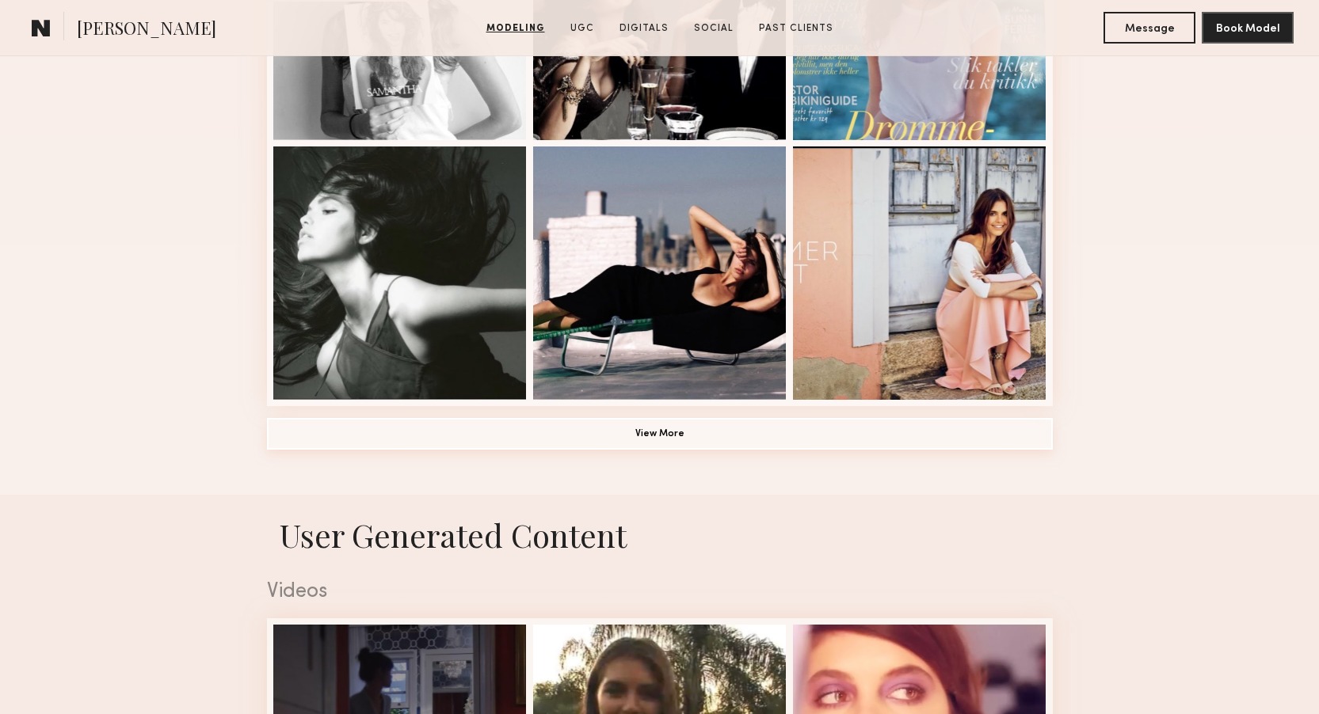
click at [826, 426] on button "View More" at bounding box center [660, 434] width 786 height 32
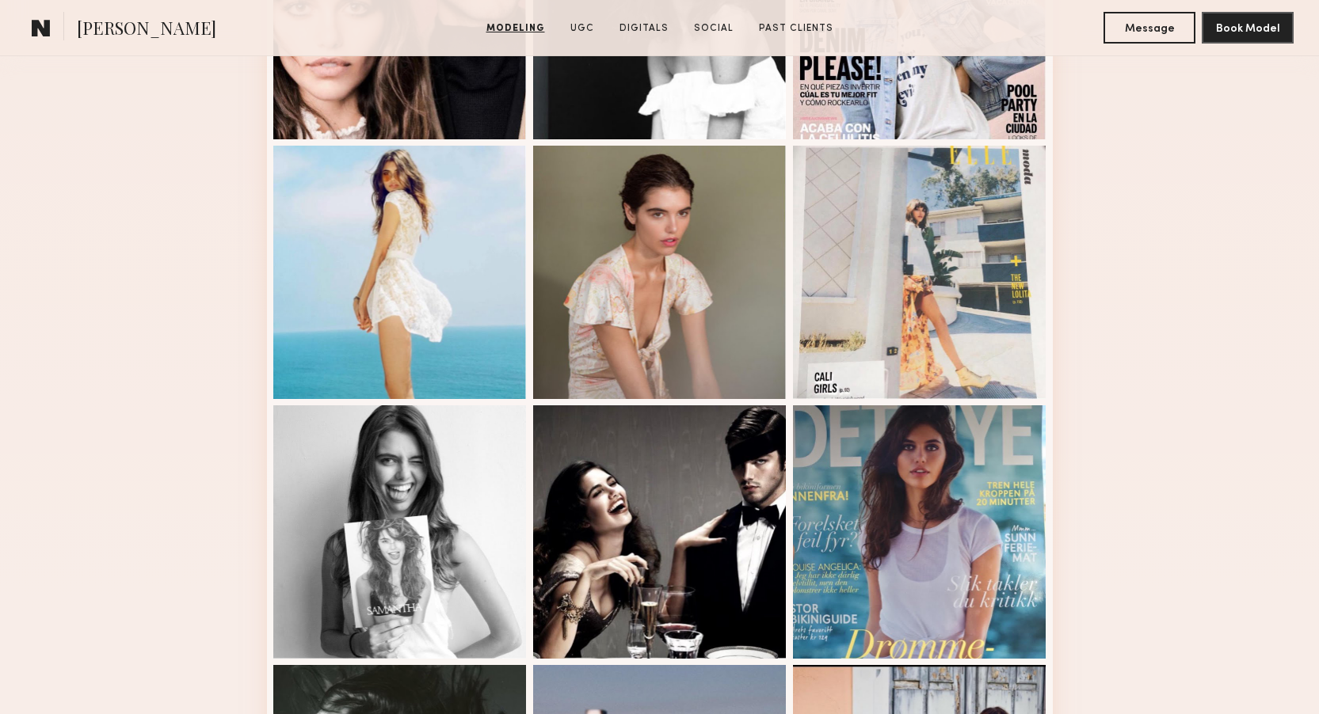
scroll to position [573, 0]
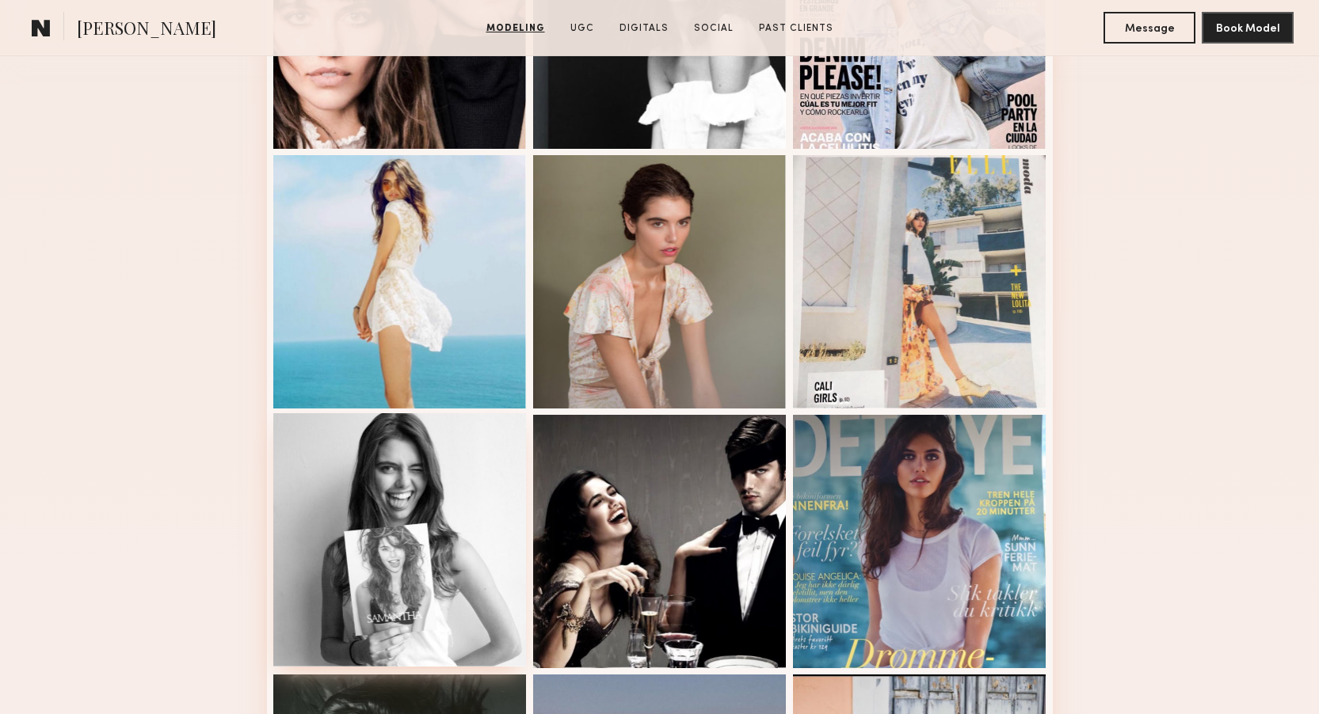
click at [439, 501] on div at bounding box center [399, 539] width 253 height 253
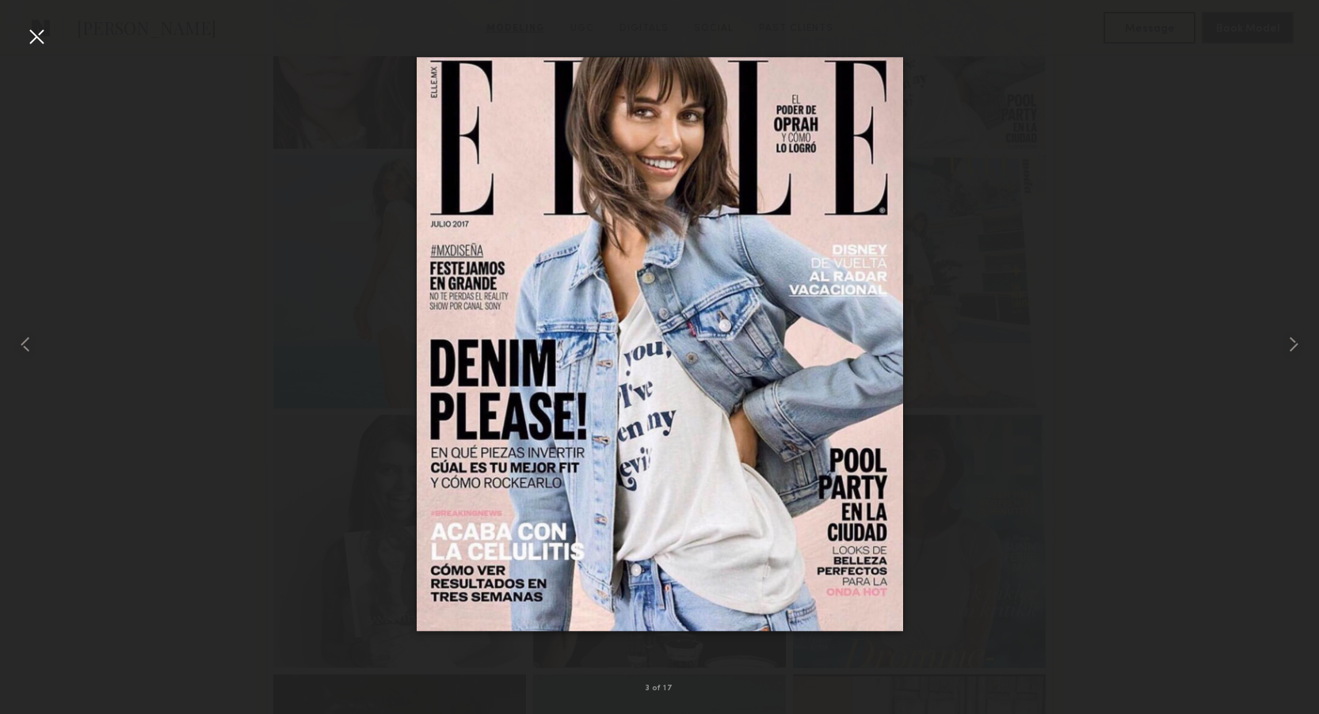
click at [1047, 240] on div at bounding box center [659, 344] width 1319 height 638
click at [32, 40] on div at bounding box center [36, 36] width 25 height 25
